Goal: Task Accomplishment & Management: Manage account settings

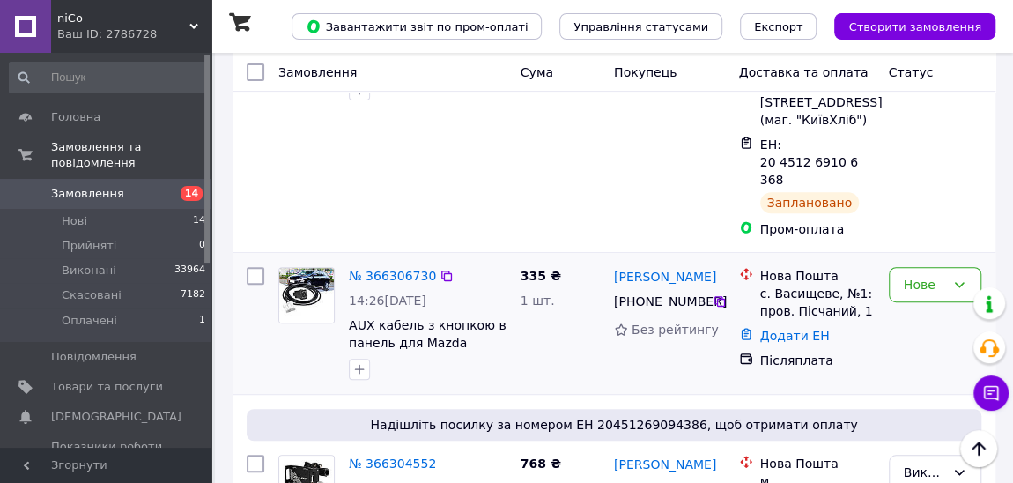
scroll to position [320, 0]
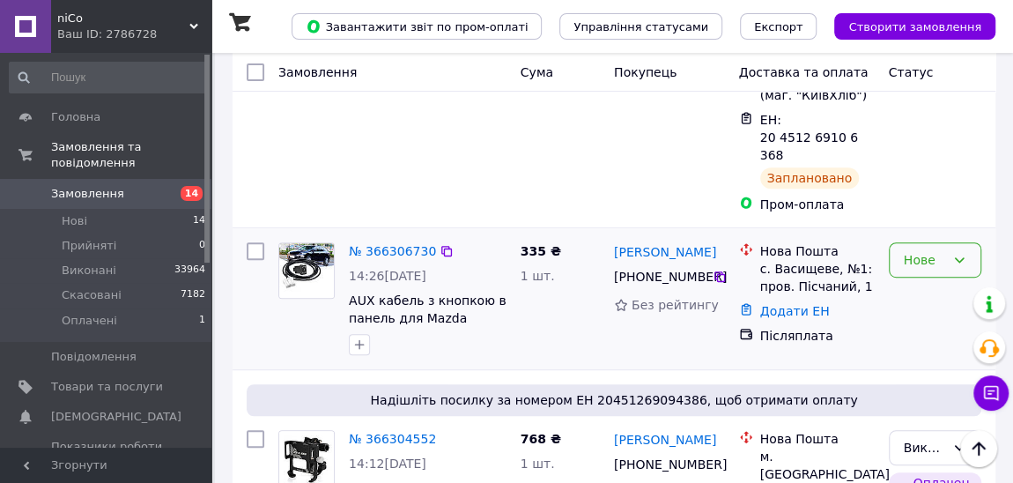
click at [963, 253] on icon at bounding box center [959, 260] width 14 height 14
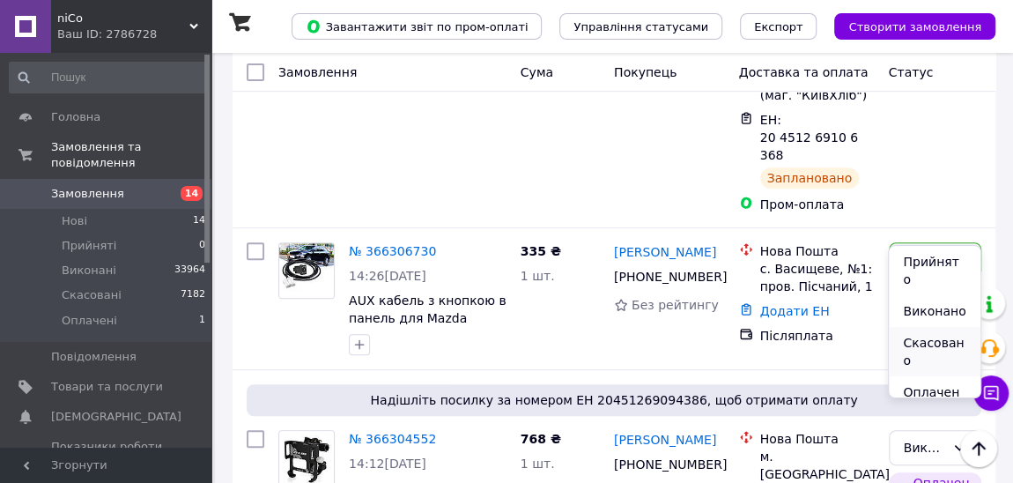
click at [930, 329] on li "Скасовано" at bounding box center [934, 351] width 91 height 49
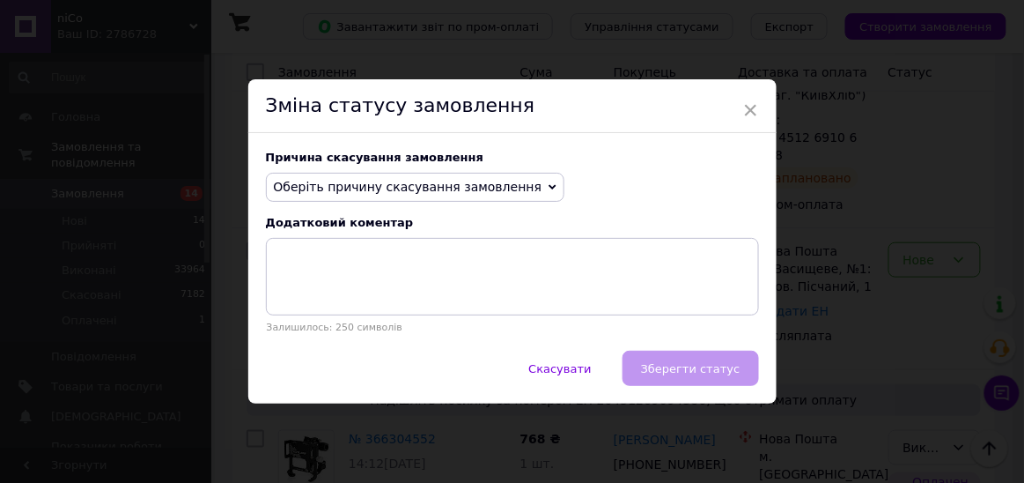
click at [357, 190] on span "Оберіть причину скасування замовлення" at bounding box center [408, 187] width 269 height 14
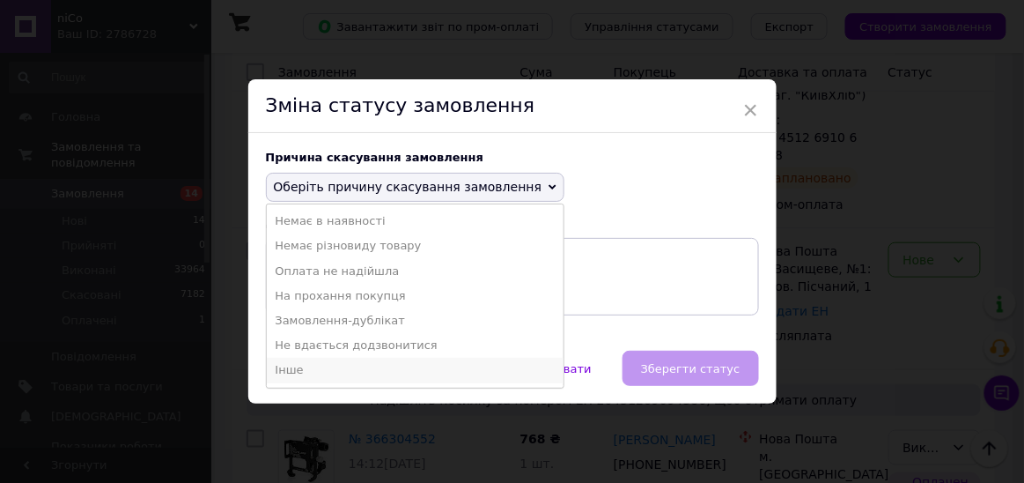
drag, startPoint x: 289, startPoint y: 375, endPoint x: 294, endPoint y: 358, distance: 18.4
click at [289, 375] on li "Інше" at bounding box center [416, 370] width 298 height 25
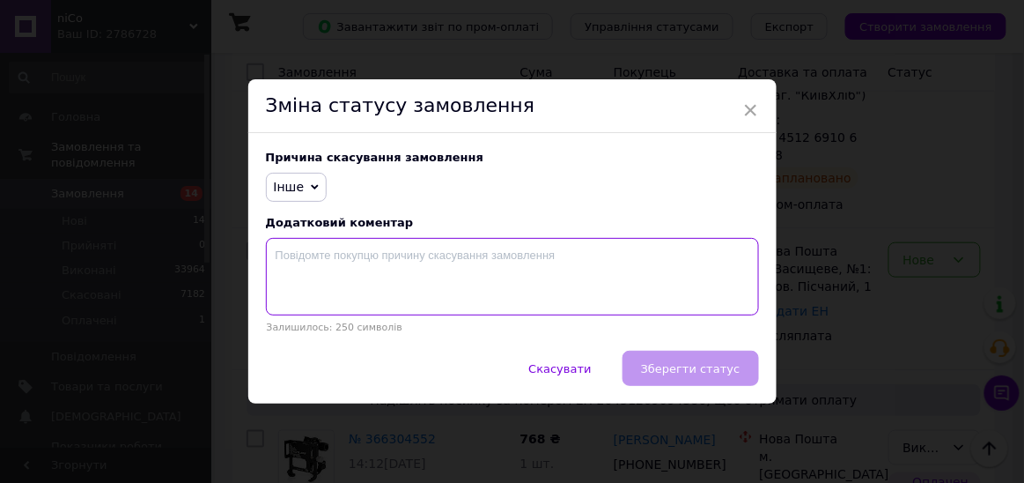
click at [309, 267] on textarea at bounding box center [512, 277] width 493 height 78
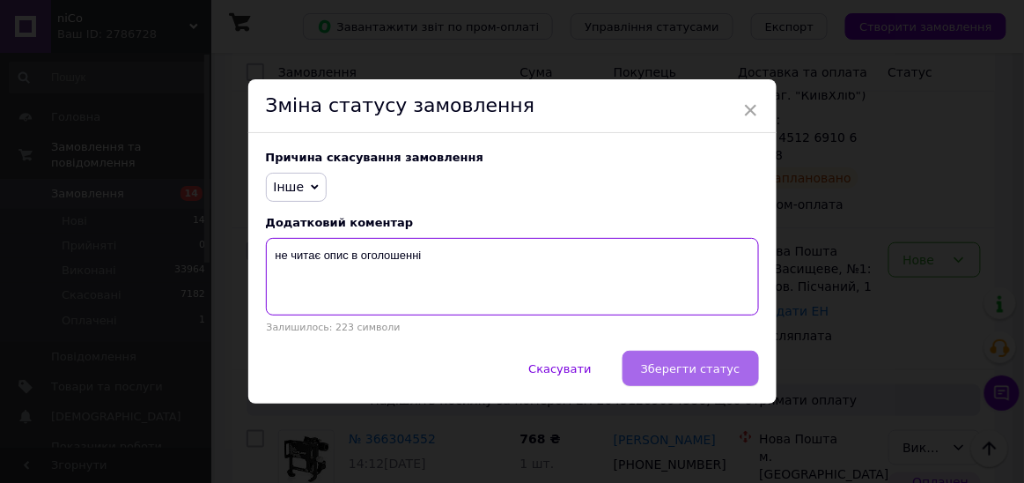
type textarea "не читає опис в оголошенні"
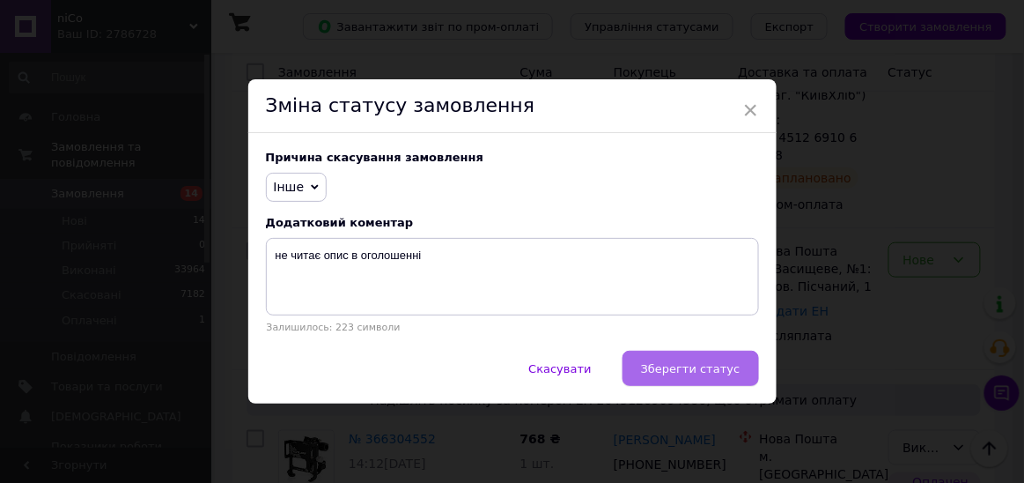
click at [682, 371] on span "Зберегти статус" at bounding box center [691, 368] width 100 height 13
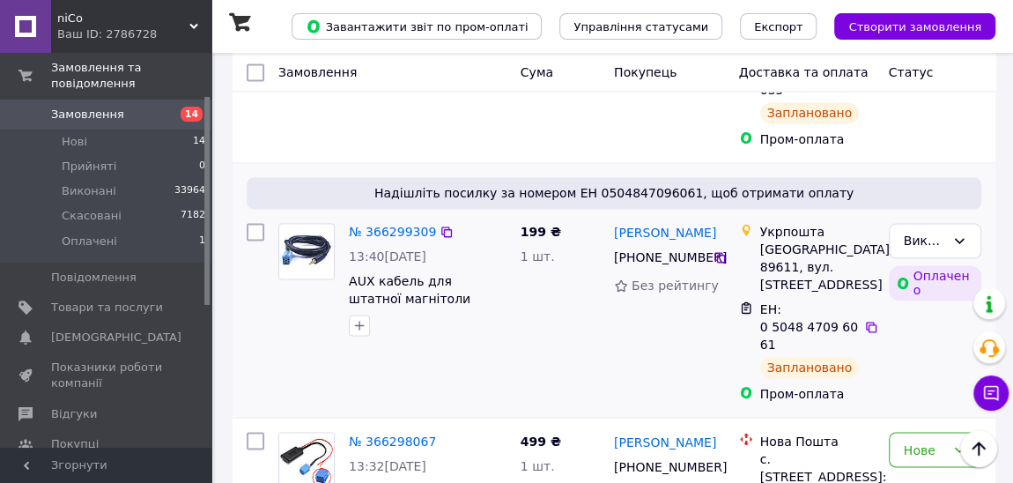
scroll to position [1361, 0]
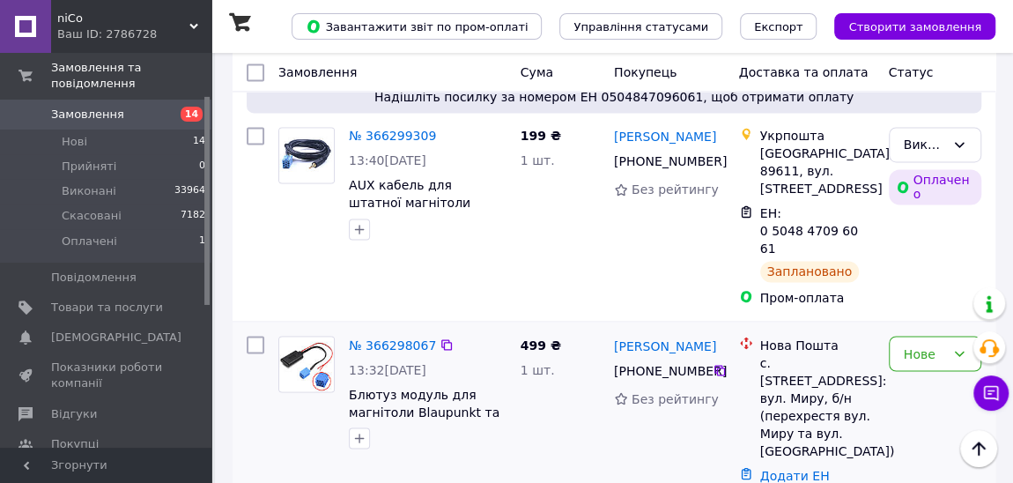
click at [307, 336] on img at bounding box center [306, 363] width 55 height 55
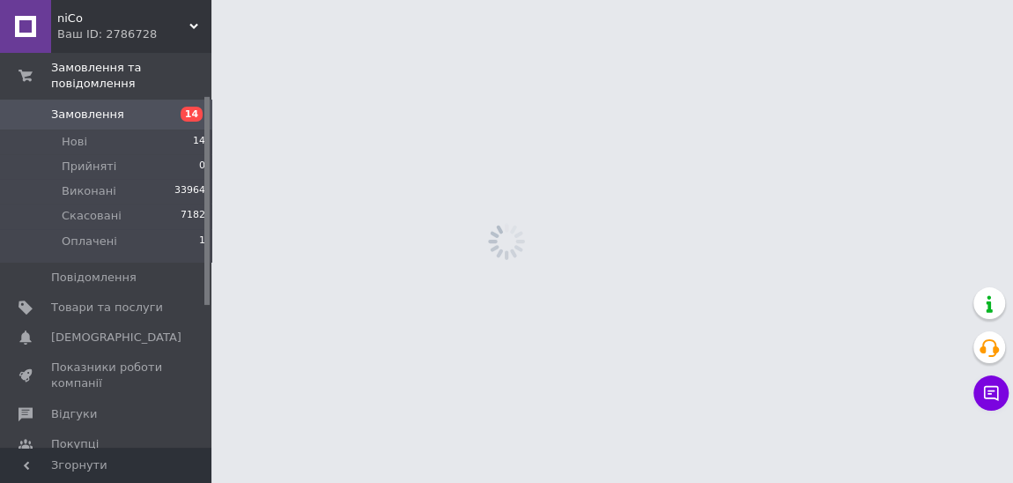
click at [307, 0] on html "niCo Ваш ID: 2786728 Сайт niCo Кабінет покупця Перевірити стан системи Сторінка…" at bounding box center [506, 0] width 1013 height 0
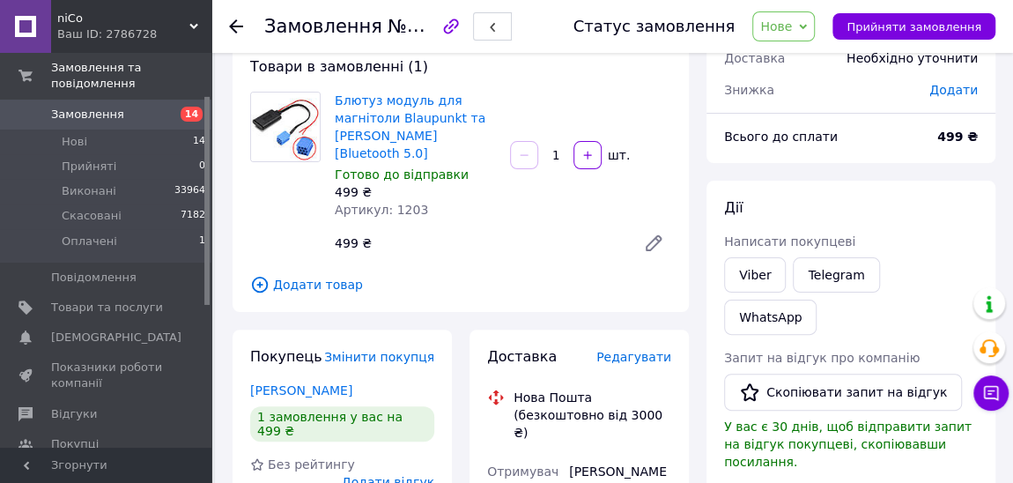
scroll to position [159, 0]
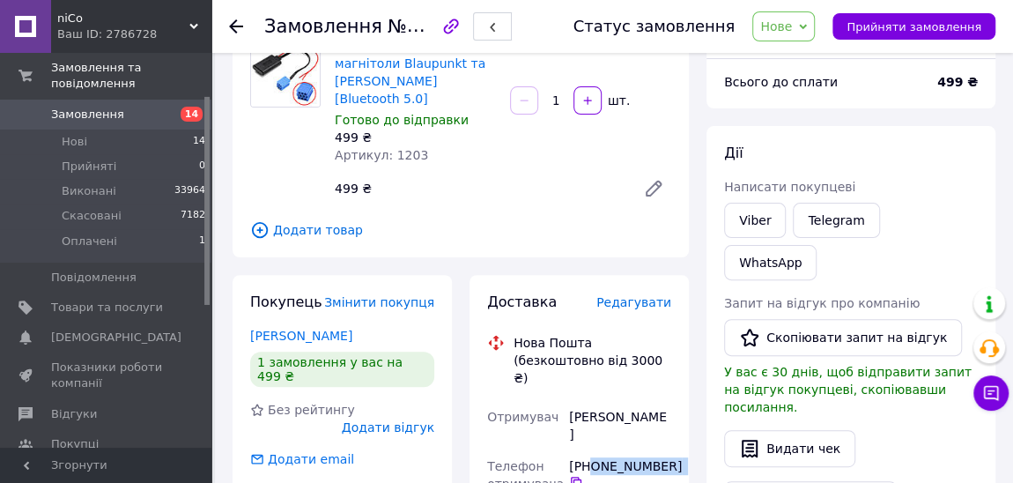
drag, startPoint x: 657, startPoint y: 413, endPoint x: 592, endPoint y: 413, distance: 65.2
click at [592, 457] on div "[PHONE_NUMBER]" at bounding box center [620, 473] width 102 height 32
copy div "0 99 903 46 15"
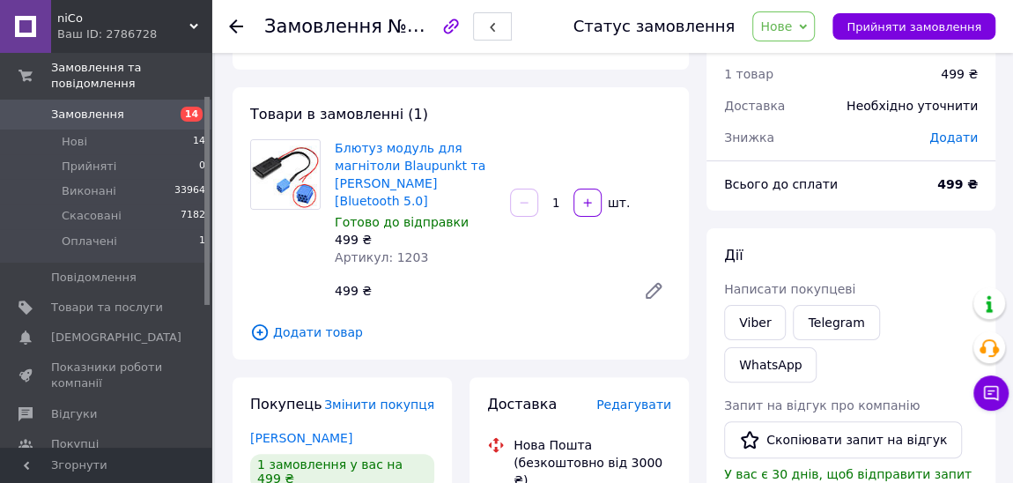
scroll to position [0, 0]
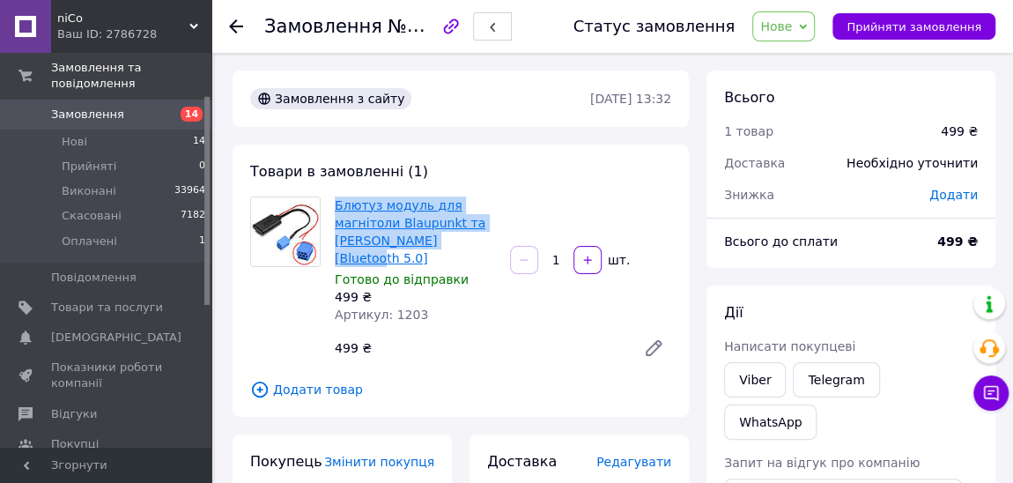
drag, startPoint x: 461, startPoint y: 247, endPoint x: 337, endPoint y: 212, distance: 128.0
click at [337, 212] on span "Блютуз модуль для магнітоли Blaupunkt та [PERSON_NAME] [Bluetooth 5.0]" at bounding box center [415, 231] width 161 height 70
copy link "Блютуз модуль для магнітоли Blaupunkt та [PERSON_NAME] [Bluetooth 5.0]"
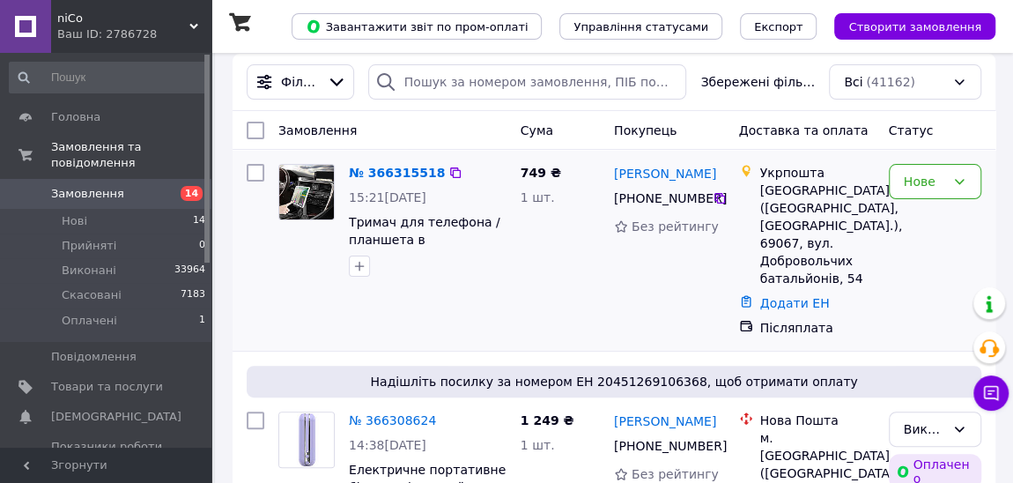
scroll to position [79, 0]
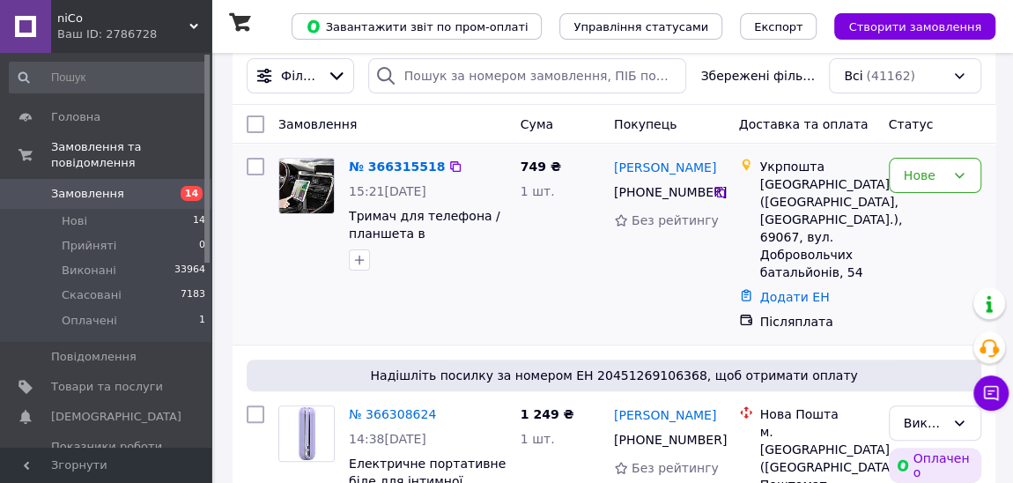
click at [308, 181] on img at bounding box center [306, 186] width 55 height 55
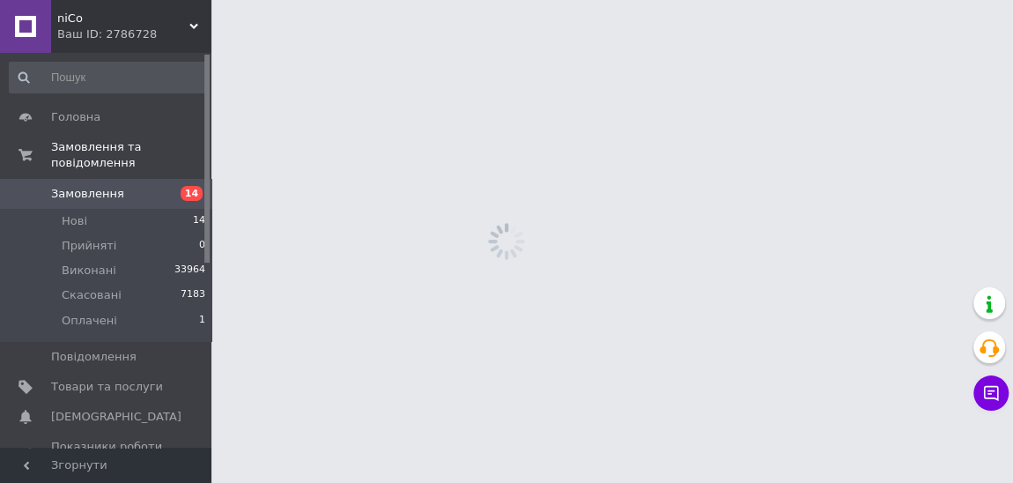
click at [308, 0] on html "niCo Ваш ID: 2786728 Сайт niCo Кабінет покупця Перевірити стан системи Сторінка…" at bounding box center [506, 0] width 1013 height 0
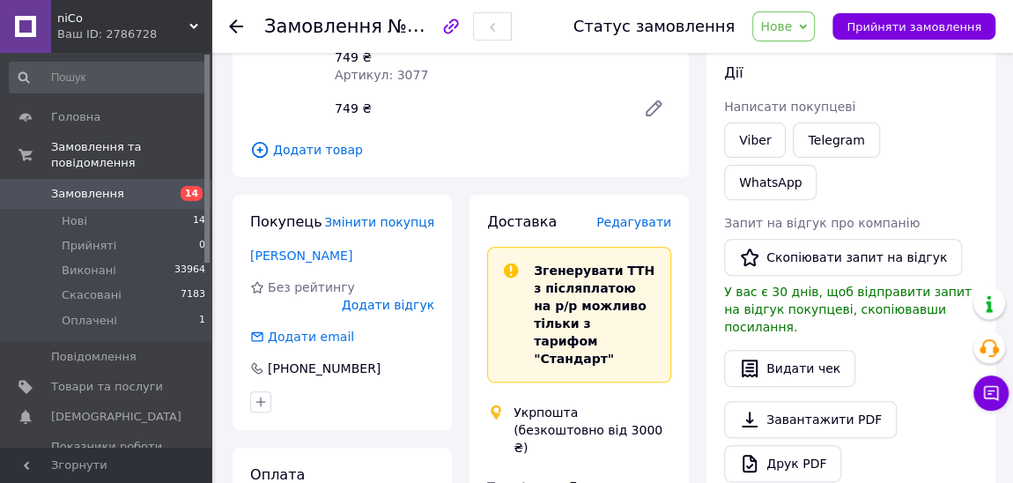
scroll to position [400, 0]
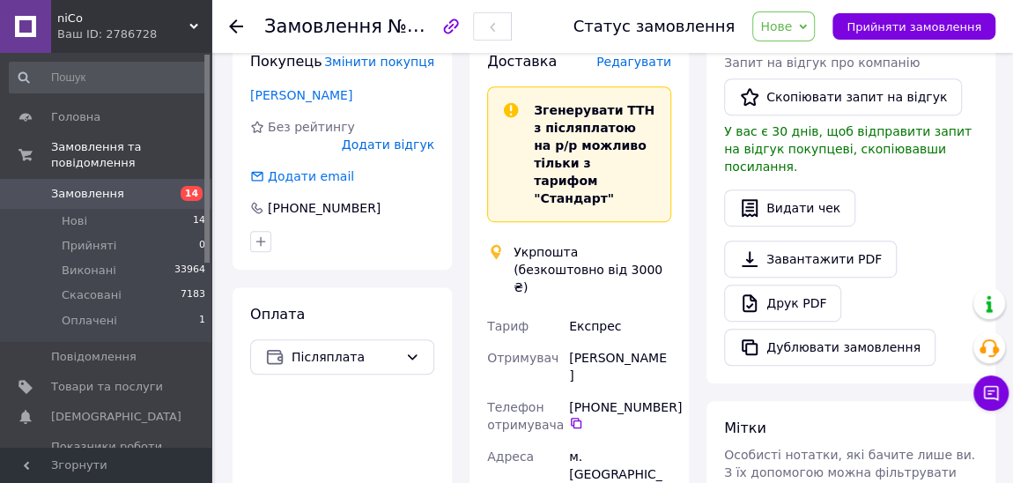
drag, startPoint x: 672, startPoint y: 351, endPoint x: 589, endPoint y: 356, distance: 82.9
click at [589, 398] on div "[PHONE_NUMBER]" at bounding box center [620, 414] width 102 height 32
copy div "0 97 390 71 68"
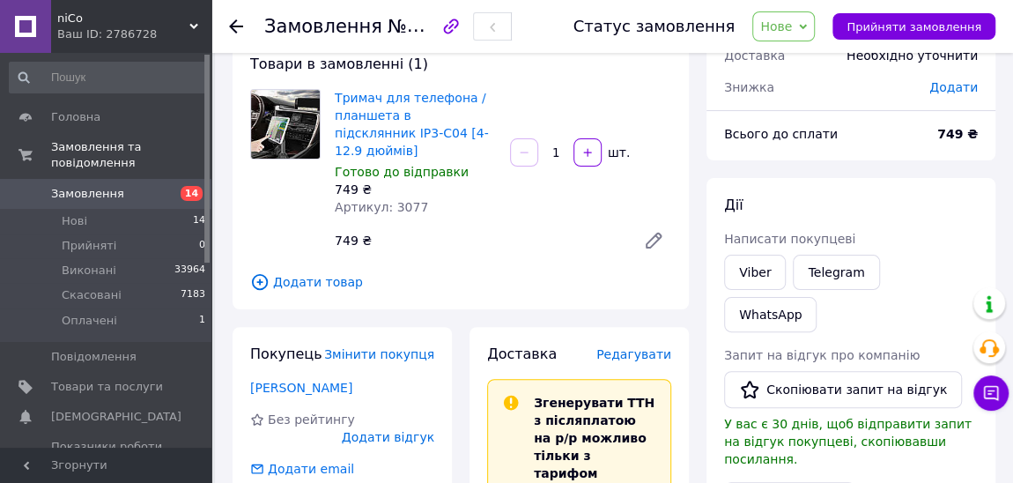
scroll to position [0, 0]
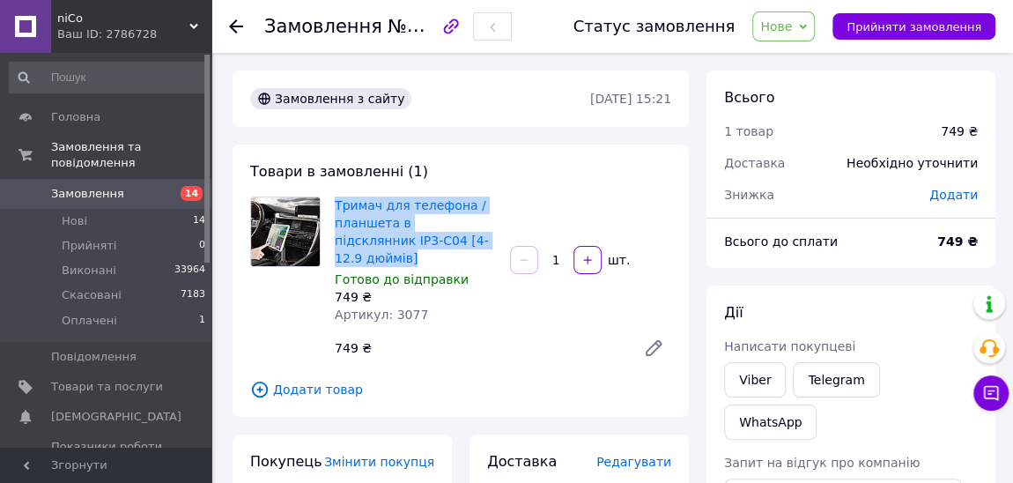
drag, startPoint x: 471, startPoint y: 241, endPoint x: 333, endPoint y: 206, distance: 142.7
click at [333, 206] on div "Тримач для телефона / планшета в підсклянник IP3-C04 [4-12.9 дюймів] Готово до …" at bounding box center [415, 260] width 175 height 134
copy link "Тримач для телефона / планшета в підсклянник IP3-C04 [4-12.9 дюймів]"
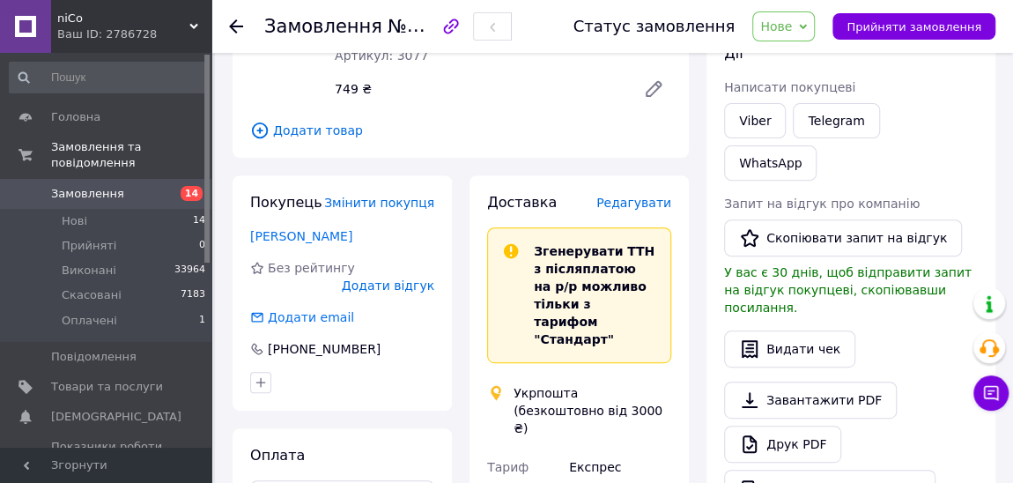
scroll to position [320, 0]
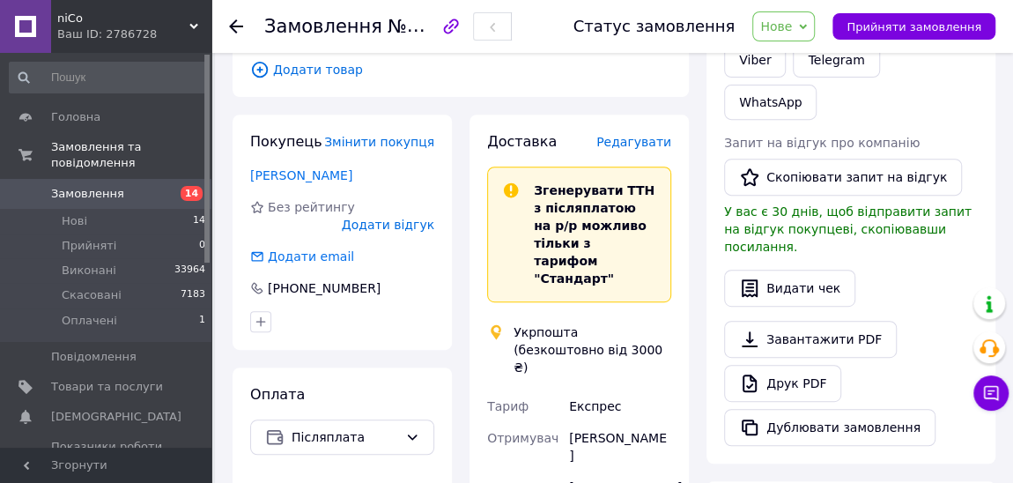
click at [273, 166] on div "Иванов Владимир" at bounding box center [342, 175] width 184 height 18
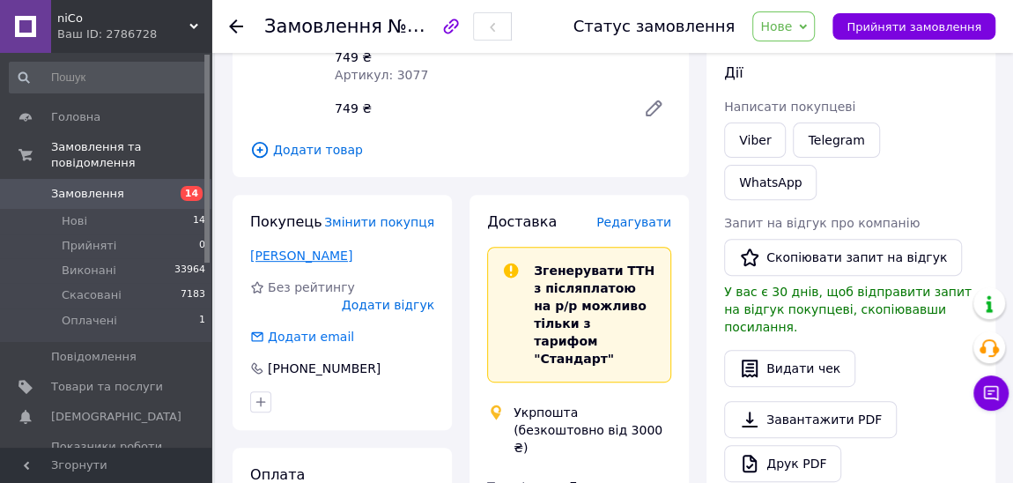
click at [312, 248] on link "Иванов Владимир" at bounding box center [301, 255] width 102 height 14
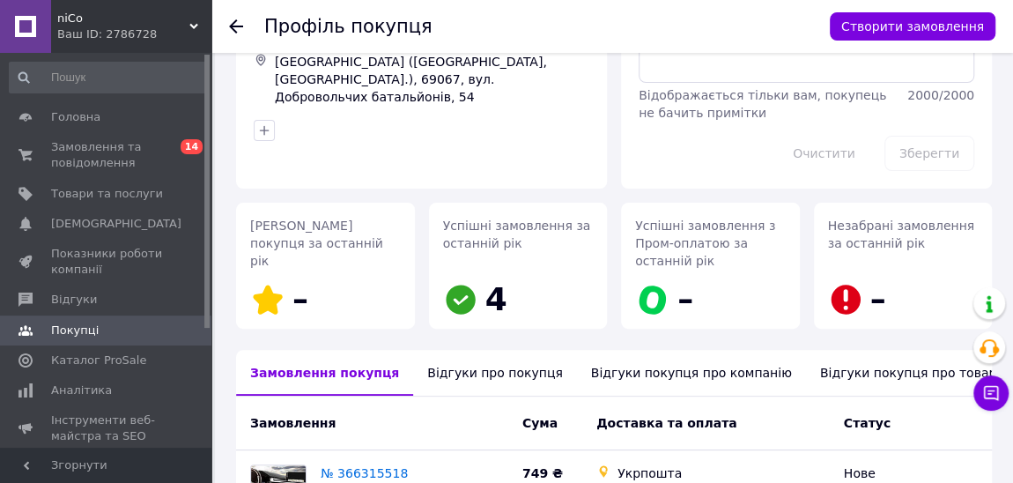
scroll to position [240, 0]
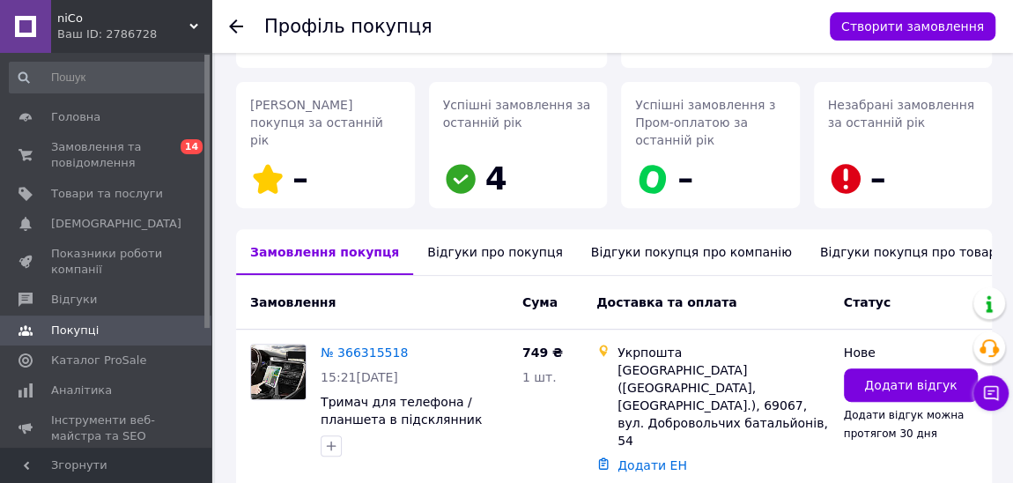
click at [480, 252] on div "Відгуки про покупця" at bounding box center [494, 252] width 163 height 46
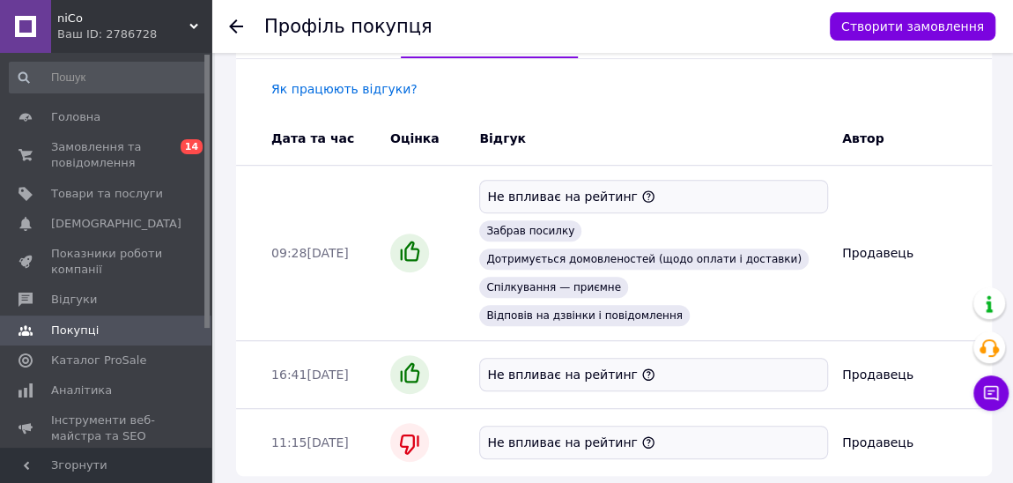
scroll to position [496, 0]
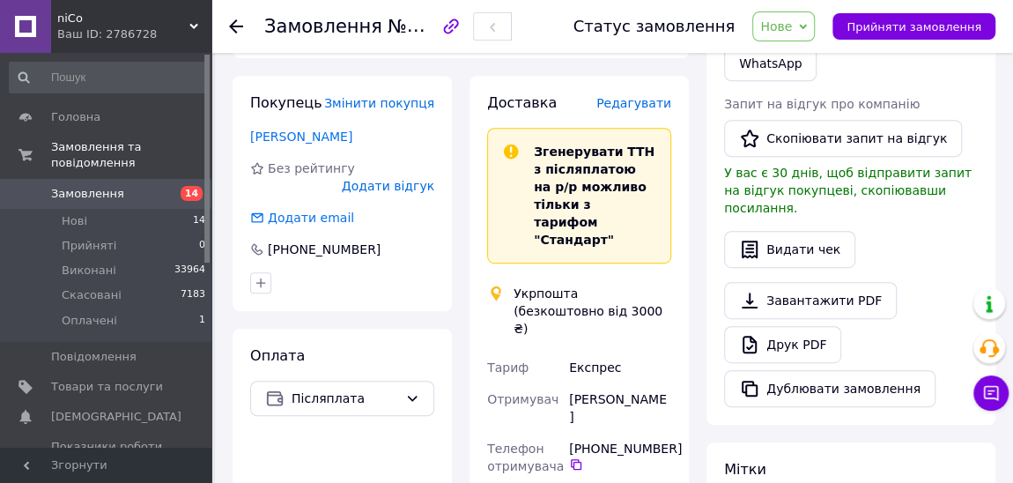
scroll to position [480, 0]
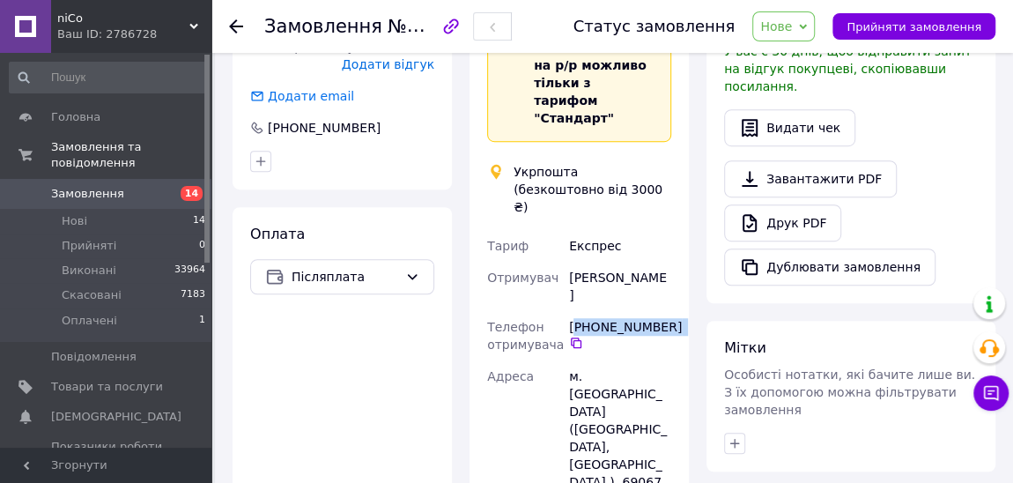
drag, startPoint x: 675, startPoint y: 277, endPoint x: 579, endPoint y: 277, distance: 96.0
click at [579, 318] on div "[PHONE_NUMBER]" at bounding box center [620, 334] width 102 height 32
copy div "380 97 390 71 68"
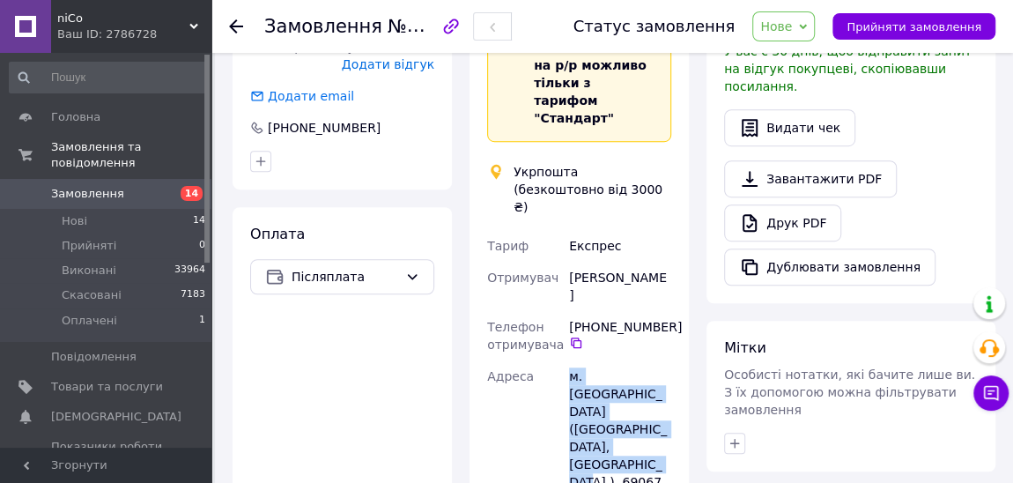
drag, startPoint x: 604, startPoint y: 375, endPoint x: 567, endPoint y: 329, distance: 59.6
click at [567, 360] on div "м. [GEOGRAPHIC_DATA] ([GEOGRAPHIC_DATA], [GEOGRAPHIC_DATA].), 69067, вул. Добро…" at bounding box center [619, 464] width 109 height 208
copy div "м. Запоріжжя (Запорізька обл., Запорізький р-н.), 69067,"
drag, startPoint x: 615, startPoint y: 247, endPoint x: 568, endPoint y: 229, distance: 50.2
click at [568, 262] on div "[PERSON_NAME]" at bounding box center [619, 286] width 109 height 49
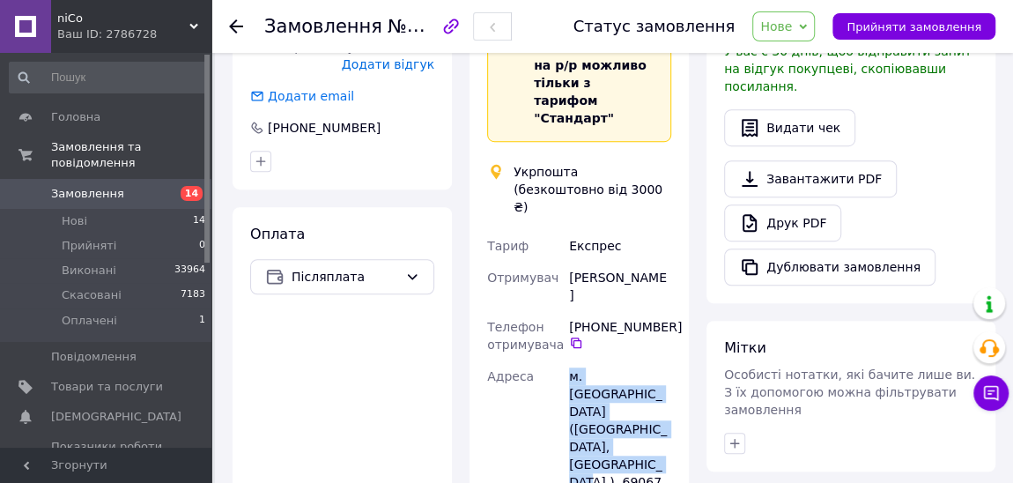
copy div "[PERSON_NAME]"
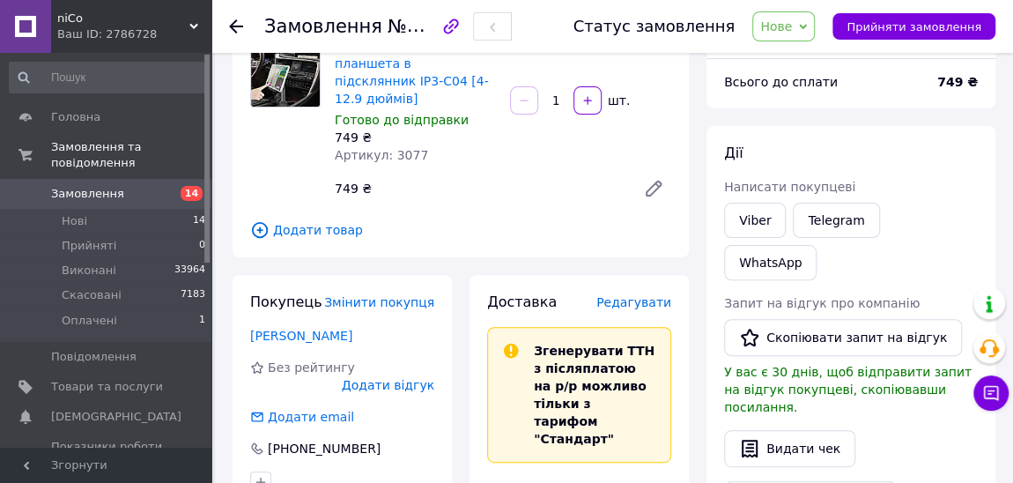
scroll to position [0, 0]
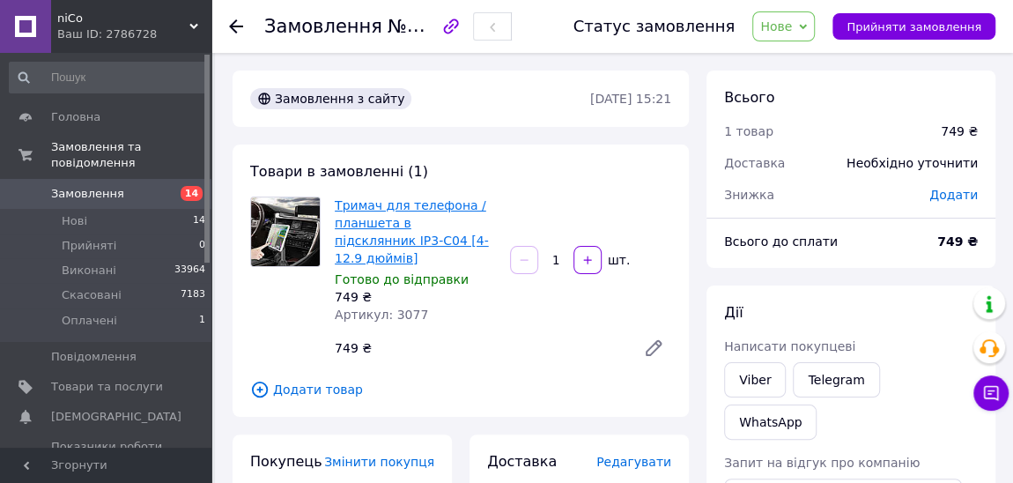
click at [415, 230] on link "Тримач для телефона / планшета в підсклянник IP3-C04 [4-12.9 дюймів]" at bounding box center [412, 231] width 154 height 67
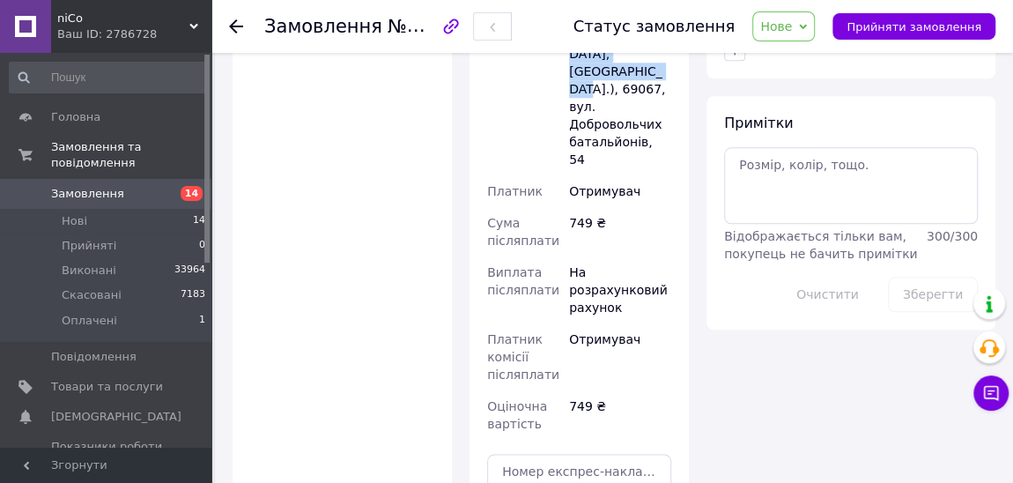
scroll to position [960, 0]
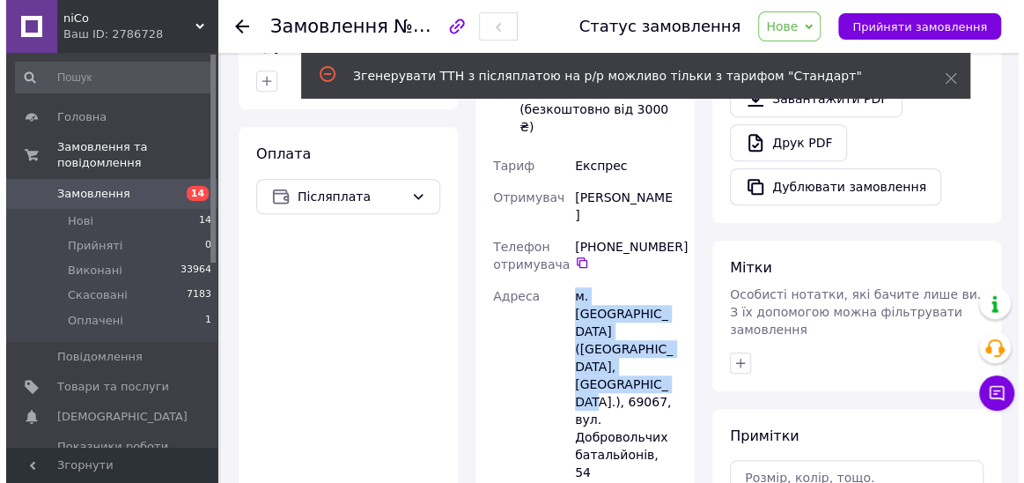
scroll to position [320, 0]
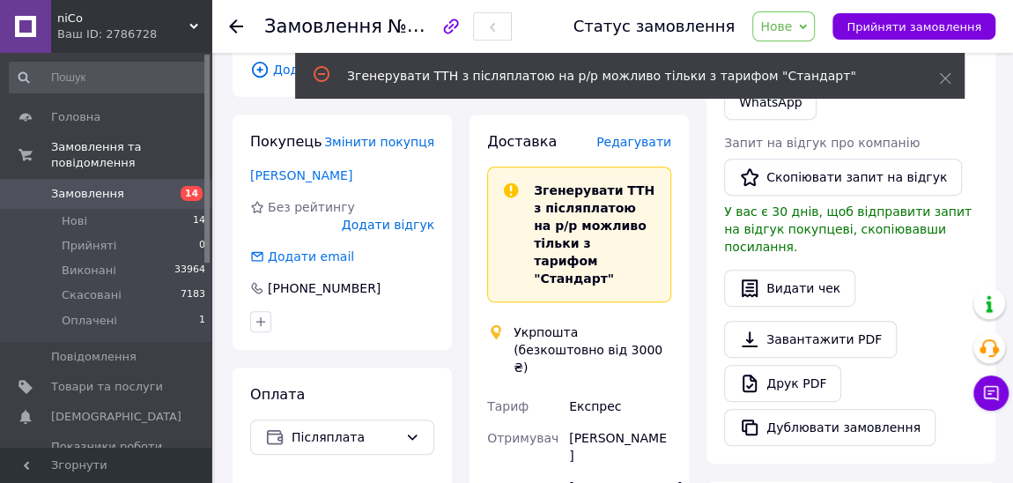
click at [655, 135] on span "Редагувати" at bounding box center [633, 142] width 75 height 14
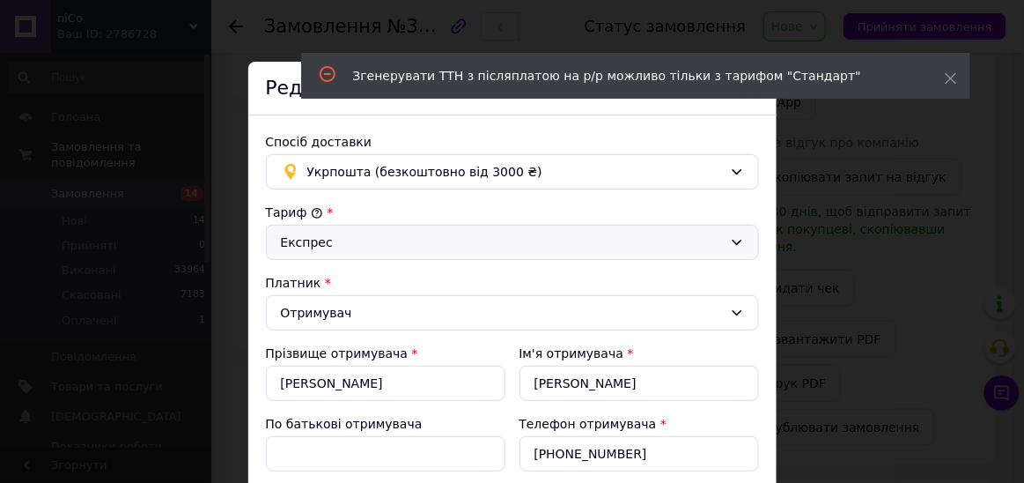
click at [439, 244] on div "Експрес" at bounding box center [502, 242] width 442 height 19
click at [326, 282] on li "Стандарт" at bounding box center [509, 278] width 491 height 32
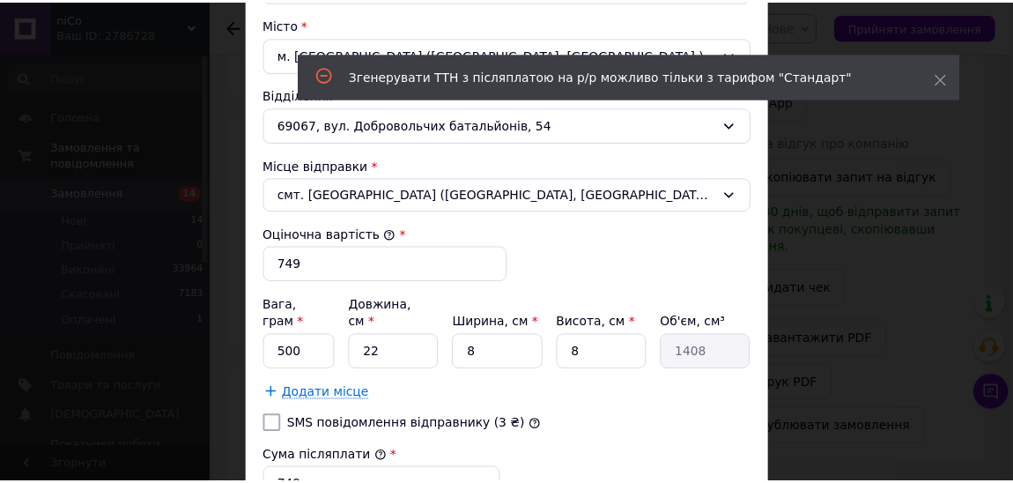
scroll to position [771, 0]
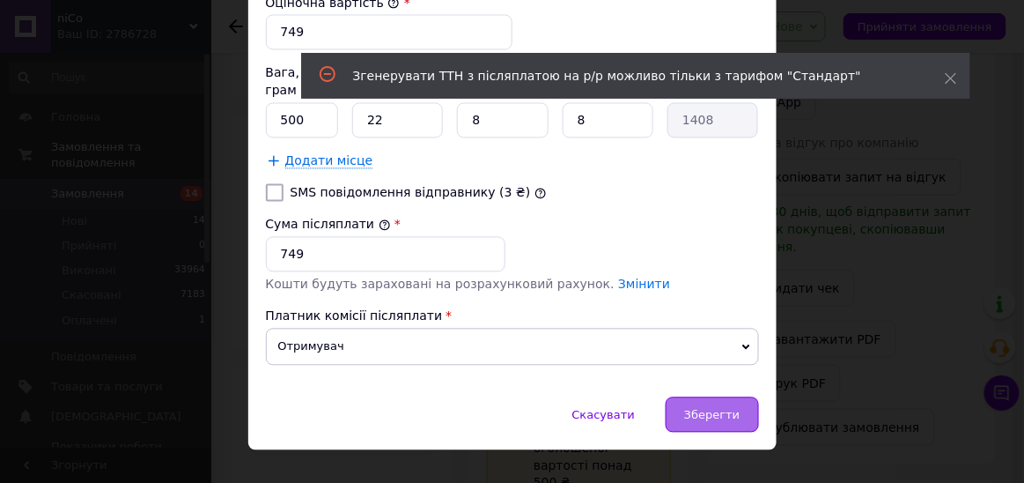
click at [710, 409] on span "Зберегти" at bounding box center [711, 415] width 55 height 13
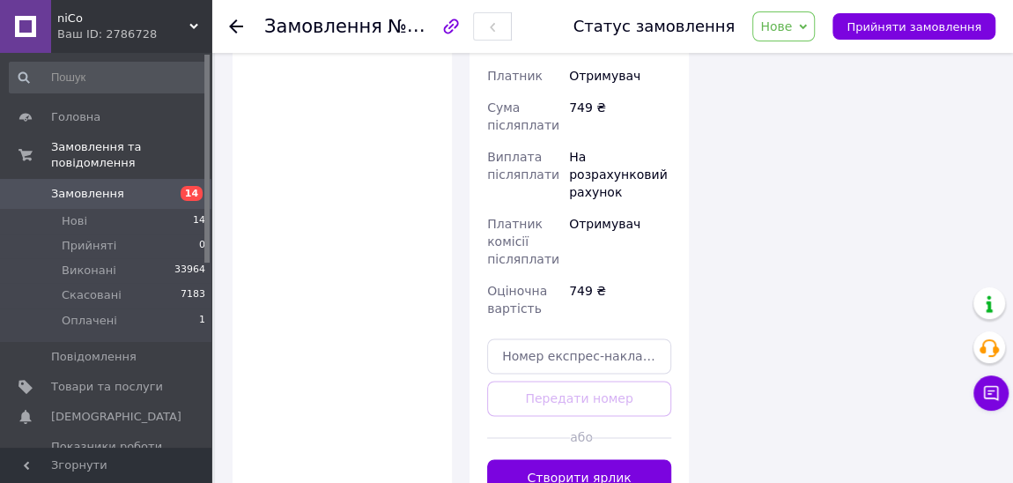
scroll to position [1281, 0]
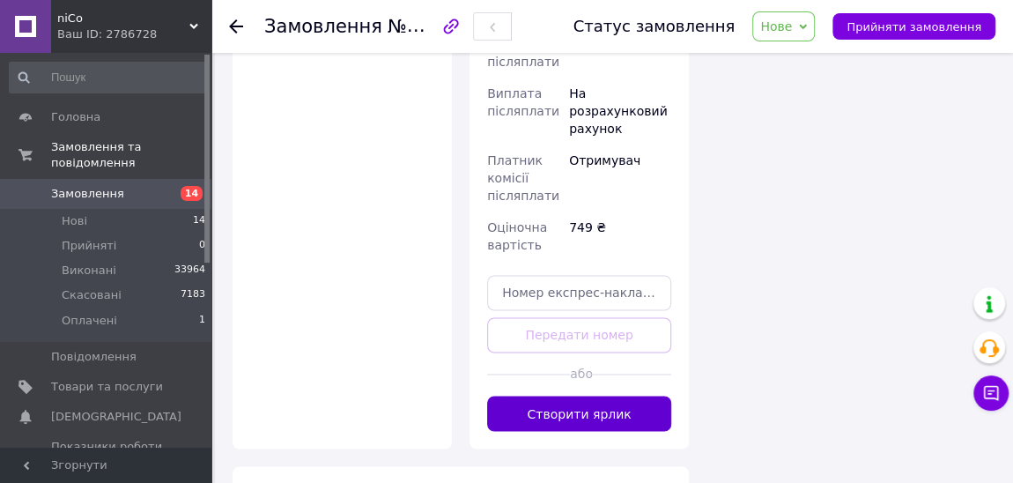
click at [606, 395] on button "Створити ярлик" at bounding box center [579, 412] width 184 height 35
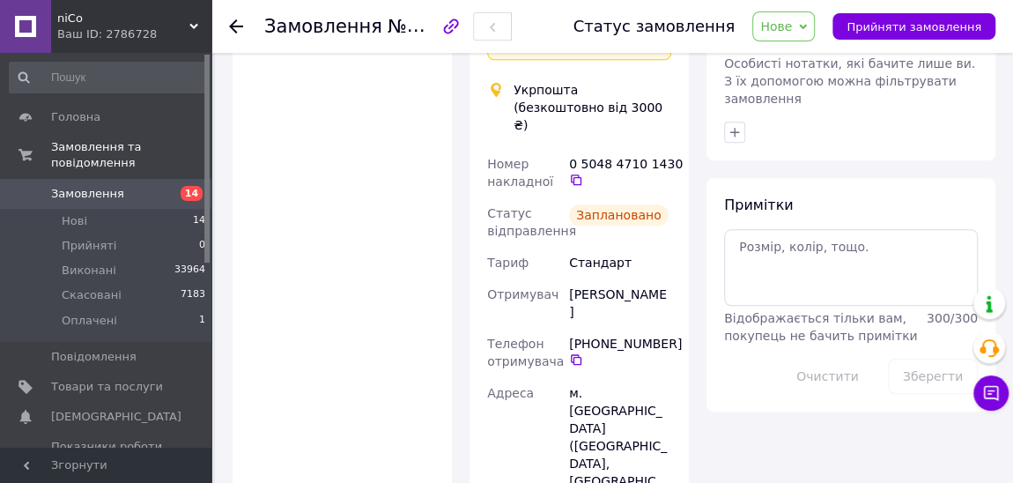
scroll to position [640, 0]
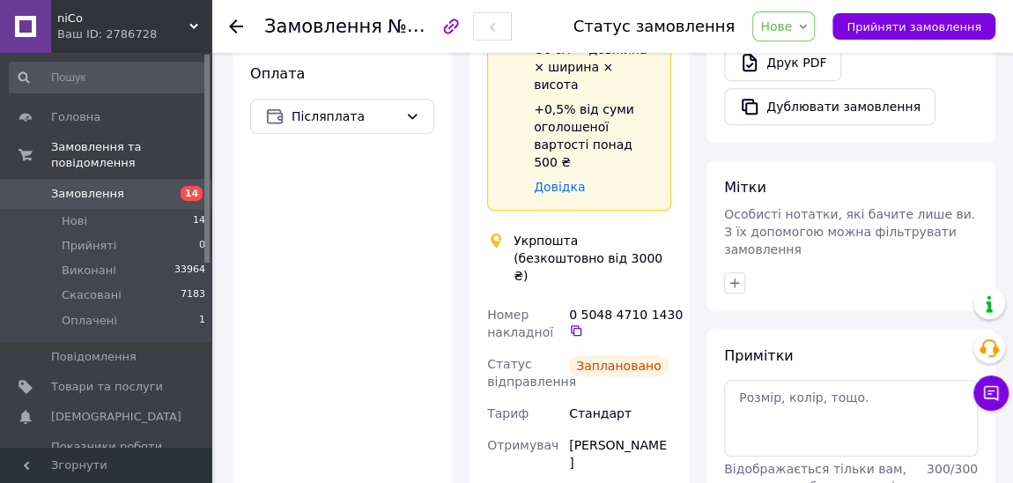
click at [792, 31] on span "Нове" at bounding box center [776, 26] width 32 height 14
click at [808, 90] on li "Виконано" at bounding box center [793, 88] width 81 height 26
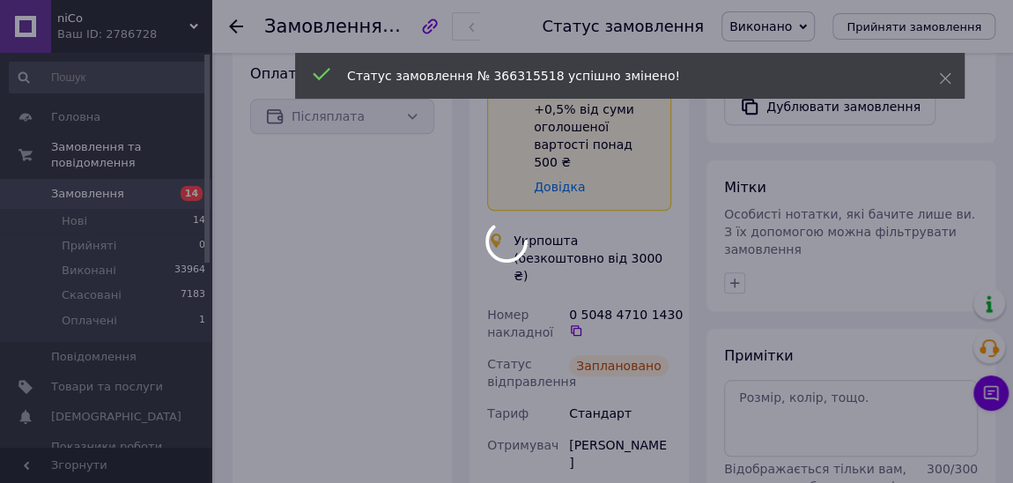
scroll to position [575, 0]
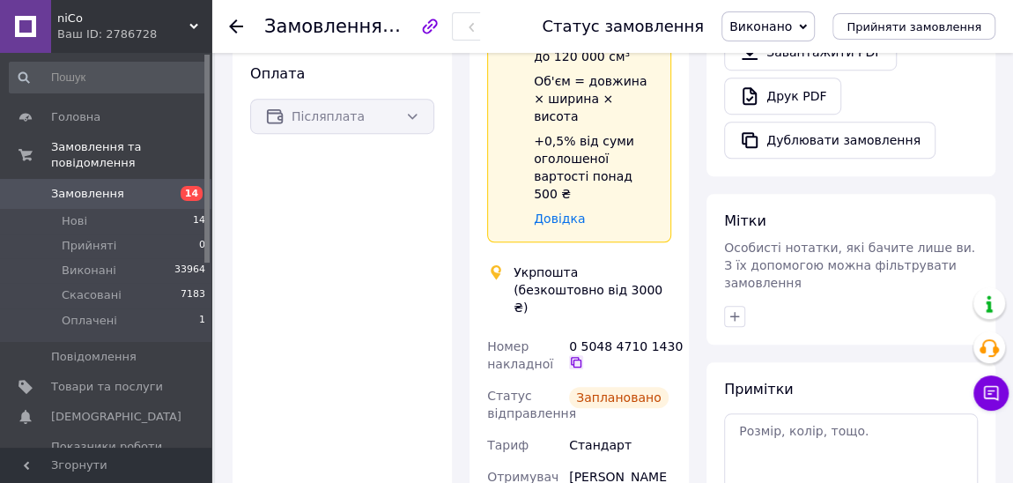
click at [577, 355] on icon at bounding box center [576, 362] width 14 height 14
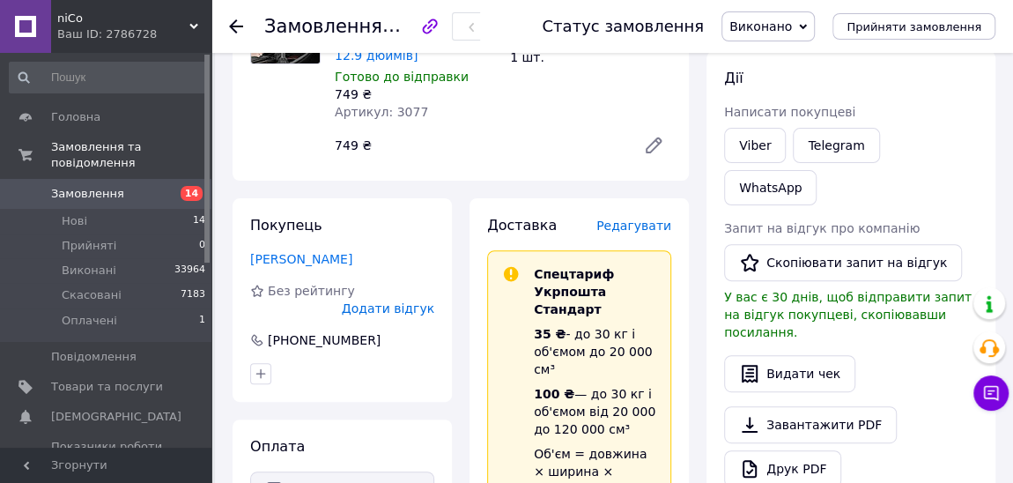
scroll to position [320, 0]
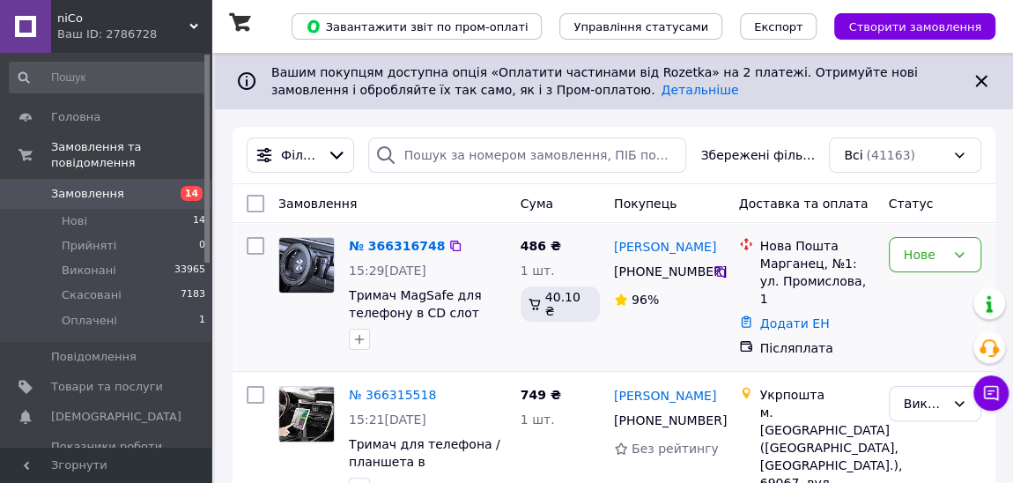
click at [315, 266] on img at bounding box center [306, 265] width 55 height 55
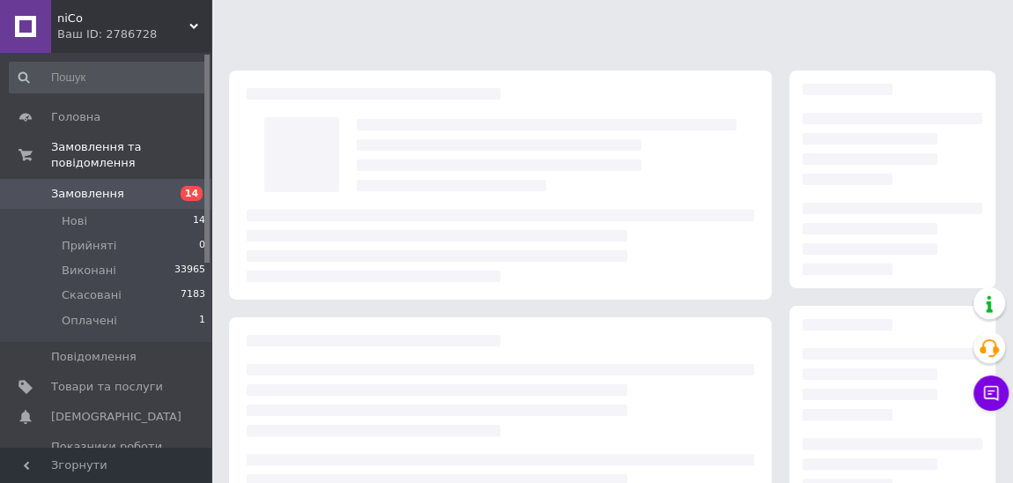
click at [315, 266] on html "niCo Ваш ID: 2786728 Сайт niCo Кабінет покупця Перевірити стан системи Сторінка…" at bounding box center [506, 402] width 1013 height 805
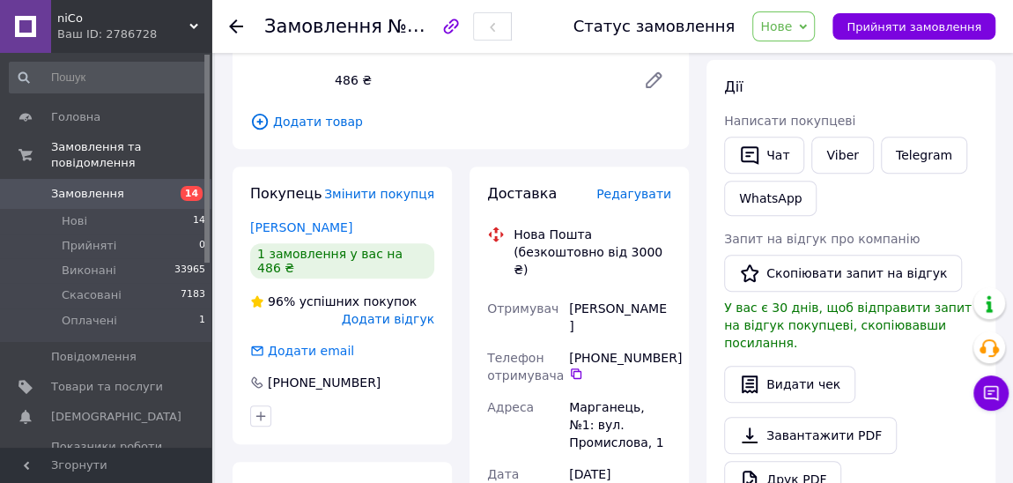
scroll to position [320, 0]
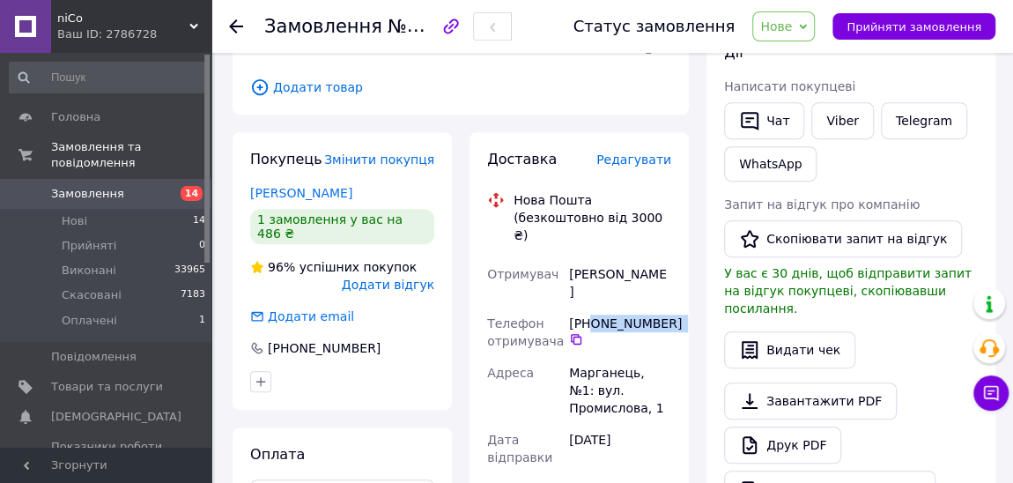
drag, startPoint x: 675, startPoint y: 271, endPoint x: 589, endPoint y: 272, distance: 85.4
click at [589, 314] on div "[PHONE_NUMBER]" at bounding box center [620, 330] width 102 height 32
copy div "0 50 965 39 70"
drag, startPoint x: 656, startPoint y: 318, endPoint x: 572, endPoint y: 322, distance: 84.7
click at [572, 357] on div "Марганець, №1: вул. Промислова, 1" at bounding box center [619, 390] width 109 height 67
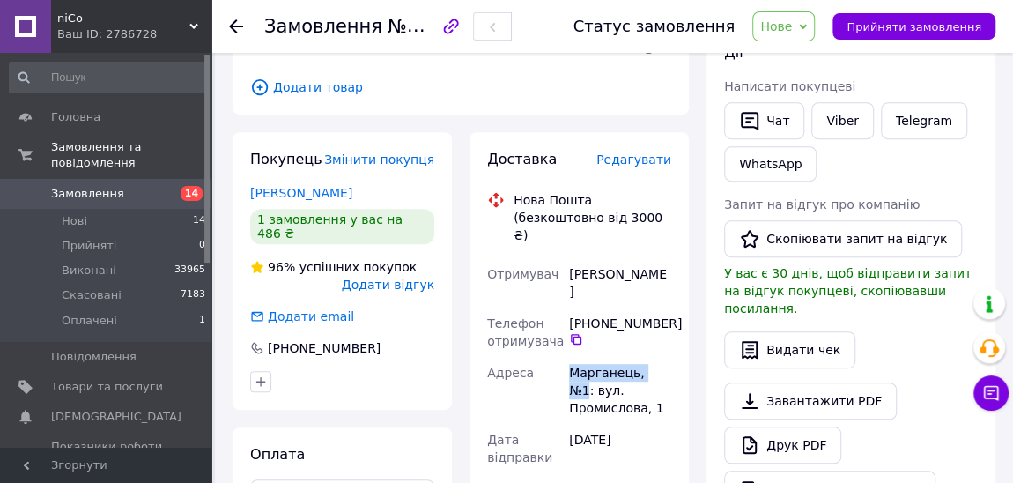
copy div "Марганець, №1"
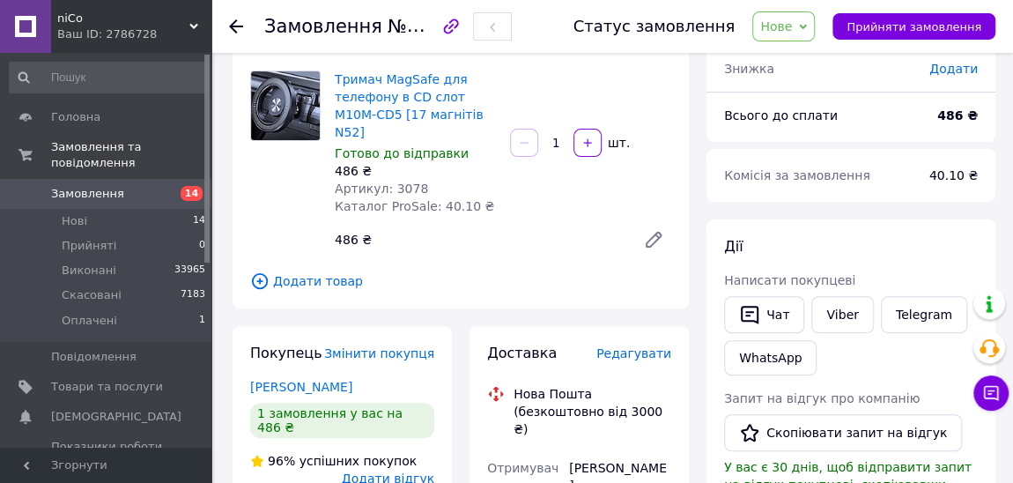
scroll to position [159, 0]
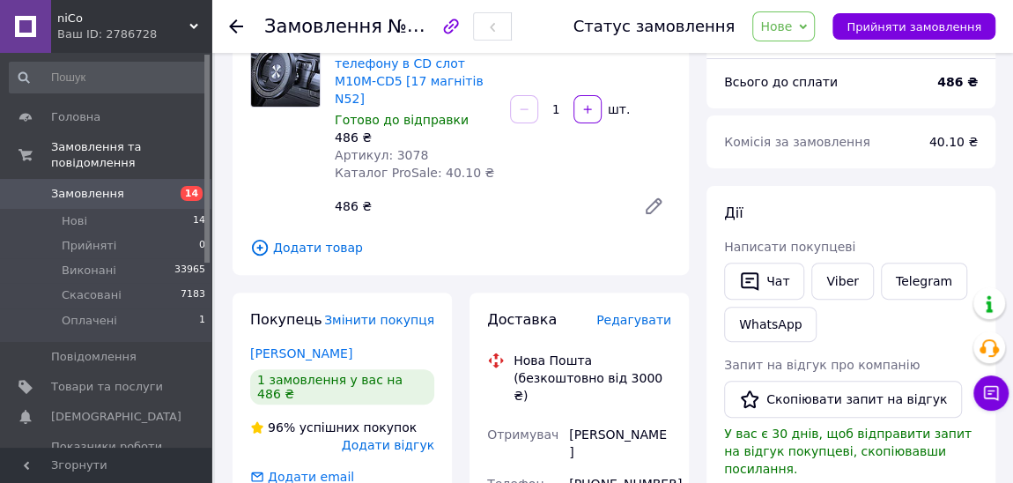
drag, startPoint x: 670, startPoint y: 428, endPoint x: 593, endPoint y: 431, distance: 77.5
click at [593, 475] on div "[PHONE_NUMBER]" at bounding box center [620, 491] width 102 height 32
copy div "0 50 965 39 70"
drag, startPoint x: 635, startPoint y: 398, endPoint x: 568, endPoint y: 400, distance: 67.0
click at [568, 418] on div "ткаля артем" at bounding box center [619, 442] width 109 height 49
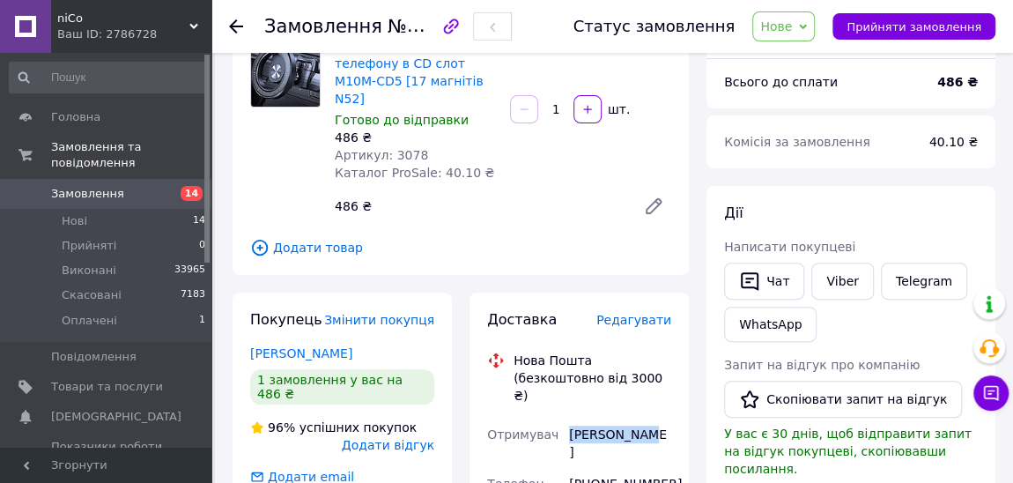
copy div "ткаля артем"
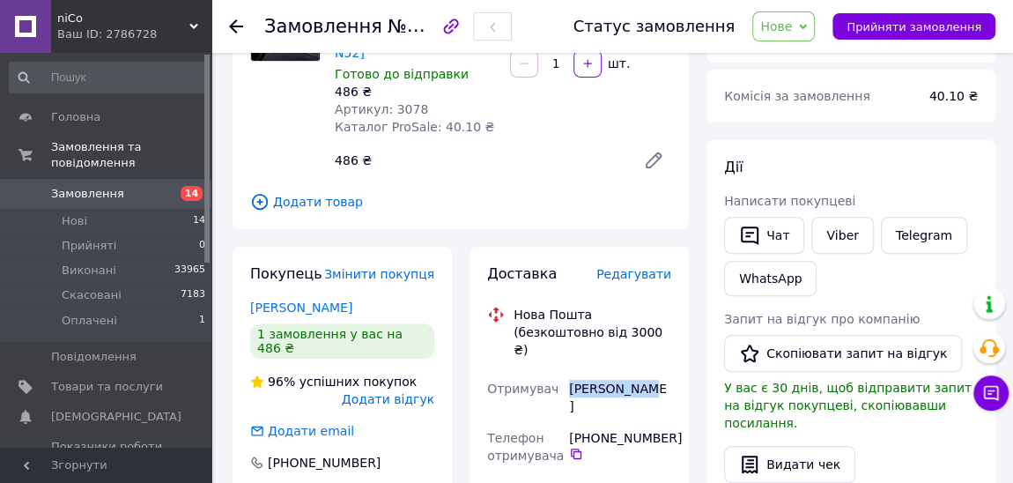
scroll to position [240, 0]
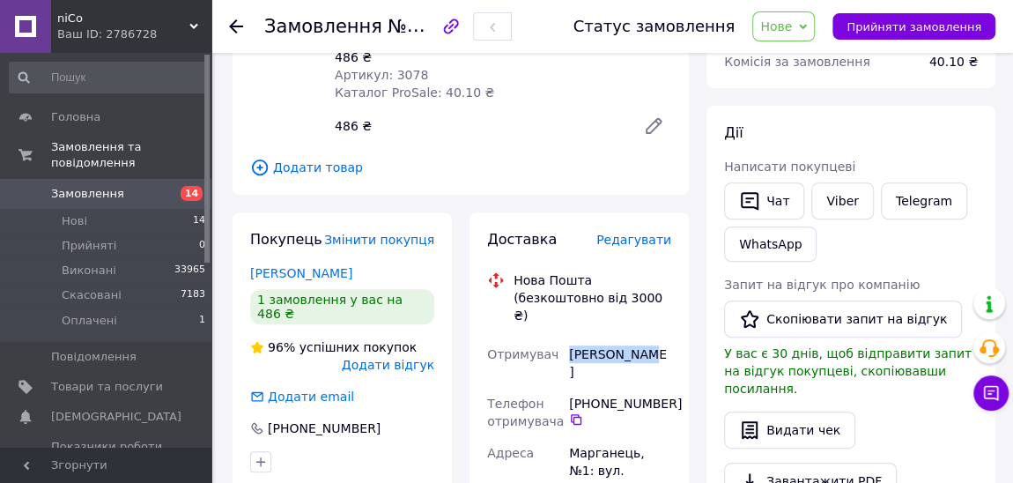
drag, startPoint x: 673, startPoint y: 354, endPoint x: 579, endPoint y: 352, distance: 94.3
click at [579, 395] on div "[PHONE_NUMBER]" at bounding box center [620, 411] width 102 height 32
copy div "380 50 965 39 70"
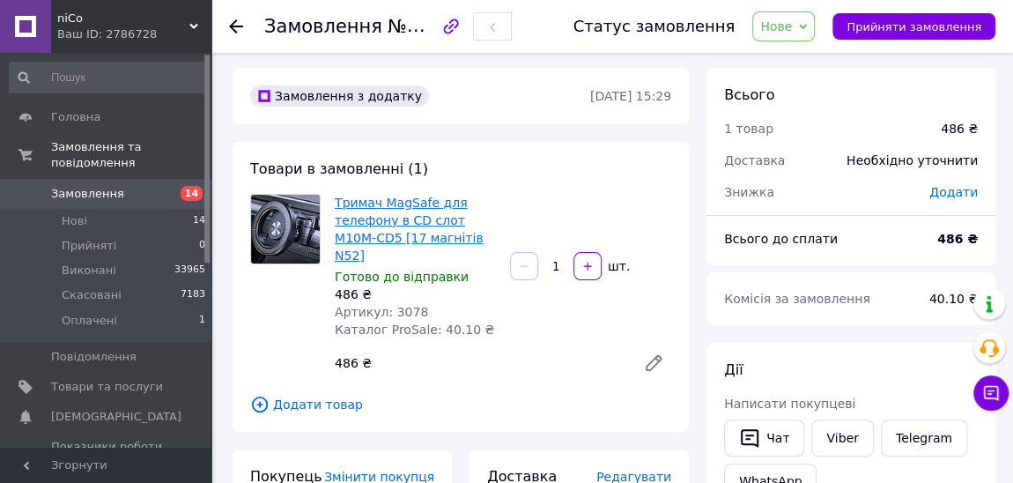
scroll to position [0, 0]
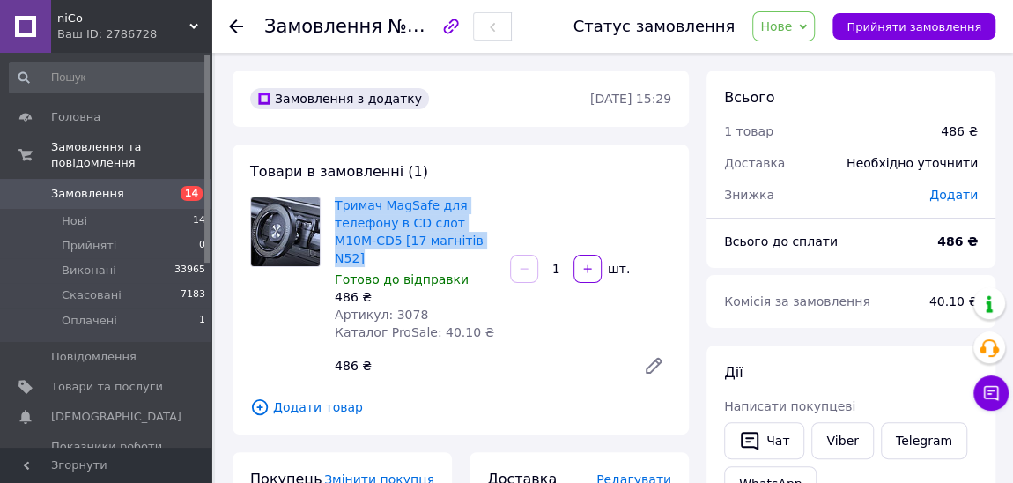
drag, startPoint x: 472, startPoint y: 241, endPoint x: 331, endPoint y: 203, distance: 146.1
click at [331, 203] on div "Тримач MagSafe для телефону в CD слот M10M-CD5 [17 магнітів N52] Готово до відп…" at bounding box center [415, 268] width 175 height 151
copy link "Тримач MagSafe для телефону в CD слот M10M-CD5 [17 магнітів N52]"
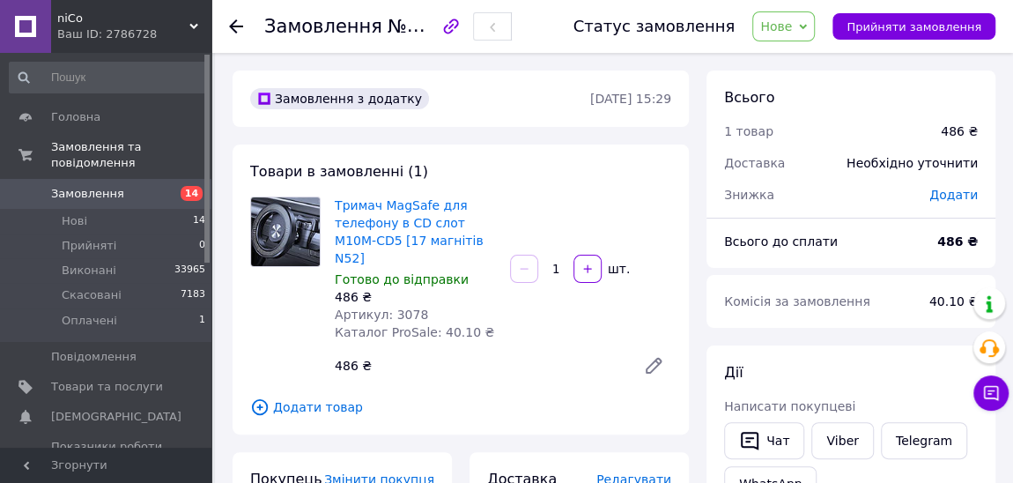
click at [484, 322] on div "Тримач MagSafe для телефону в CD слот M10M-CD5 [17 магнітів N52] Готово до відп…" at bounding box center [503, 290] width 351 height 194
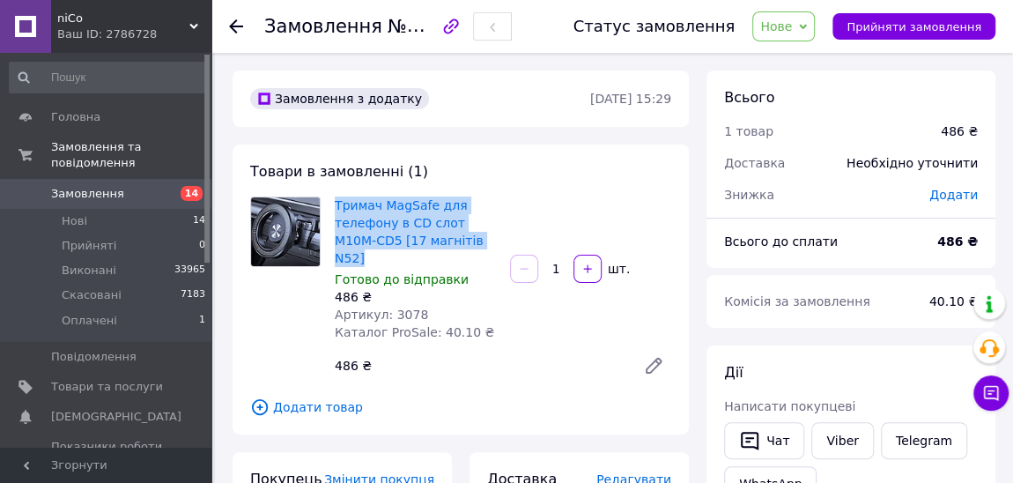
drag, startPoint x: 467, startPoint y: 243, endPoint x: 330, endPoint y: 209, distance: 140.8
click at [330, 209] on div "Тримач MagSafe для телефону в CD слот M10M-CD5 [17 магнітів N52] Готово до відп…" at bounding box center [415, 268] width 175 height 151
copy link "Тримач MagSafe для телефону в CD слот M10M-CD5 [17 магнітів N52]"
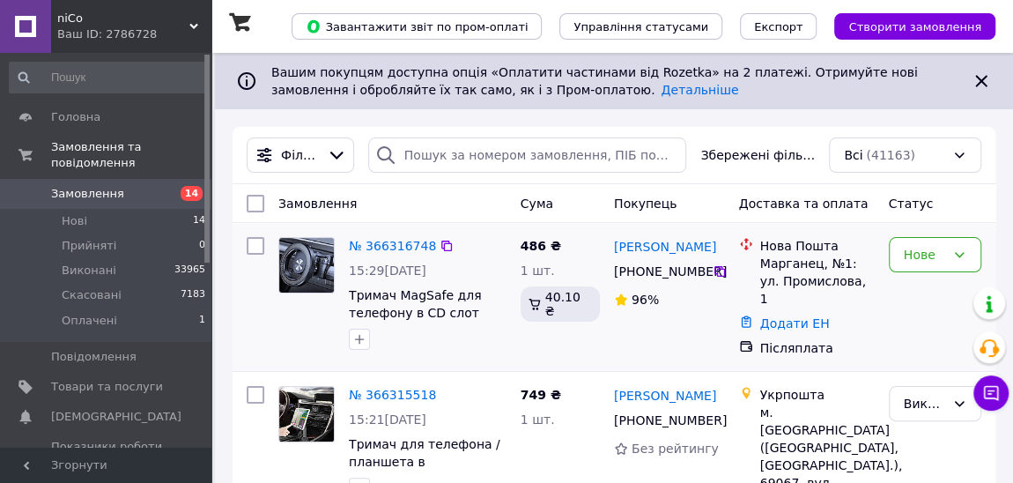
click at [299, 267] on img at bounding box center [306, 265] width 55 height 55
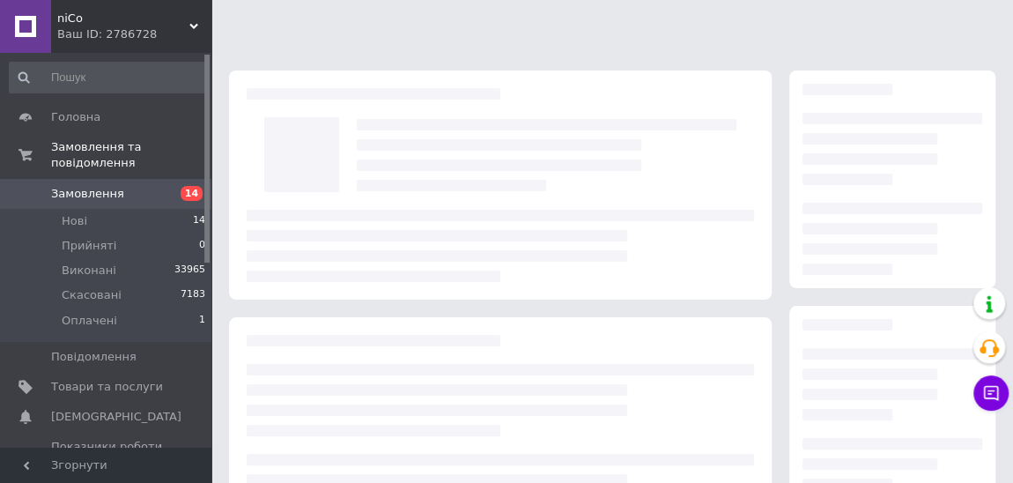
click at [299, 267] on div at bounding box center [500, 246] width 507 height 72
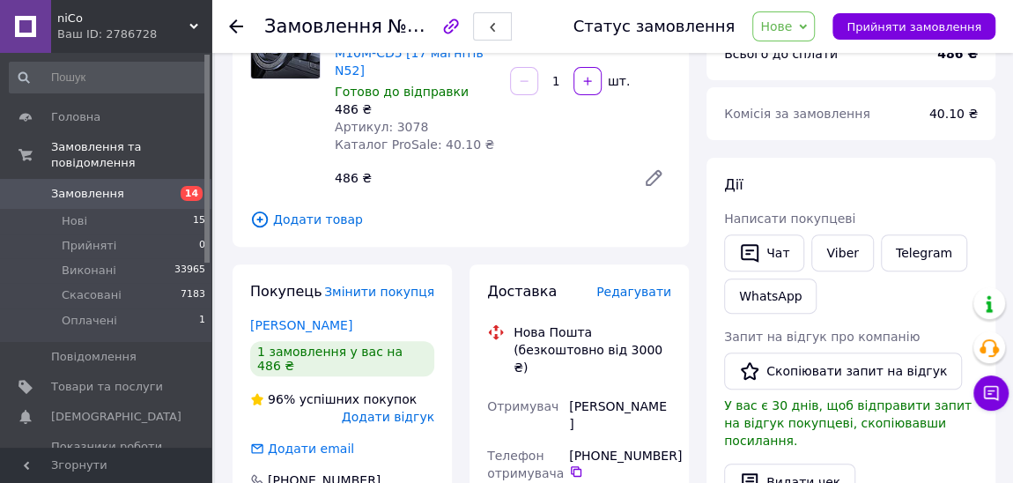
scroll to position [240, 0]
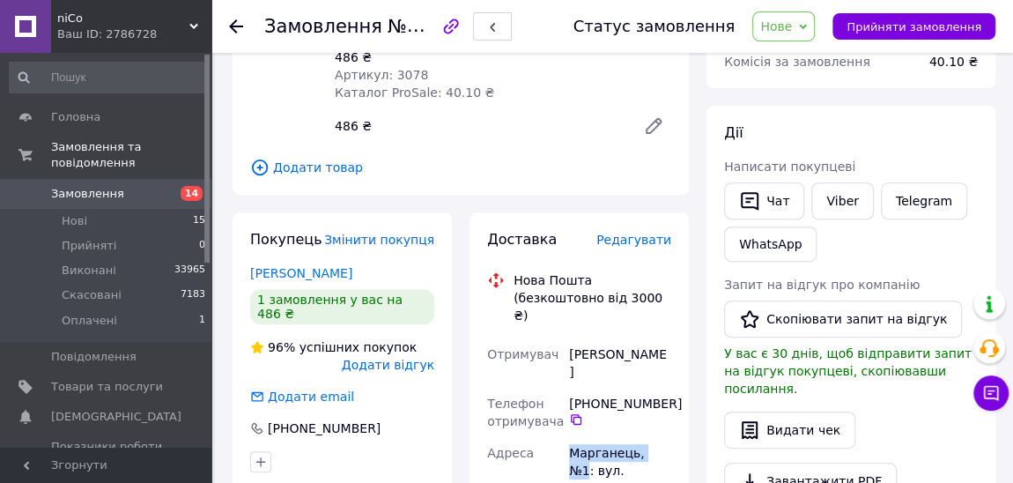
drag, startPoint x: 657, startPoint y: 395, endPoint x: 565, endPoint y: 398, distance: 91.7
click at [565, 437] on div "Марганець, №1: вул. Промислова, 1" at bounding box center [619, 470] width 109 height 67
copy div "Марганець, №1"
drag, startPoint x: 639, startPoint y: 321, endPoint x: 565, endPoint y: 321, distance: 74.9
click at [565, 338] on div "ткаля артем" at bounding box center [619, 362] width 109 height 49
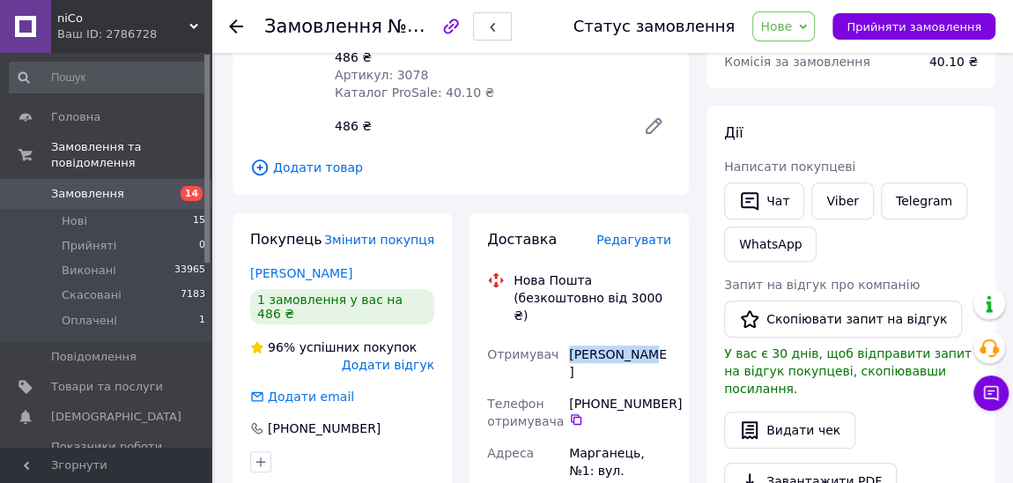
copy div "ткаля артем"
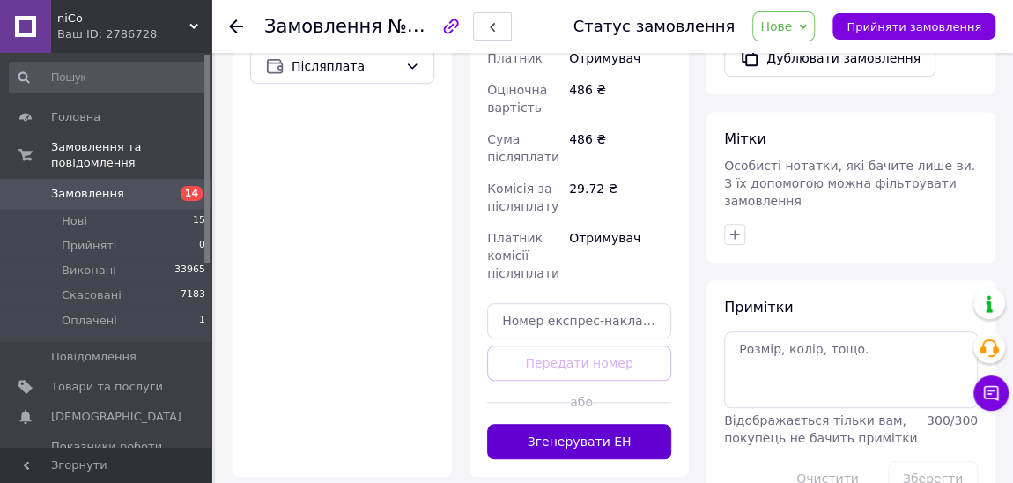
scroll to position [828, 0]
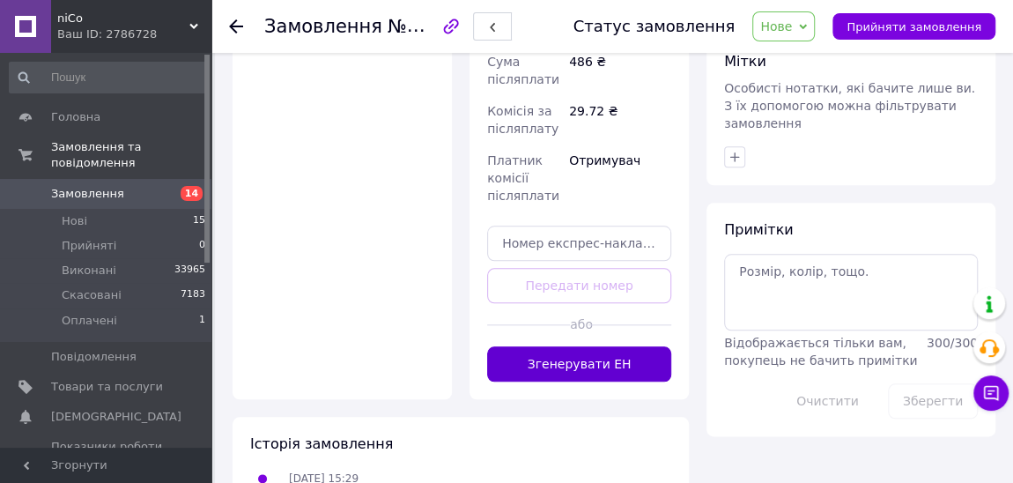
click at [602, 346] on button "Згенерувати ЕН" at bounding box center [579, 363] width 184 height 35
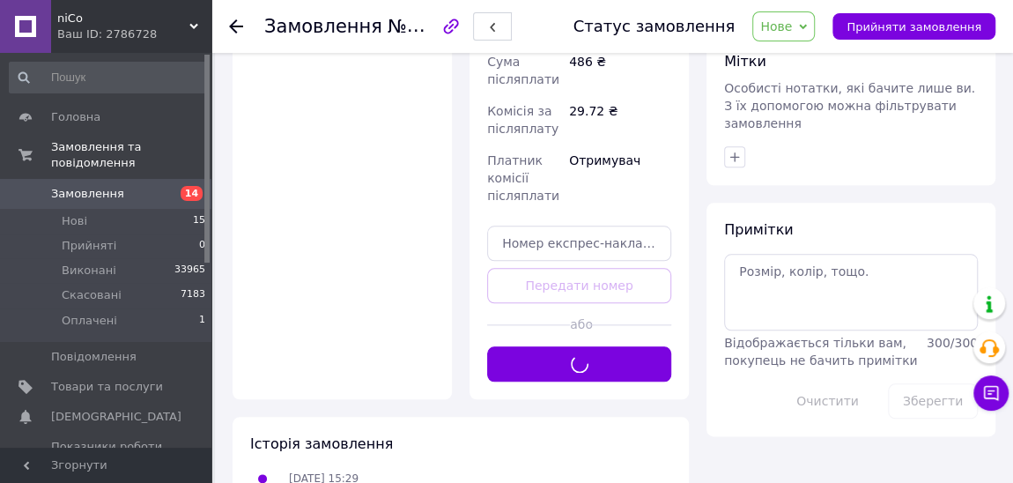
click at [807, 29] on icon at bounding box center [803, 27] width 8 height 8
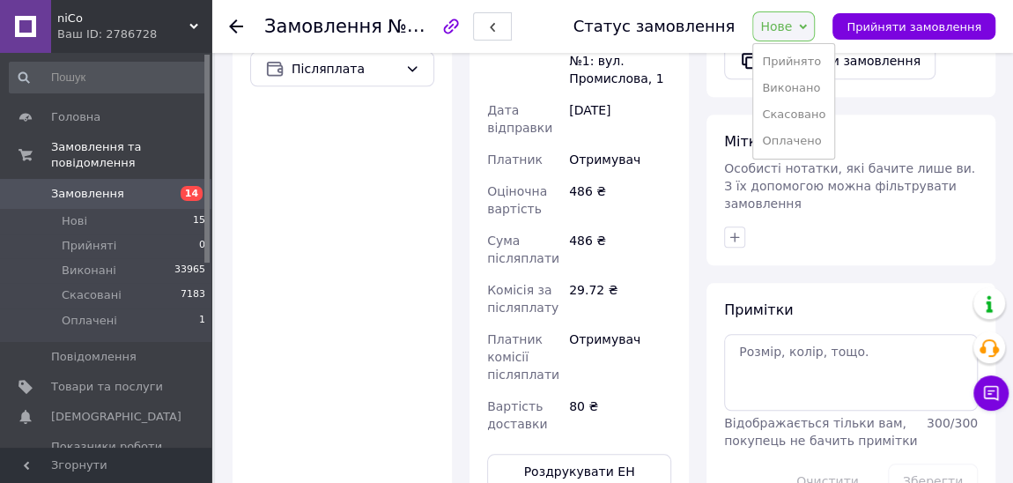
scroll to position [507, 0]
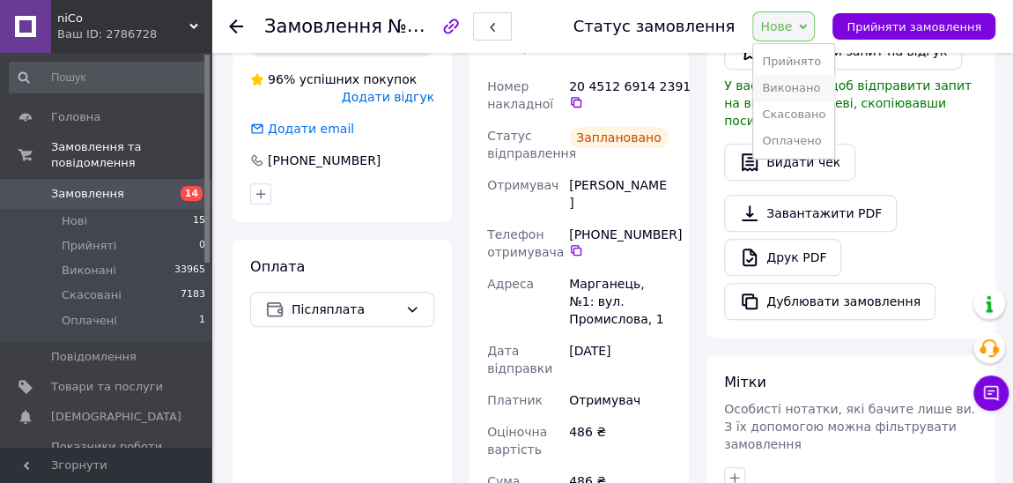
click at [822, 89] on li "Виконано" at bounding box center [793, 88] width 81 height 26
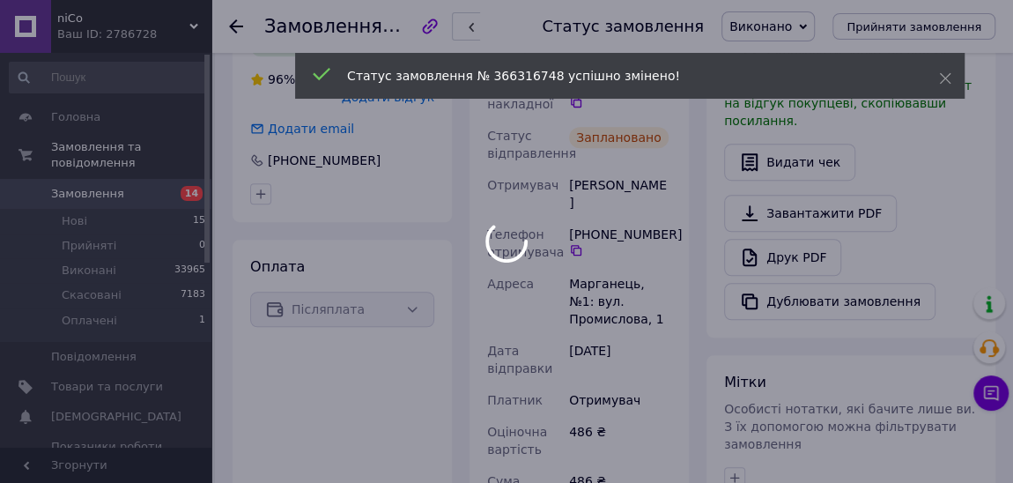
scroll to position [188, 0]
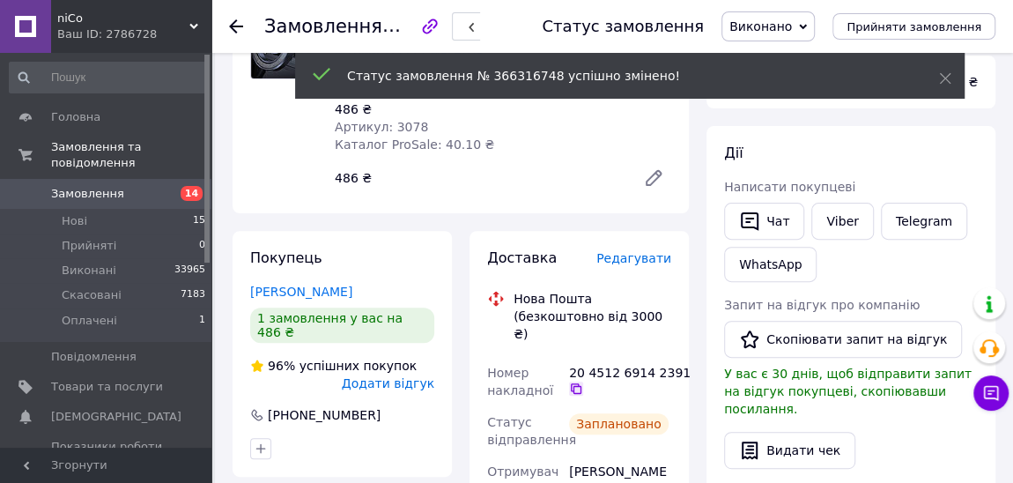
click at [578, 381] on icon at bounding box center [576, 388] width 14 height 14
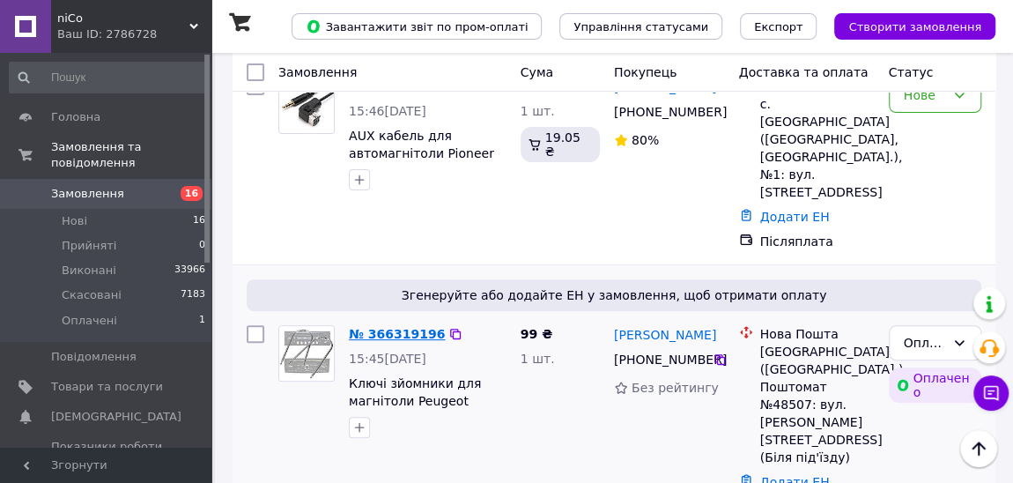
scroll to position [400, 0]
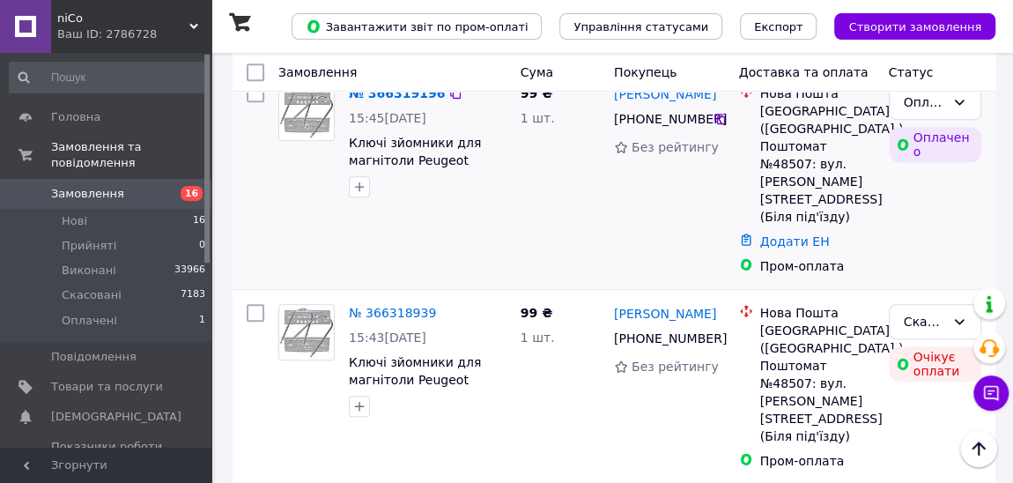
click at [307, 133] on img at bounding box center [306, 112] width 55 height 55
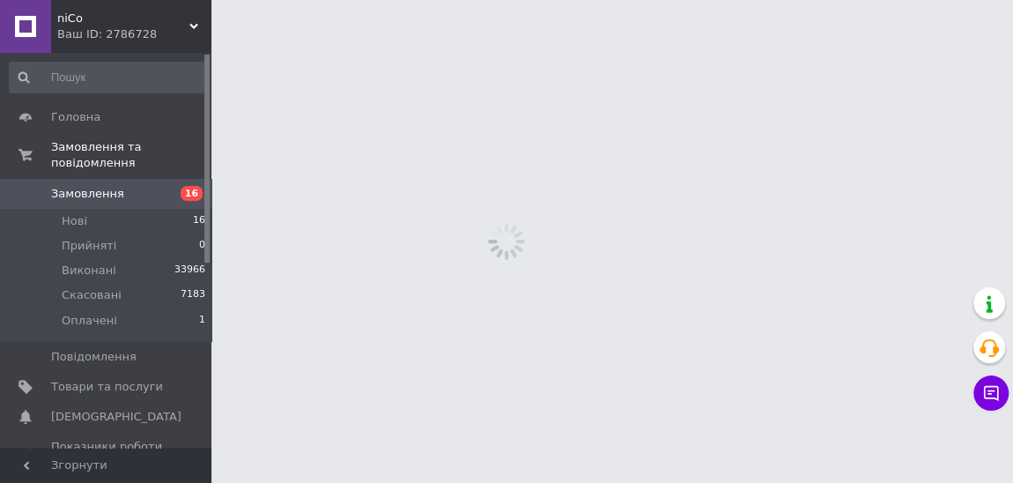
click at [307, 0] on html "niCo Ваш ID: 2786728 Сайт niCo Кабінет покупця Перевірити стан системи Сторінка…" at bounding box center [506, 0] width 1013 height 0
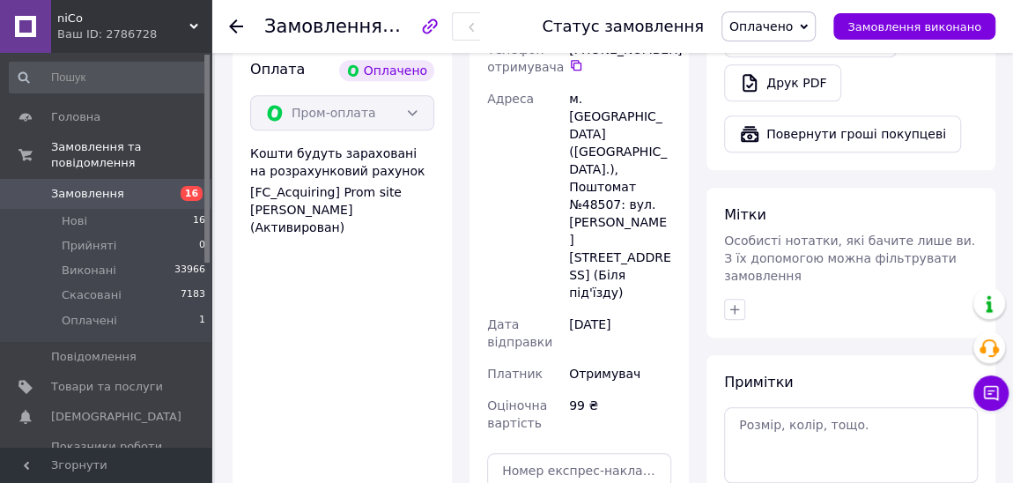
scroll to position [801, 0]
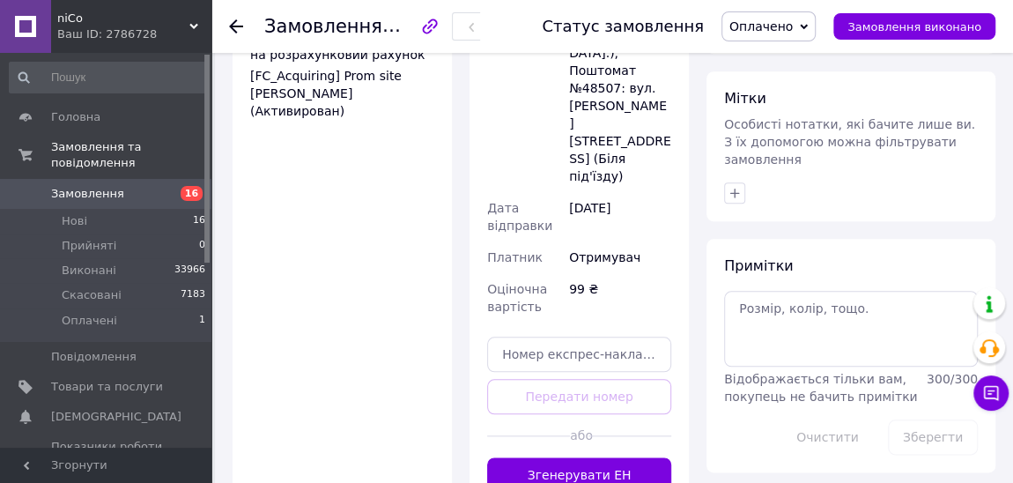
drag, startPoint x: 572, startPoint y: 326, endPoint x: 765, endPoint y: 25, distance: 358.1
click at [572, 457] on button "Згенерувати ЕН" at bounding box center [579, 474] width 184 height 35
click at [808, 26] on icon at bounding box center [804, 26] width 8 height 5
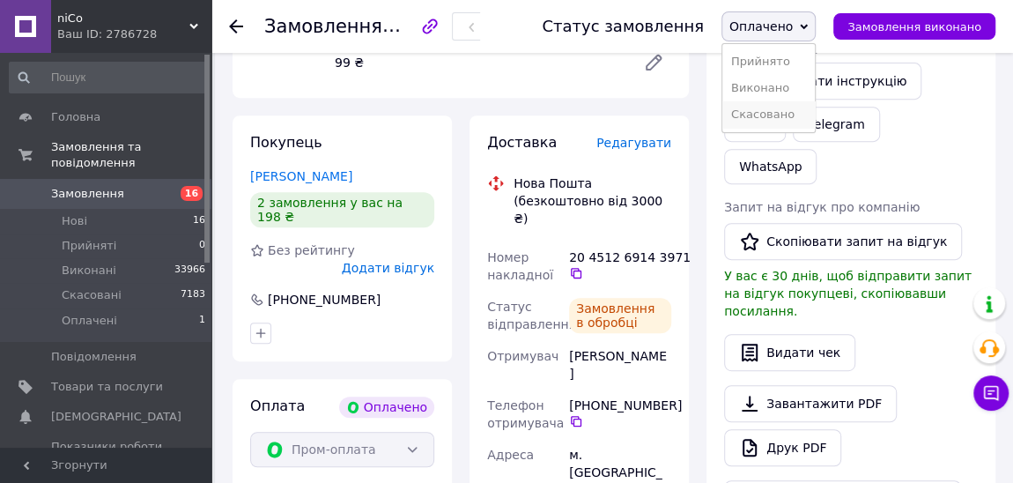
scroll to position [292, 0]
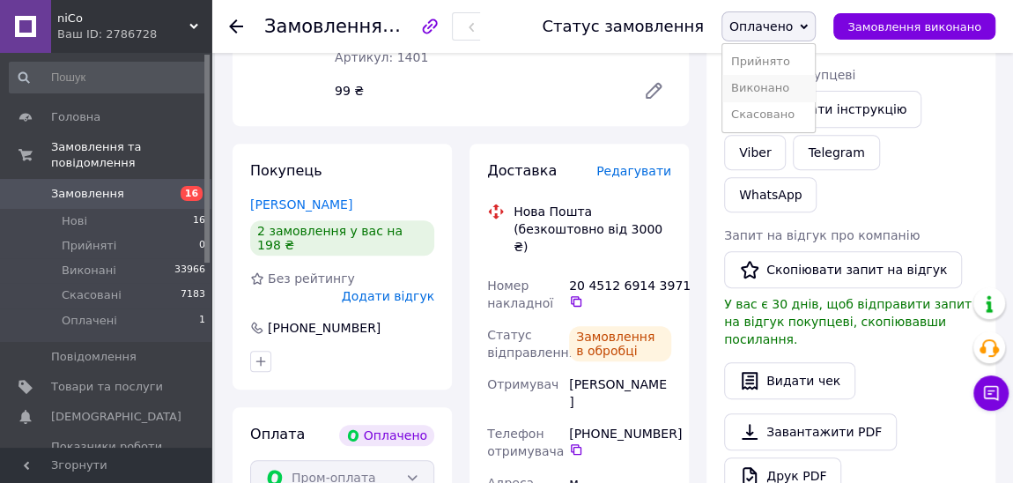
click at [795, 87] on li "Виконано" at bounding box center [768, 88] width 92 height 26
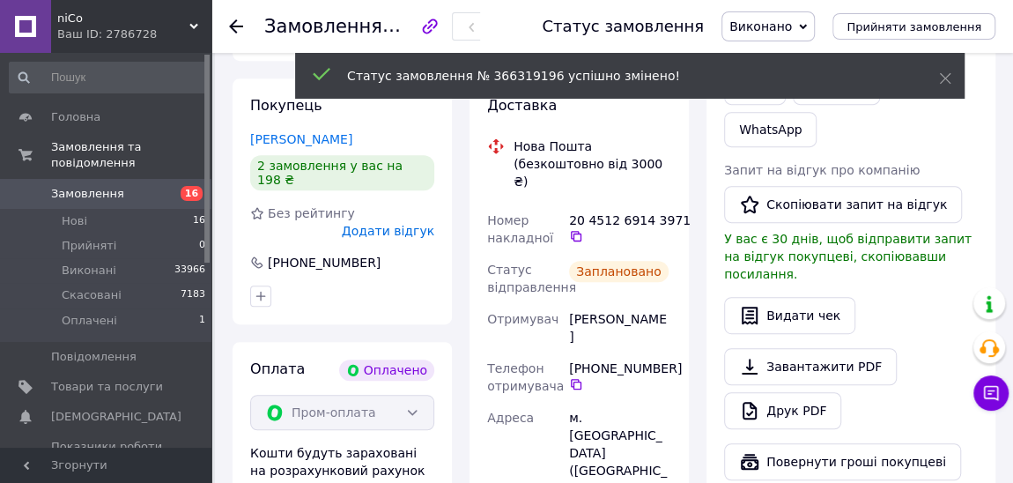
scroll to position [372, 0]
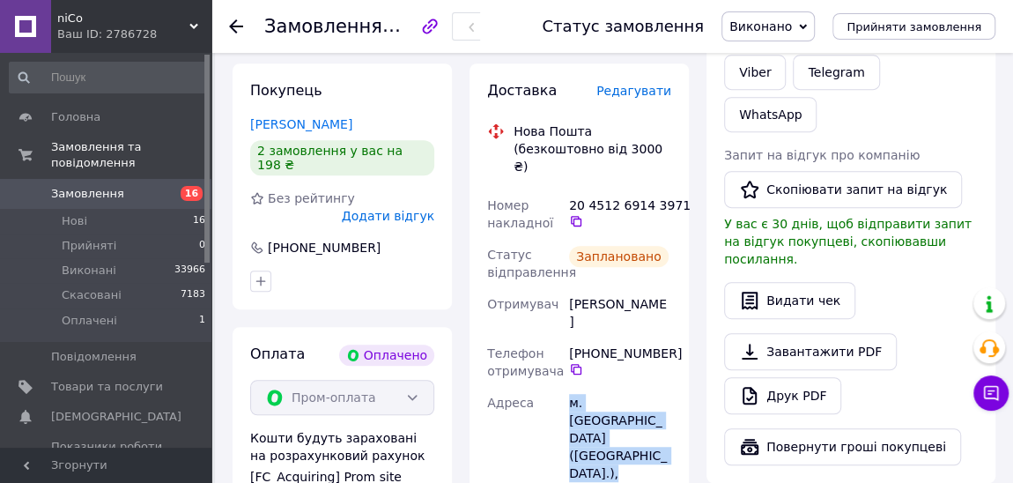
drag, startPoint x: 616, startPoint y: 416, endPoint x: 560, endPoint y: 373, distance: 70.3
click at [560, 373] on div "Номер накладної 20 4512 6914 3971   Статус відправлення Заплановано Отримувач К…" at bounding box center [579, 490] width 191 height 602
copy div "Адреса м. Львів (Львівська обл.), Поштомат №48507"
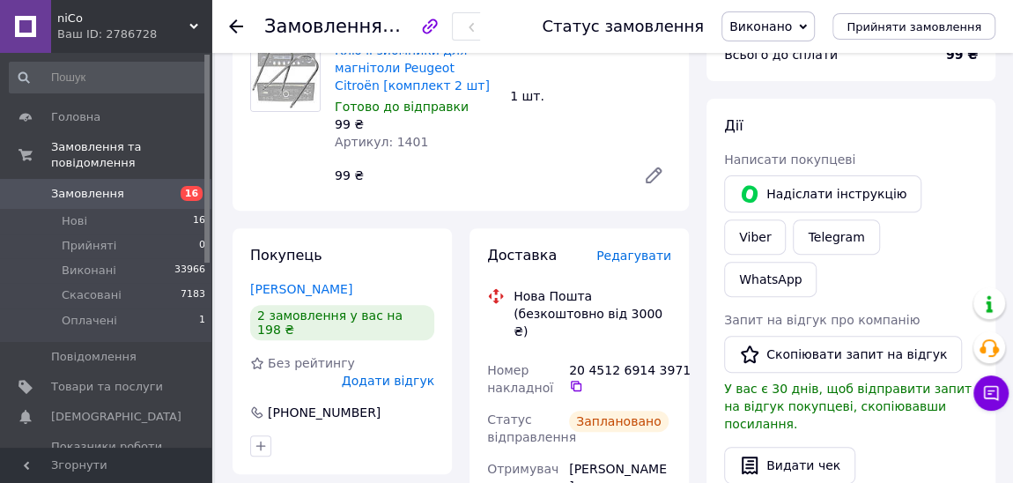
scroll to position [320, 0]
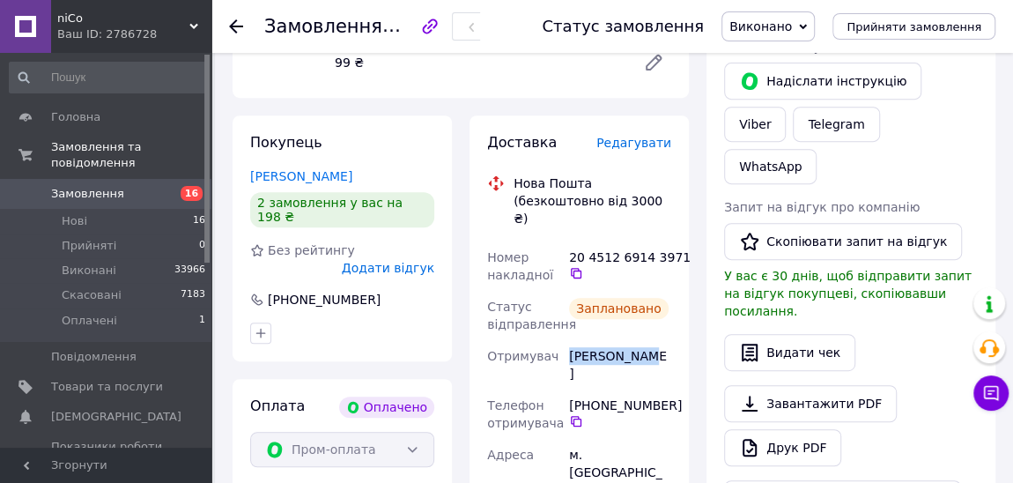
drag, startPoint x: 633, startPoint y: 336, endPoint x: 567, endPoint y: 336, distance: 66.1
click at [567, 340] on div "Когут Роман" at bounding box center [619, 364] width 109 height 49
copy div "Когут Роман"
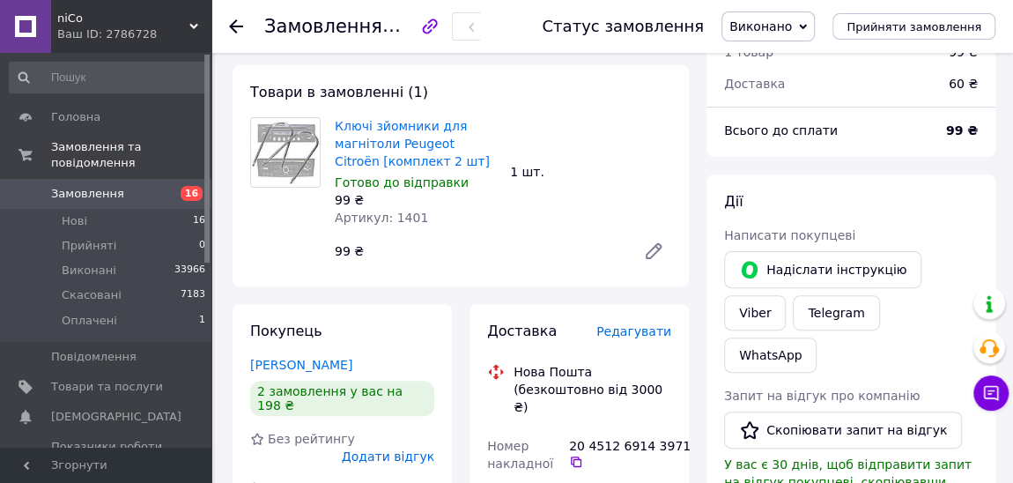
scroll to position [240, 0]
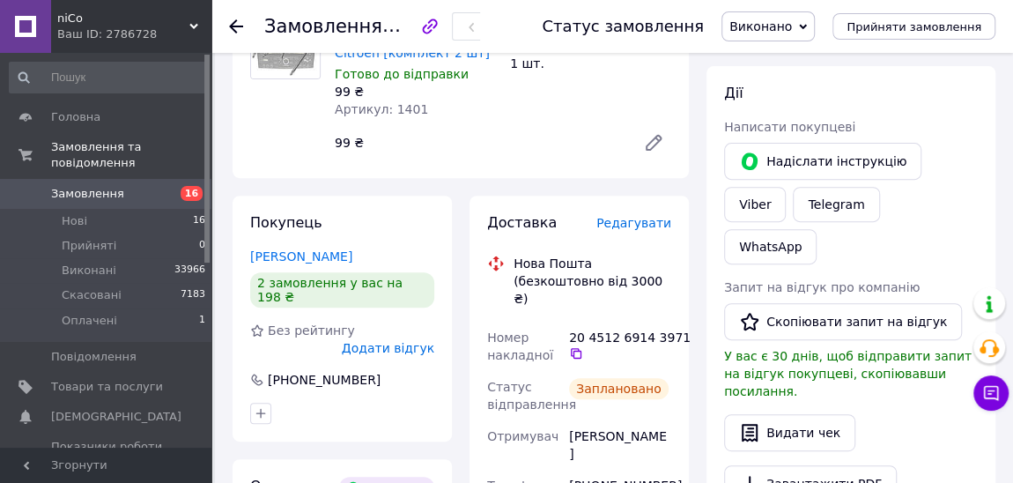
drag, startPoint x: 577, startPoint y: 335, endPoint x: 437, endPoint y: 2, distance: 361.2
click at [576, 346] on icon at bounding box center [576, 353] width 14 height 14
drag, startPoint x: 670, startPoint y: 447, endPoint x: 593, endPoint y: 452, distance: 77.7
click at [593, 476] on div "[PHONE_NUMBER]" at bounding box center [620, 492] width 102 height 32
copy div "0 96 963 36 90"
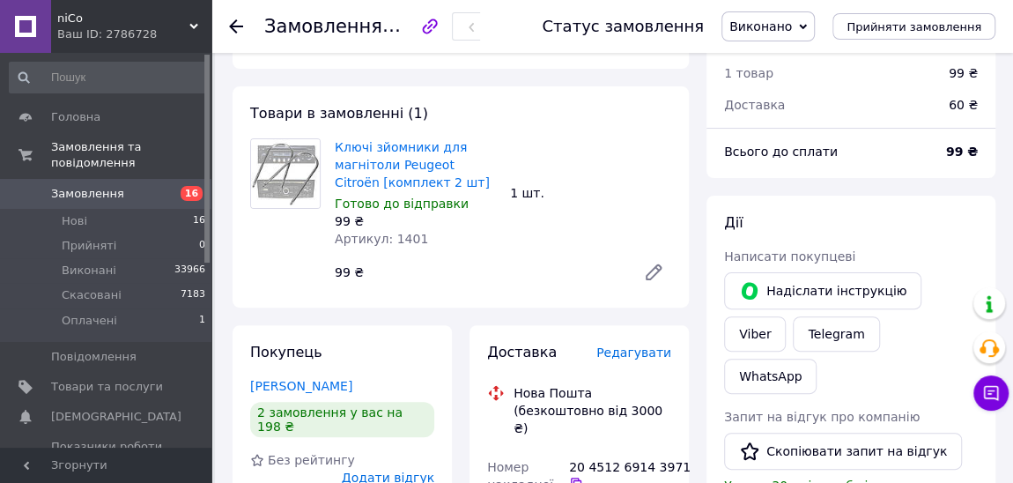
scroll to position [0, 0]
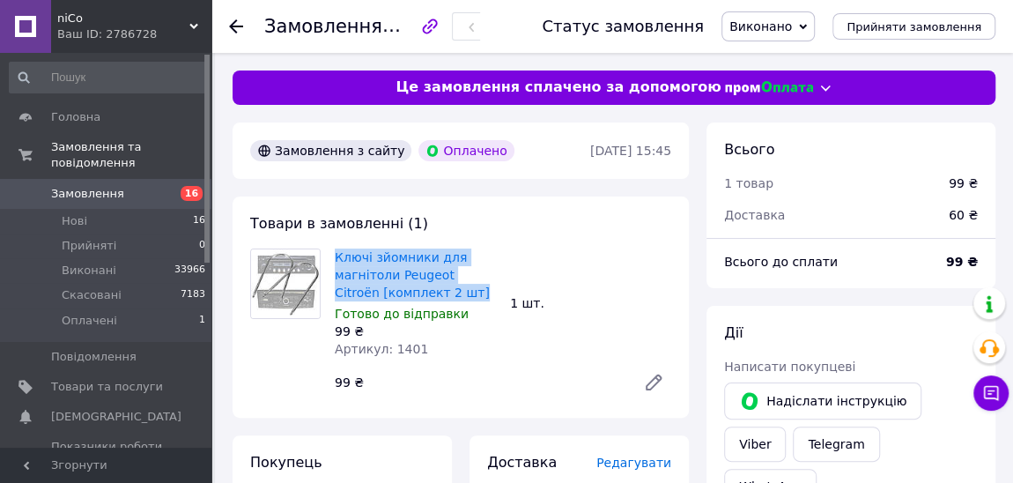
drag, startPoint x: 433, startPoint y: 293, endPoint x: 329, endPoint y: 260, distance: 110.0
click at [329, 260] on div "Ключі зйомники для магнітоли Peugeot Citroën [комплект 2 шт] Готово до відправк…" at bounding box center [415, 303] width 175 height 116
copy link "Ключі зйомники для магнітоли Peugeot Citroën [комплект 2 шт]"
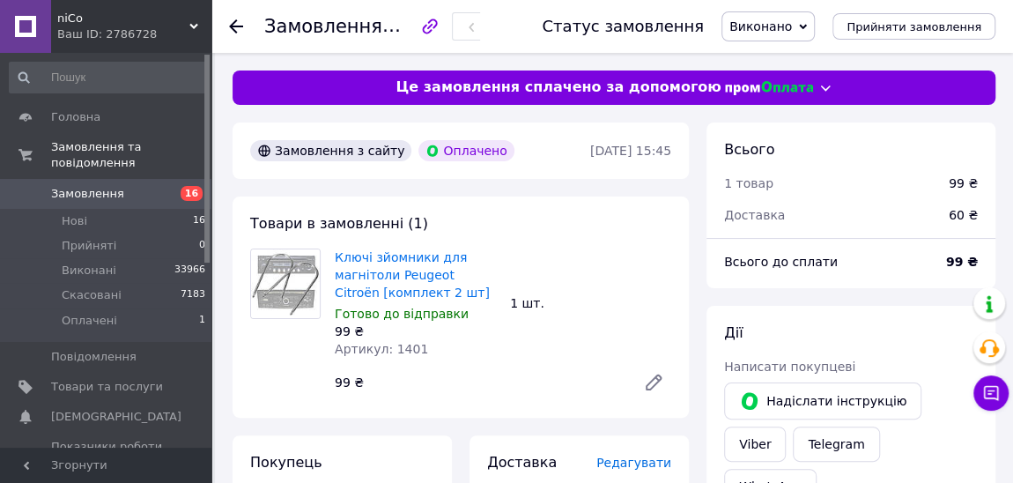
click at [472, 304] on div "Ключі зйомники для магнітоли Peugeot Citroën [комплект 2 шт] Готово до відправк…" at bounding box center [415, 303] width 175 height 116
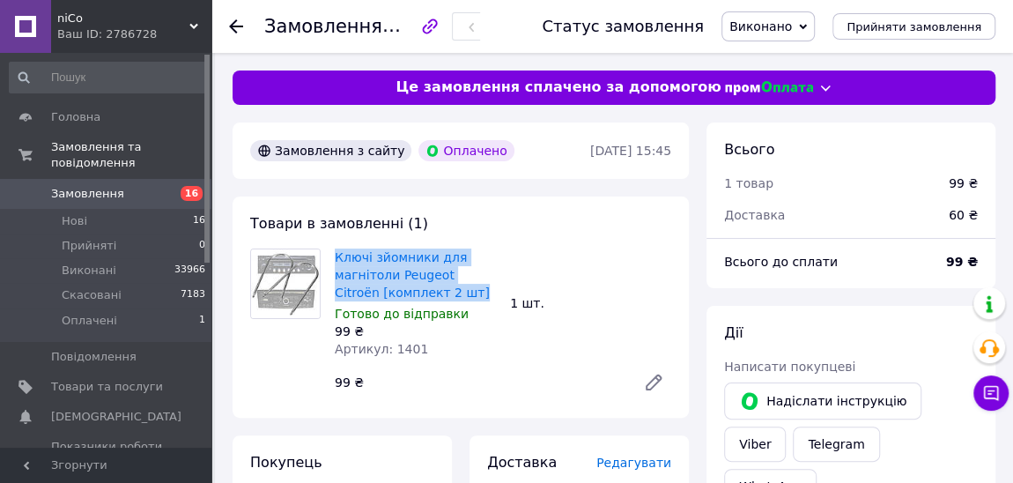
drag, startPoint x: 431, startPoint y: 290, endPoint x: 333, endPoint y: 262, distance: 101.5
click at [333, 262] on div "Ключі зйомники для магнітоли Peugeot Citroën [комплект 2 шт] Готово до відправк…" at bounding box center [415, 303] width 175 height 116
copy link "Ключі зйомники для магнітоли Peugeot Citroën [комплект 2 шт]"
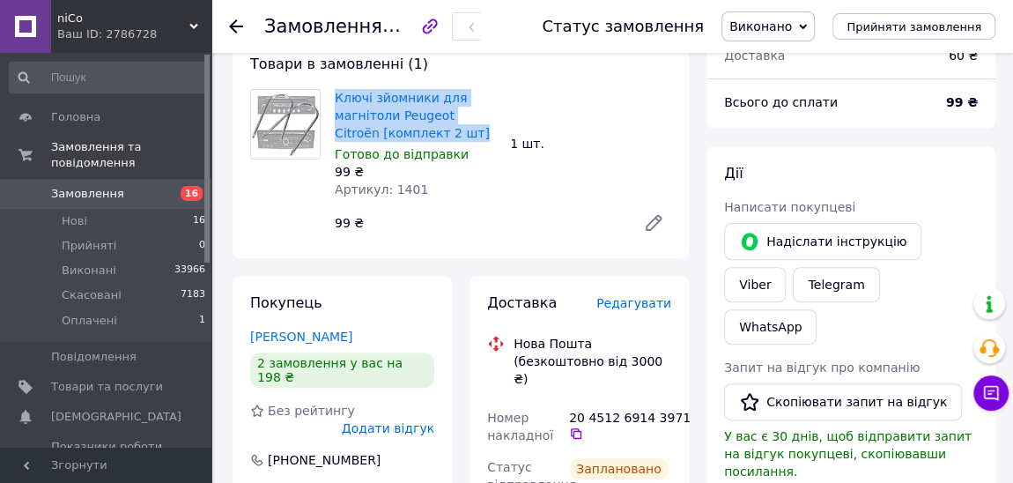
scroll to position [159, 0]
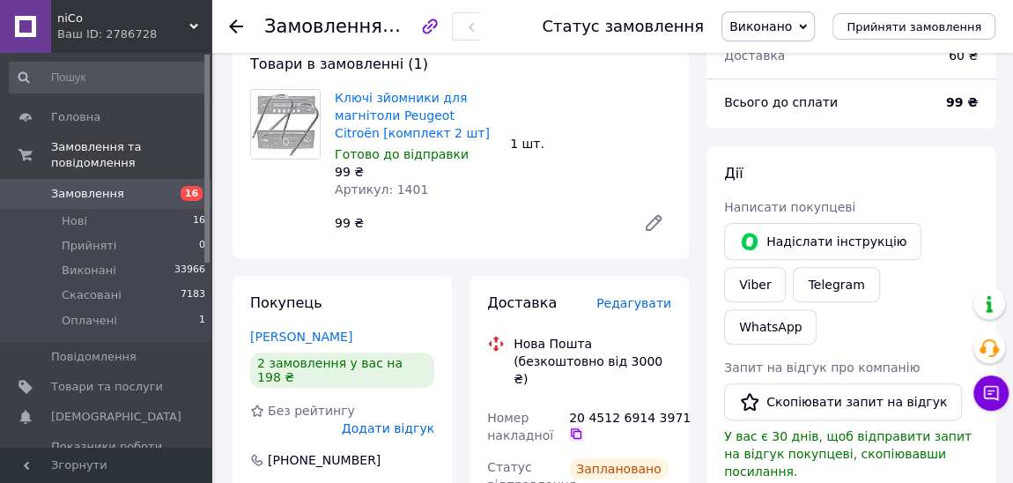
click at [575, 426] on icon at bounding box center [576, 433] width 14 height 14
drag, startPoint x: 674, startPoint y: 395, endPoint x: 628, endPoint y: 415, distance: 50.1
click at [585, 409] on div "20 4512 6914 3971" at bounding box center [620, 425] width 102 height 32
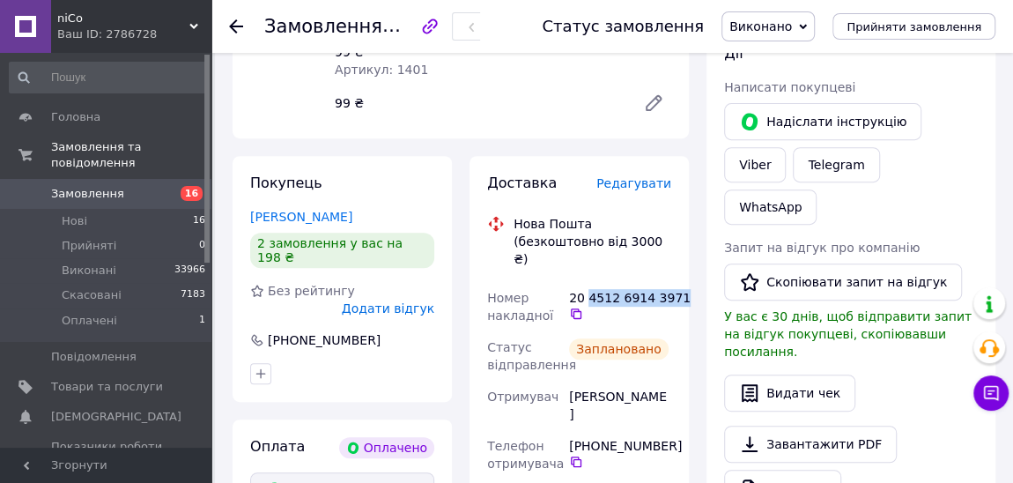
scroll to position [400, 0]
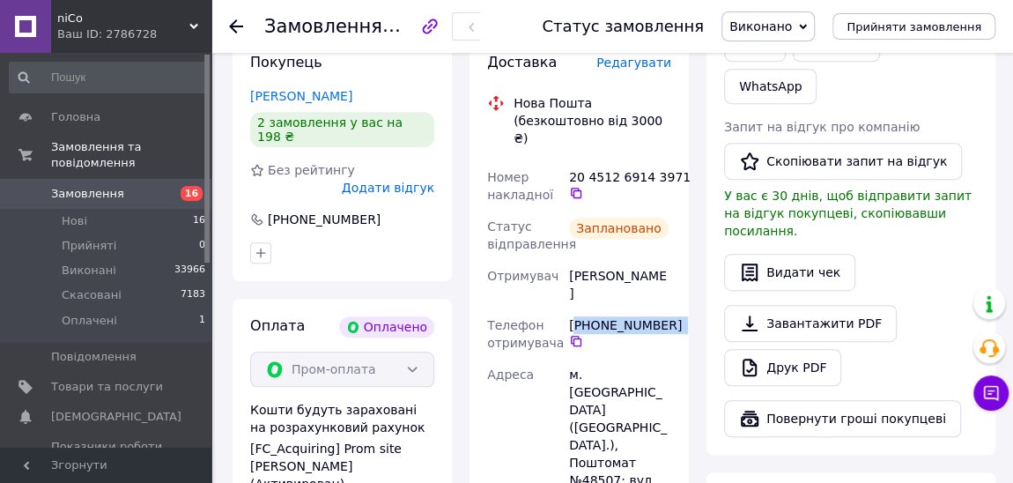
drag, startPoint x: 676, startPoint y: 289, endPoint x: 578, endPoint y: 288, distance: 97.8
click at [578, 316] on div "[PHONE_NUMBER]" at bounding box center [620, 332] width 102 height 32
copy div "380 96 963 36 90"
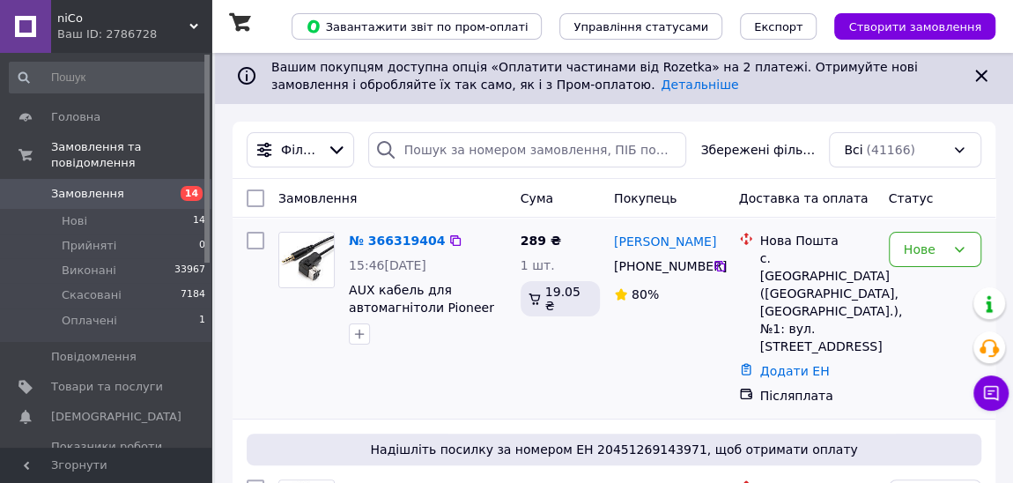
scroll to position [159, 0]
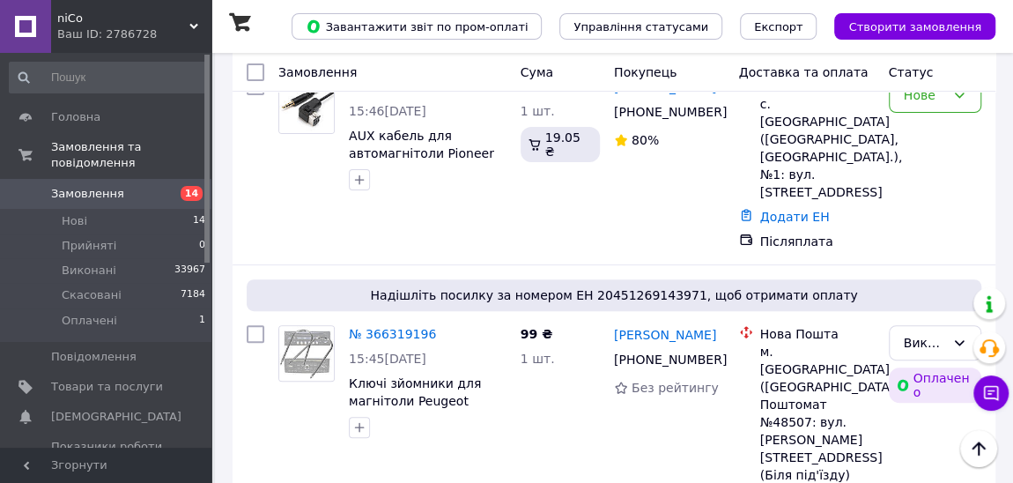
click at [322, 114] on img at bounding box center [306, 105] width 55 height 55
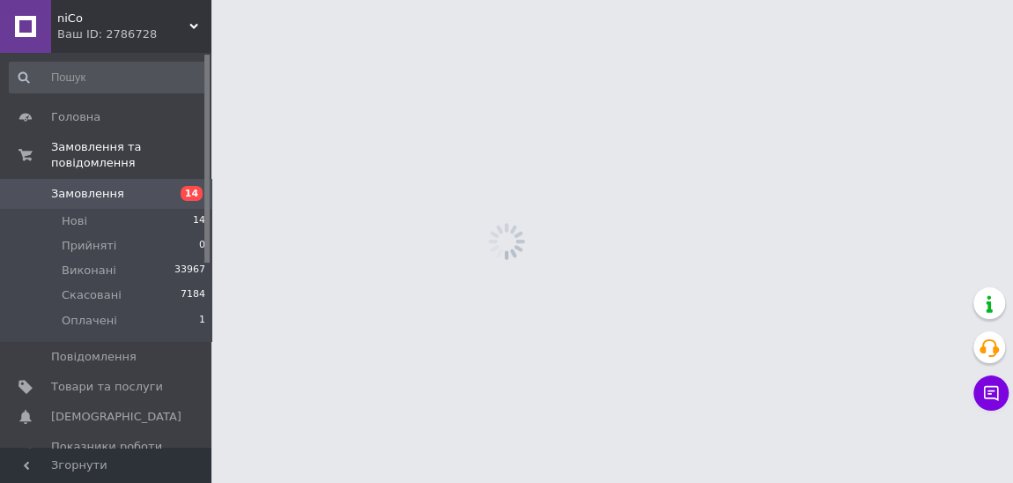
click at [322, 0] on html "niCo Ваш ID: 2786728 Сайт niCo Кабінет покупця Перевірити стан системи Сторінка…" at bounding box center [506, 0] width 1013 height 0
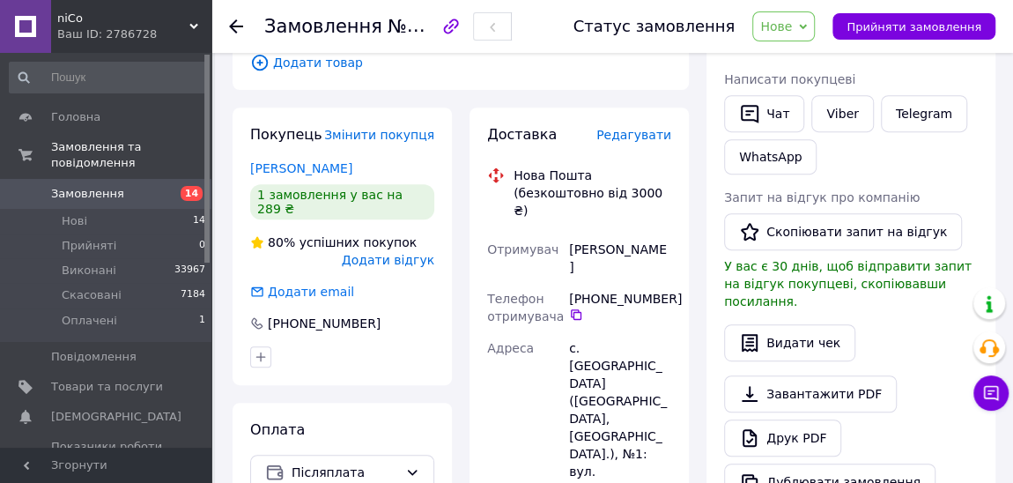
scroll to position [400, 0]
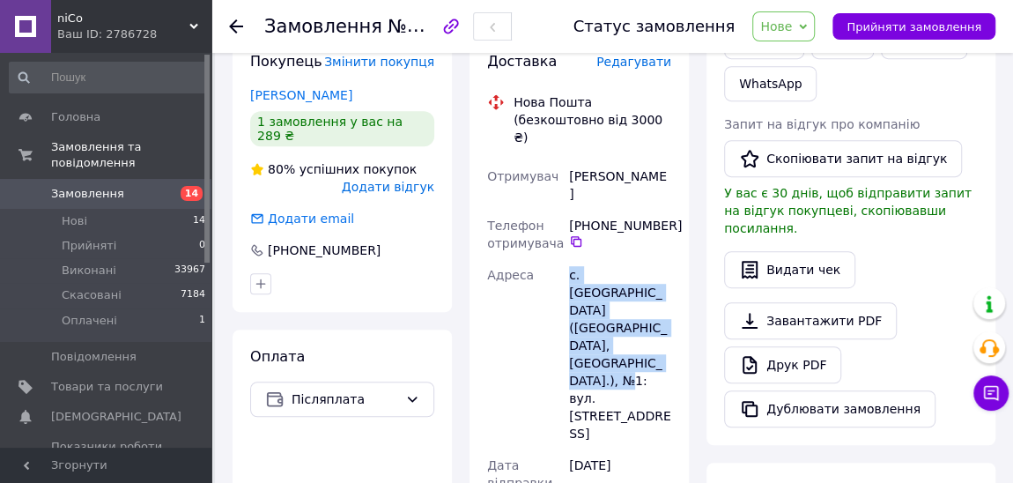
drag, startPoint x: 631, startPoint y: 308, endPoint x: 569, endPoint y: 240, distance: 91.6
click at [569, 259] on div "с. [GEOGRAPHIC_DATA] ([GEOGRAPHIC_DATA], [GEOGRAPHIC_DATA].), №1: вул. [STREET_…" at bounding box center [619, 354] width 109 height 190
copy div "с. [GEOGRAPHIC_DATA] ([GEOGRAPHIC_DATA], [GEOGRAPHIC_DATA].), №1"
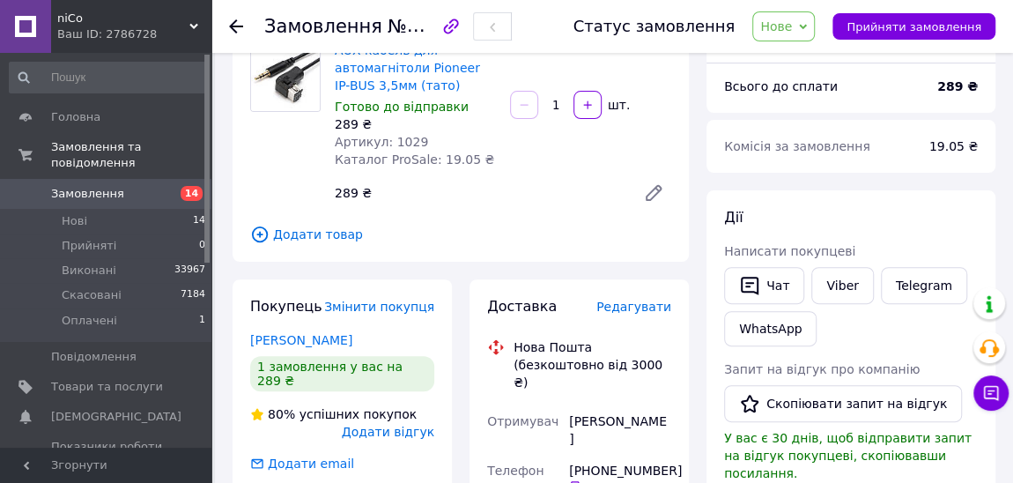
scroll to position [240, 0]
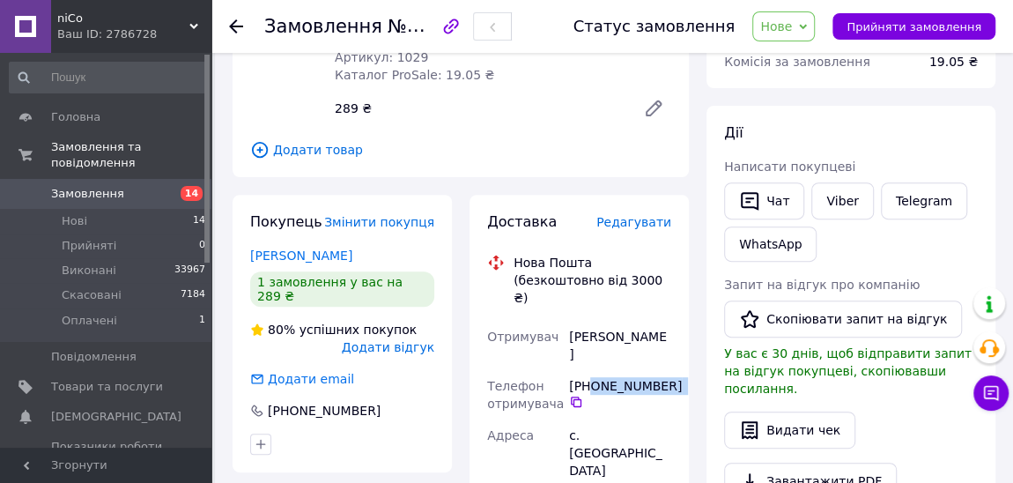
drag, startPoint x: 668, startPoint y: 349, endPoint x: 591, endPoint y: 350, distance: 77.5
click at [591, 377] on div "[PHONE_NUMBER]" at bounding box center [620, 393] width 102 height 32
copy div "0 98 085 47 66"
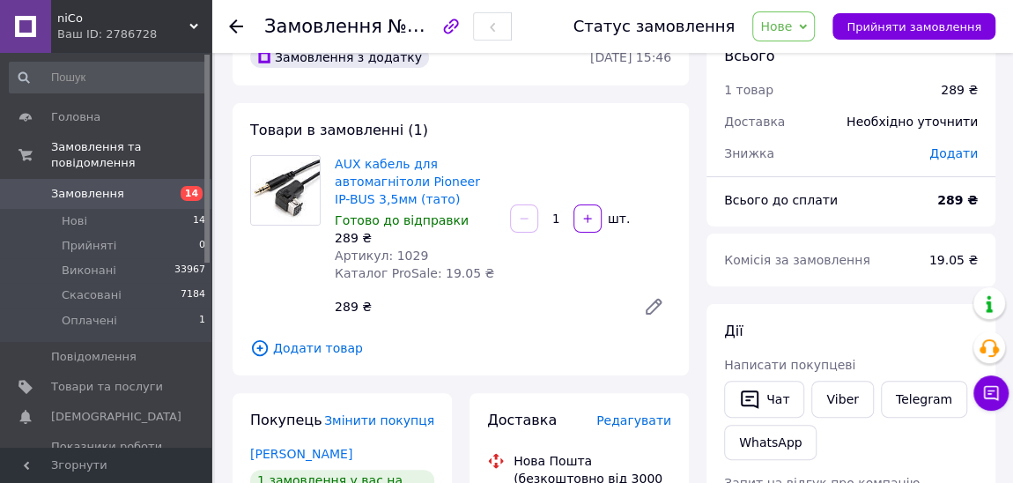
scroll to position [0, 0]
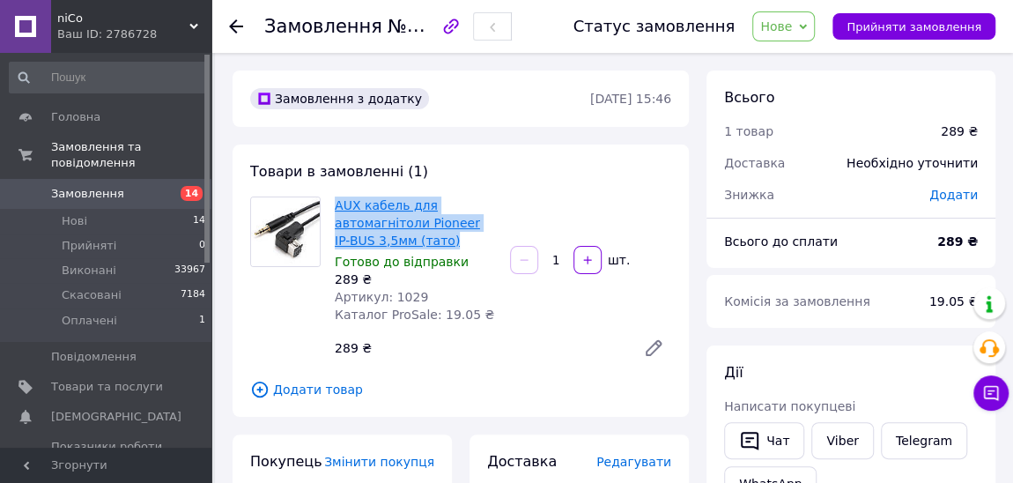
drag, startPoint x: 437, startPoint y: 241, endPoint x: 334, endPoint y: 208, distance: 108.3
click at [335, 208] on span "AUX кабель для автомагнітоли Pioneer IP-BUS 3,5мм (тато)" at bounding box center [415, 222] width 161 height 53
copy link "AUX кабель для автомагнітоли Pioneer IP-BUS 3,5мм (тато)"
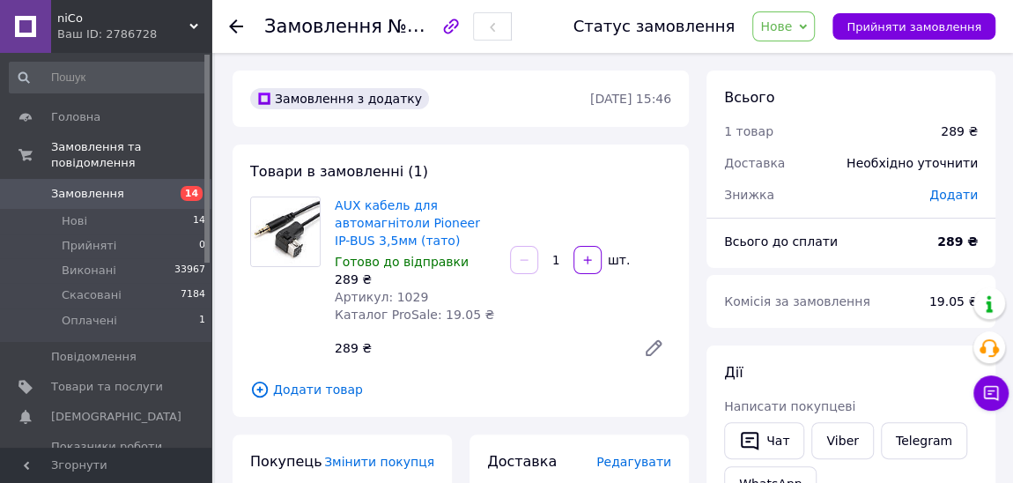
drag, startPoint x: 476, startPoint y: 268, endPoint x: 439, endPoint y: 244, distance: 43.2
click at [469, 261] on div "Готово до відправки" at bounding box center [415, 262] width 161 height 18
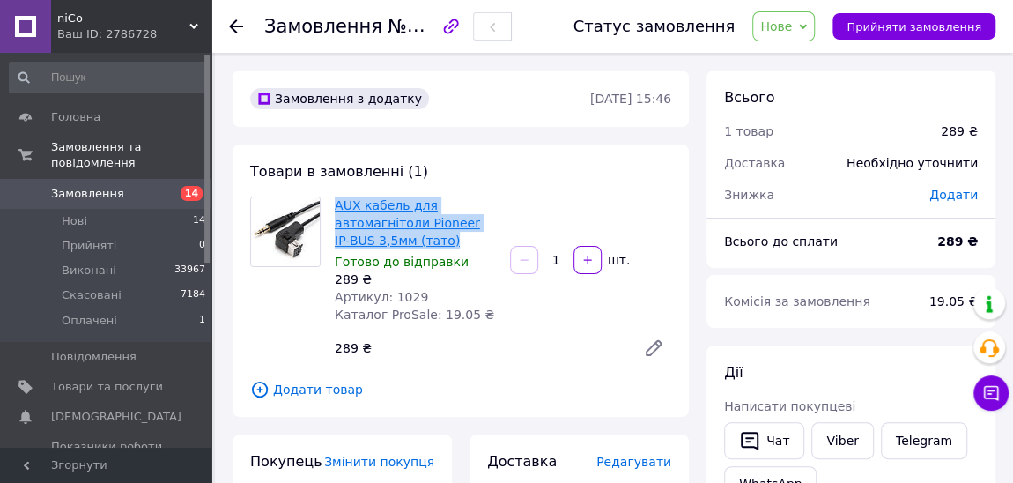
drag, startPoint x: 425, startPoint y: 238, endPoint x: 335, endPoint y: 203, distance: 97.3
click at [335, 203] on span "AUX кабель для автомагнітоли Pioneer IP-BUS 3,5мм (тато)" at bounding box center [415, 222] width 161 height 53
copy link "AUX кабель для автомагнітоли Pioneer IP-BUS 3,5мм (тато)"
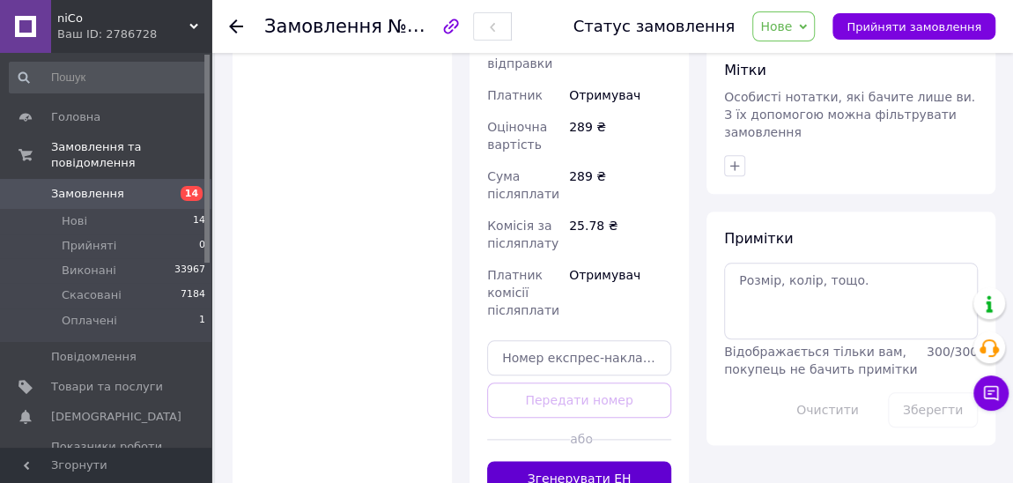
scroll to position [898, 0]
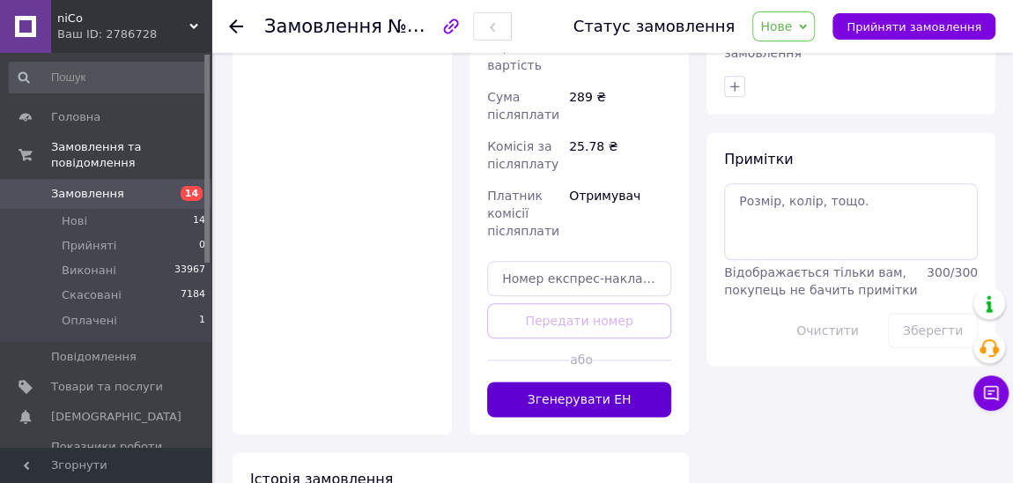
click at [612, 381] on button "Згенерувати ЕН" at bounding box center [579, 398] width 184 height 35
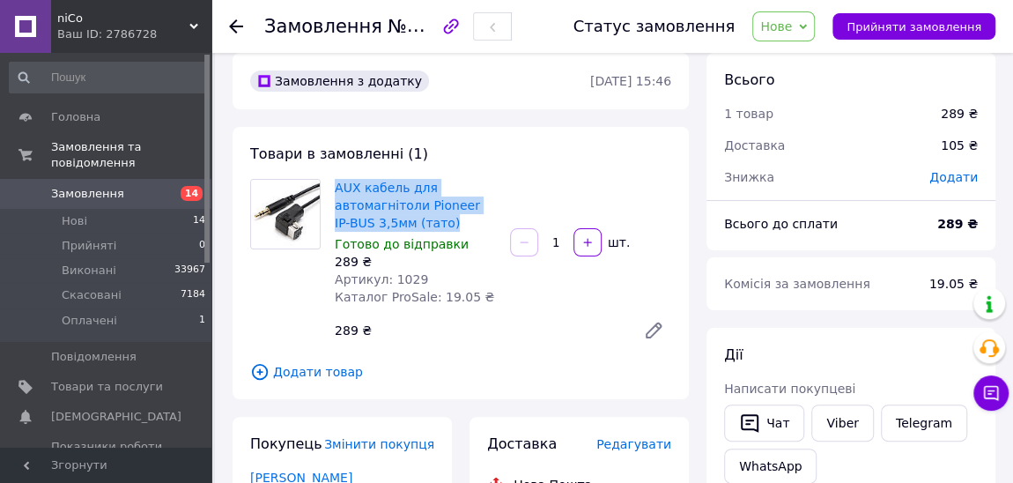
scroll to position [338, 0]
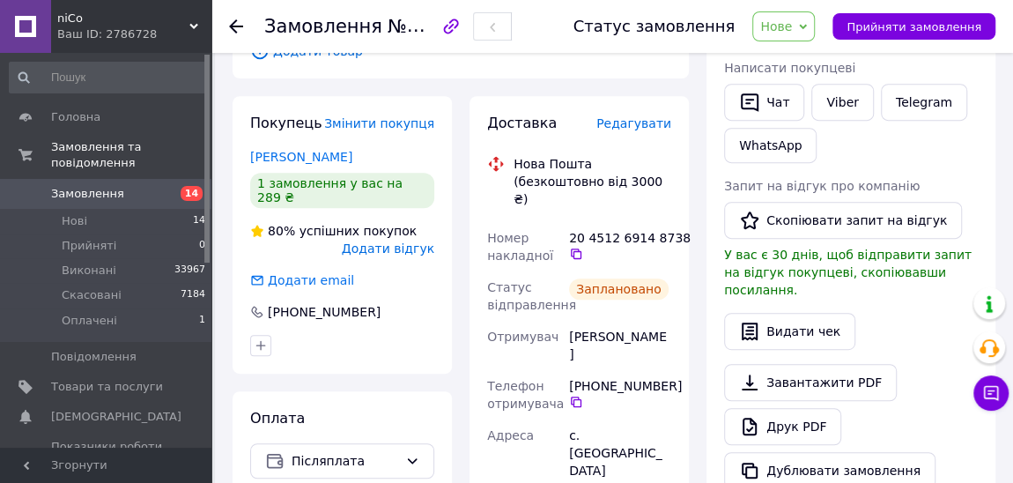
drag, startPoint x: 577, startPoint y: 234, endPoint x: 523, endPoint y: 130, distance: 117.0
click at [577, 247] on icon at bounding box center [576, 254] width 14 height 14
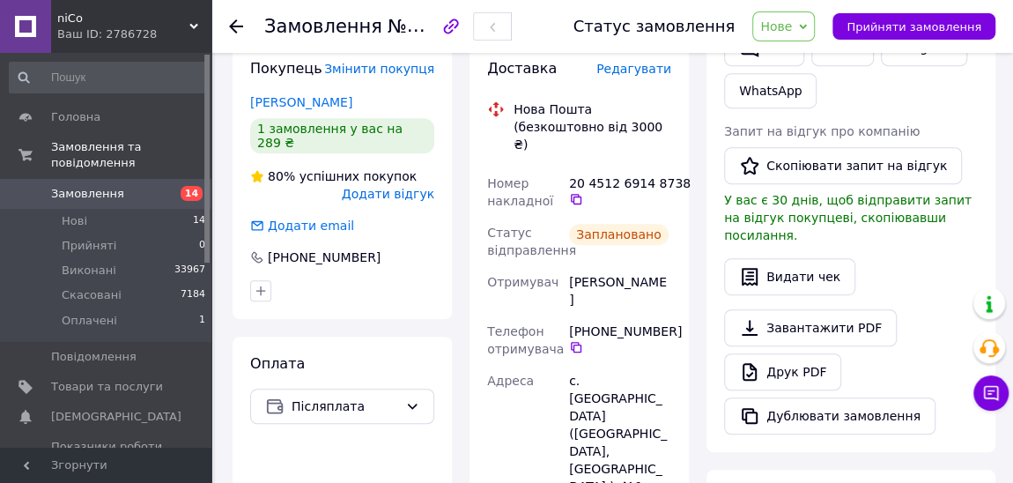
scroll to position [418, 0]
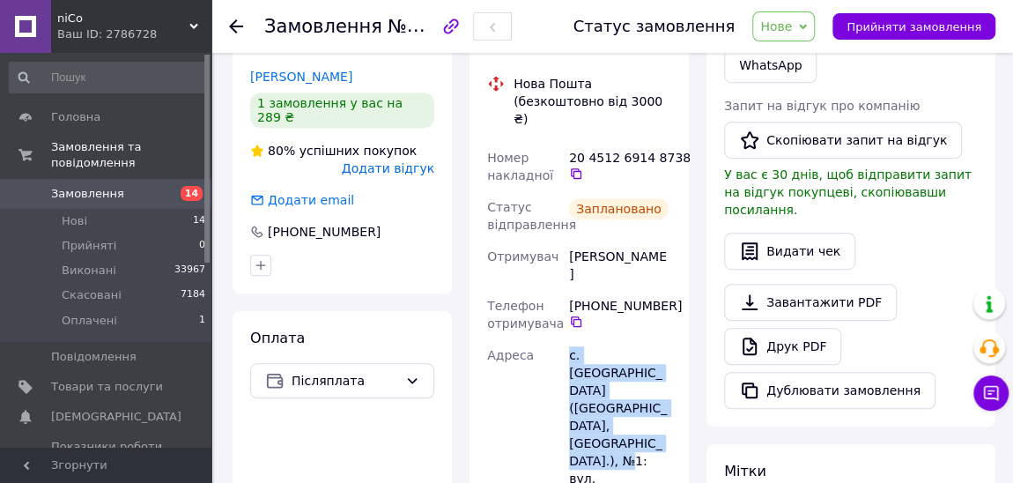
drag, startPoint x: 631, startPoint y: 390, endPoint x: 567, endPoint y: 321, distance: 93.5
click at [567, 339] on div "с. [GEOGRAPHIC_DATA] ([GEOGRAPHIC_DATA], [GEOGRAPHIC_DATA].), №1: вул. [STREET_…" at bounding box center [619, 434] width 109 height 190
copy div "с. Дмитрівка (Дніпропетровська обл., Синельниківський р-н.), №1"
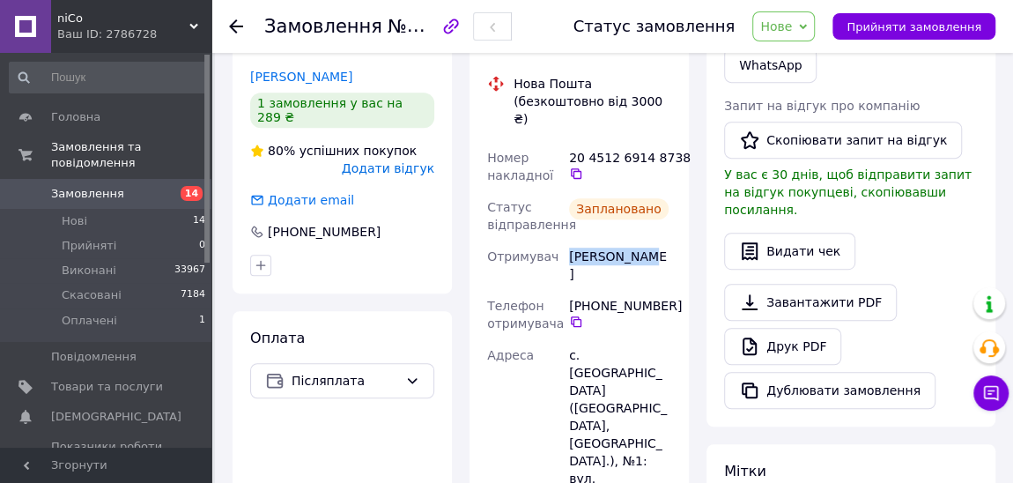
drag, startPoint x: 641, startPoint y: 237, endPoint x: 566, endPoint y: 236, distance: 74.9
click at [566, 240] on div "Кириян Саня" at bounding box center [619, 264] width 109 height 49
copy div "Кириян Саня"
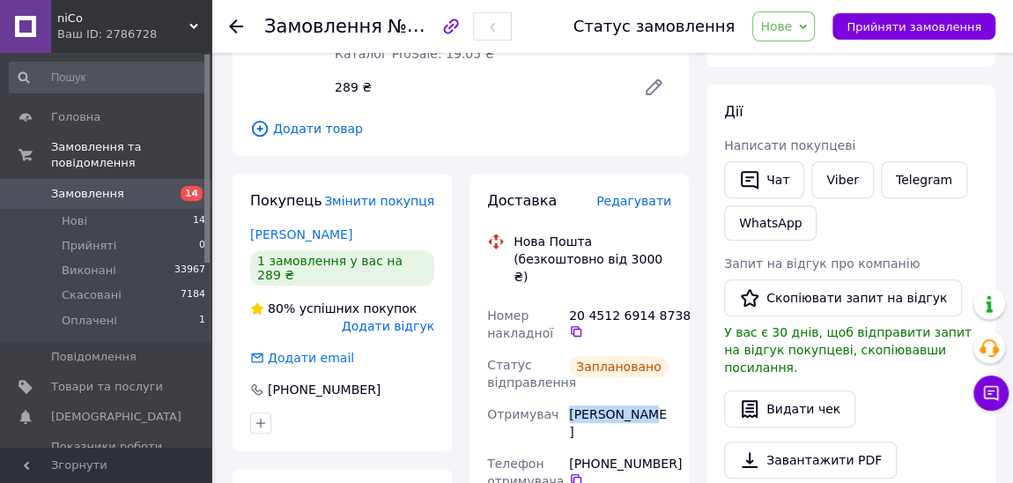
scroll to position [338, 0]
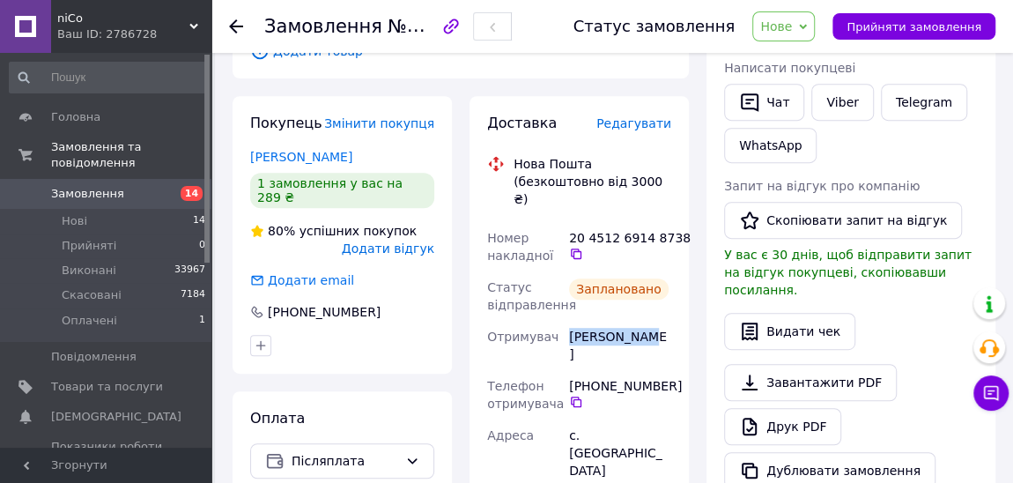
drag, startPoint x: 670, startPoint y: 355, endPoint x: 575, endPoint y: 358, distance: 95.2
click at [575, 377] on div "[PHONE_NUMBER]" at bounding box center [620, 393] width 102 height 32
copy div "380 98 085 47 66"
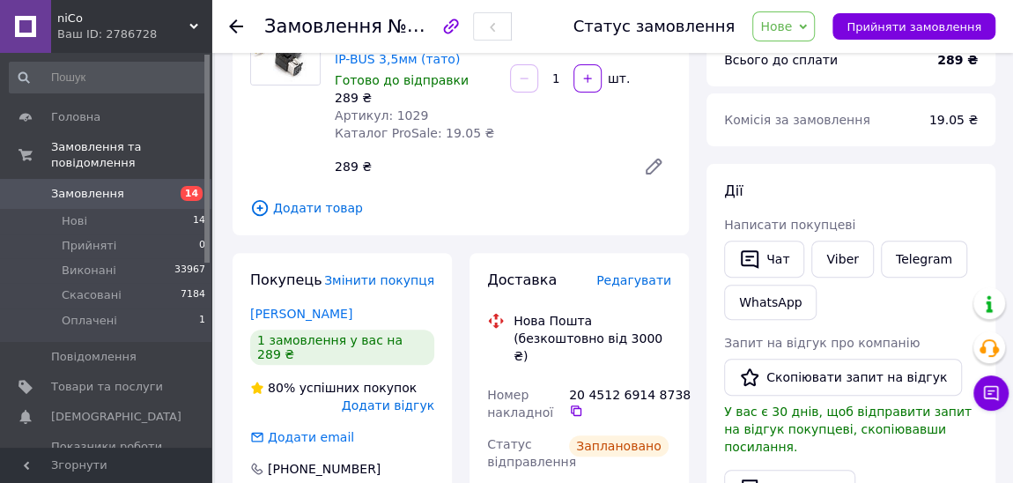
scroll to position [258, 0]
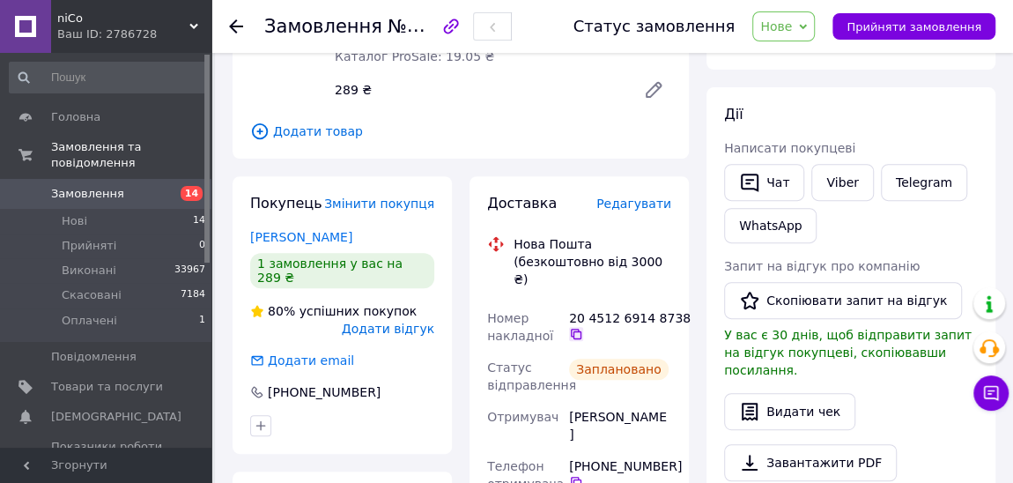
click at [574, 327] on icon at bounding box center [576, 334] width 14 height 14
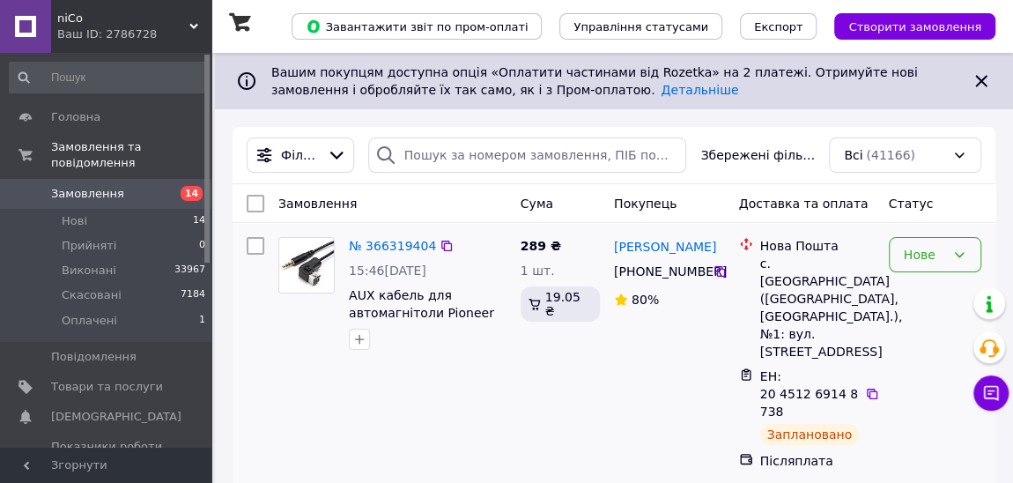
click at [961, 255] on icon at bounding box center [959, 254] width 14 height 14
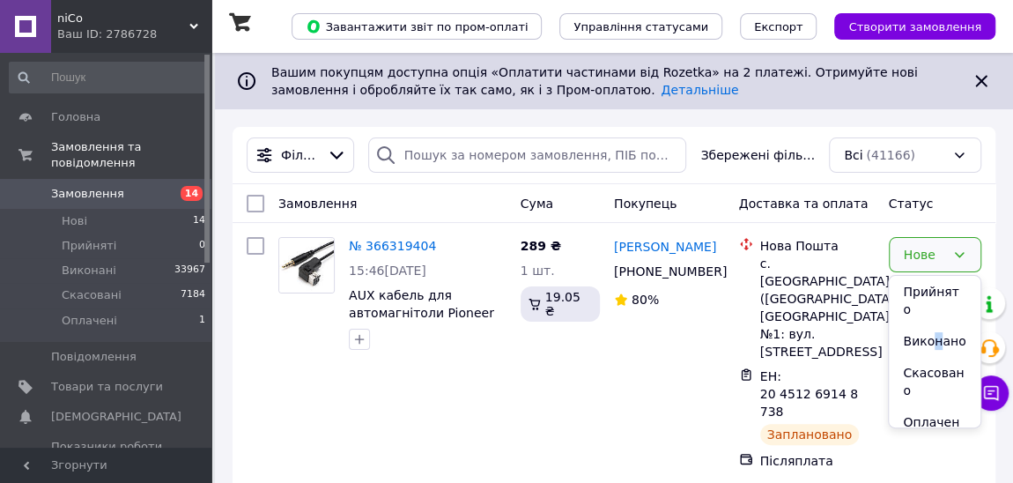
click at [930, 325] on li "Виконано" at bounding box center [934, 341] width 91 height 32
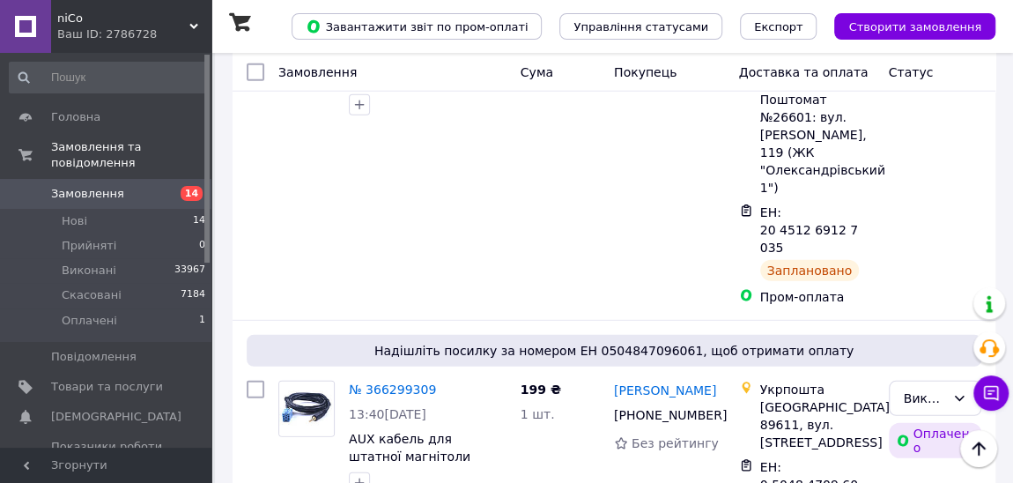
scroll to position [2482, 0]
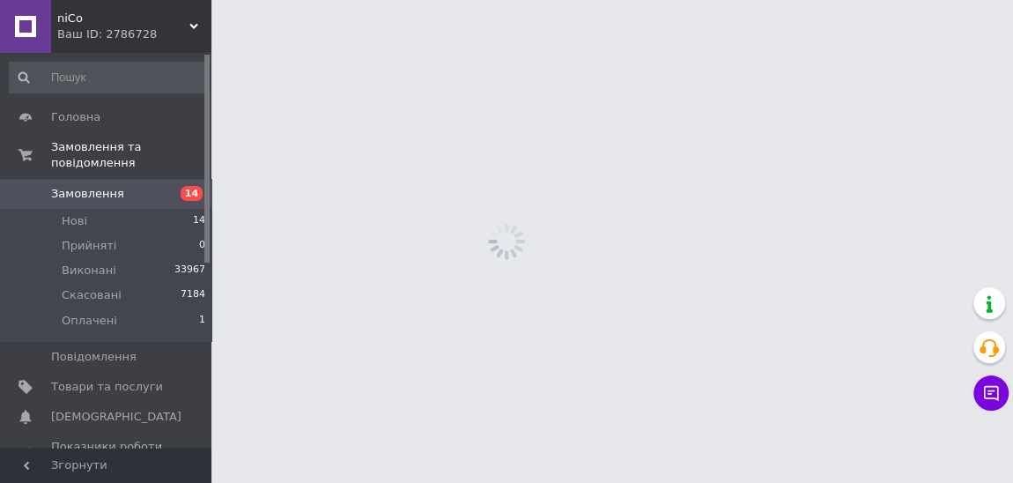
click at [314, 0] on html "niCo Ваш ID: 2786728 Сайт niCo Кабінет покупця Перевірити стан системи Сторінка…" at bounding box center [506, 0] width 1013 height 0
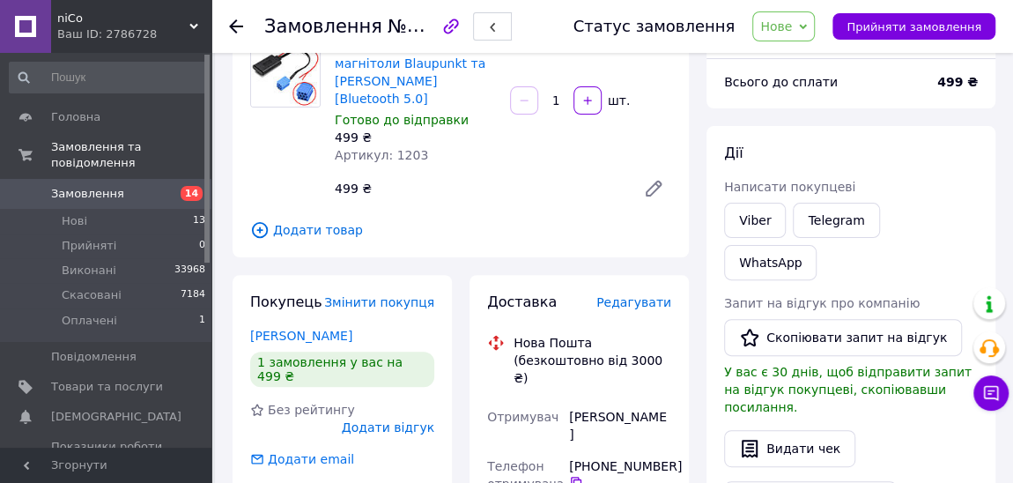
scroll to position [159, 0]
click at [299, 329] on link "Каюн Євгеній" at bounding box center [301, 336] width 102 height 14
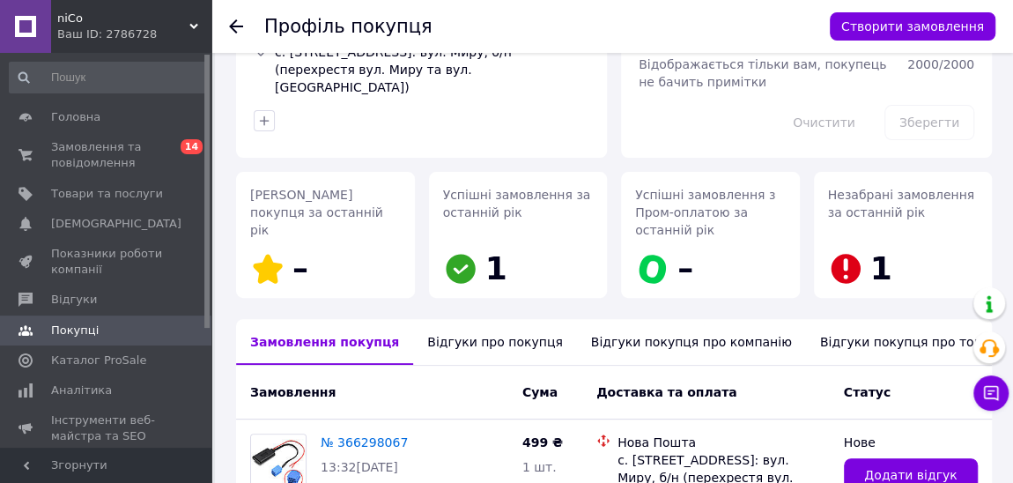
scroll to position [240, 0]
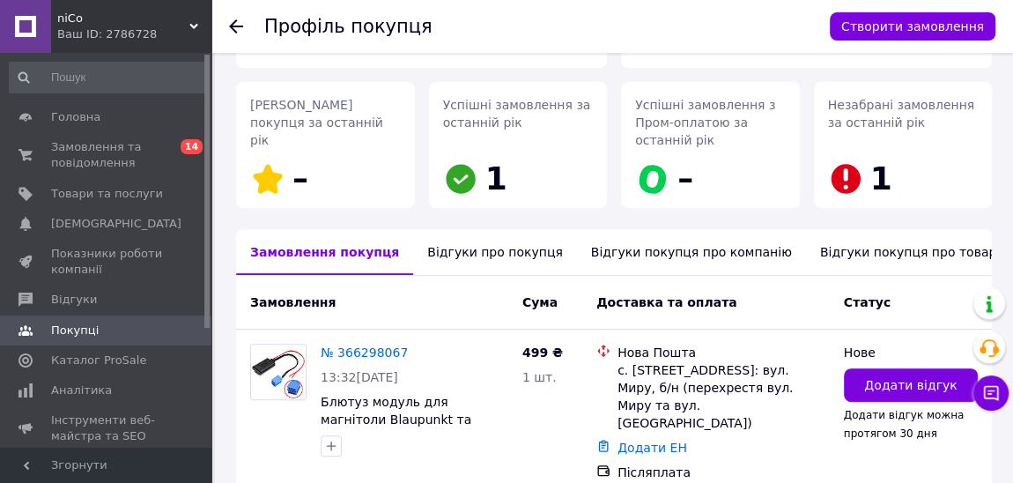
click at [441, 254] on div "Відгуки про покупця" at bounding box center [494, 252] width 163 height 46
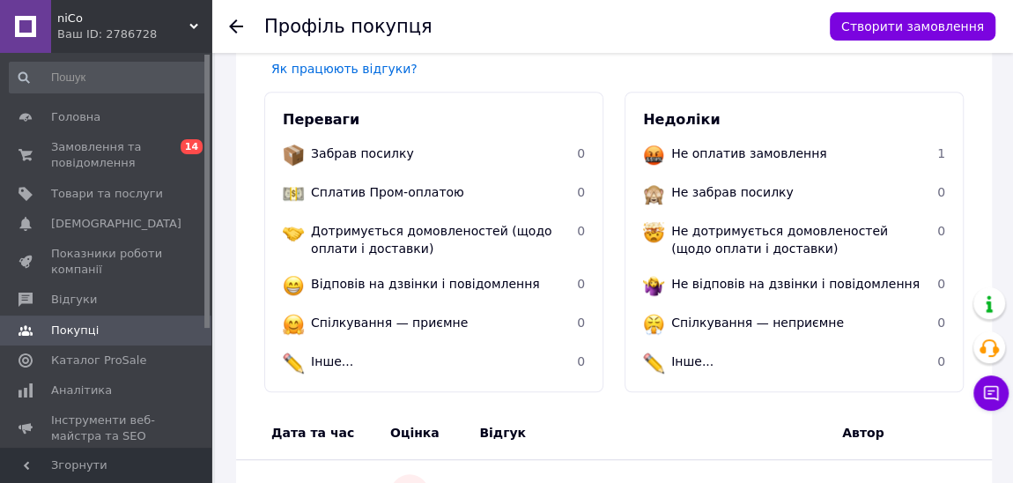
scroll to position [356, 0]
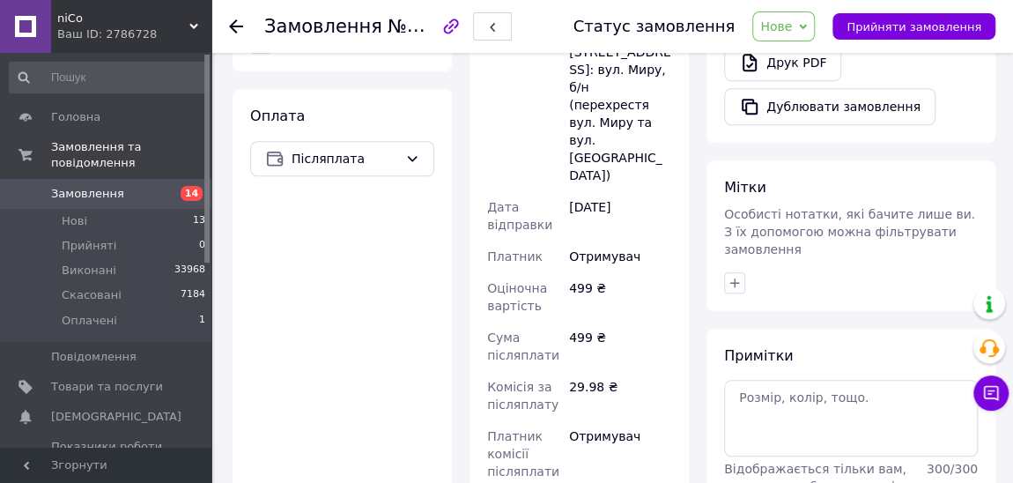
scroll to position [801, 0]
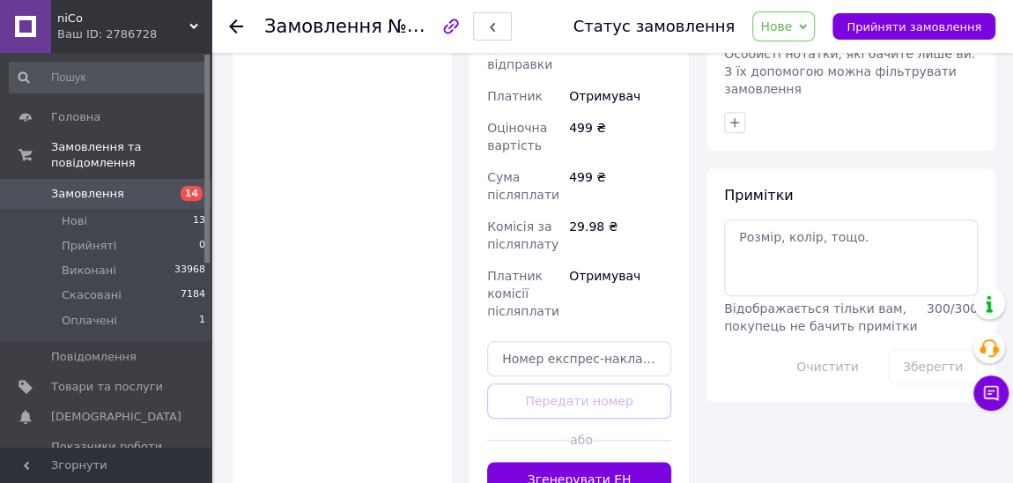
drag, startPoint x: 606, startPoint y: 354, endPoint x: 754, endPoint y: 131, distance: 267.5
click at [606, 461] on button "Згенерувати ЕН" at bounding box center [579, 478] width 184 height 35
click at [815, 29] on span "Нове" at bounding box center [783, 26] width 63 height 30
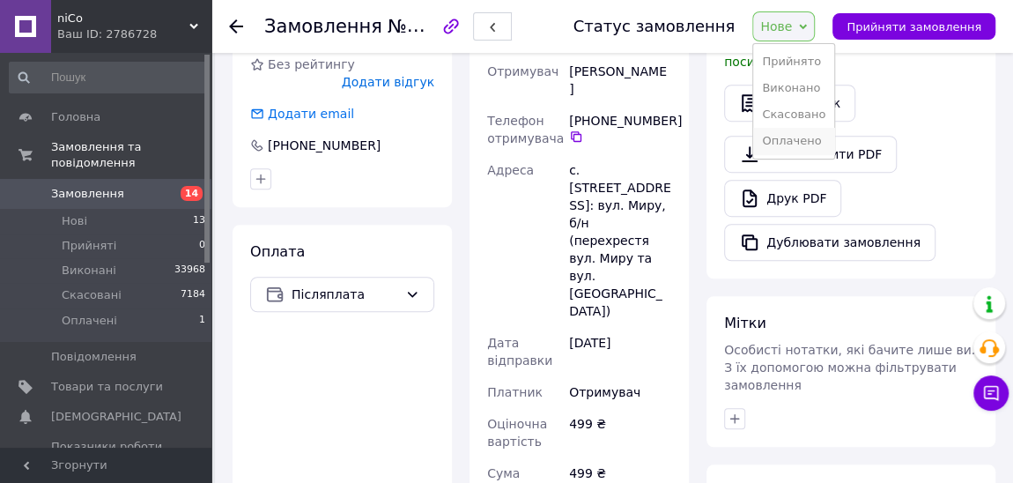
scroll to position [480, 0]
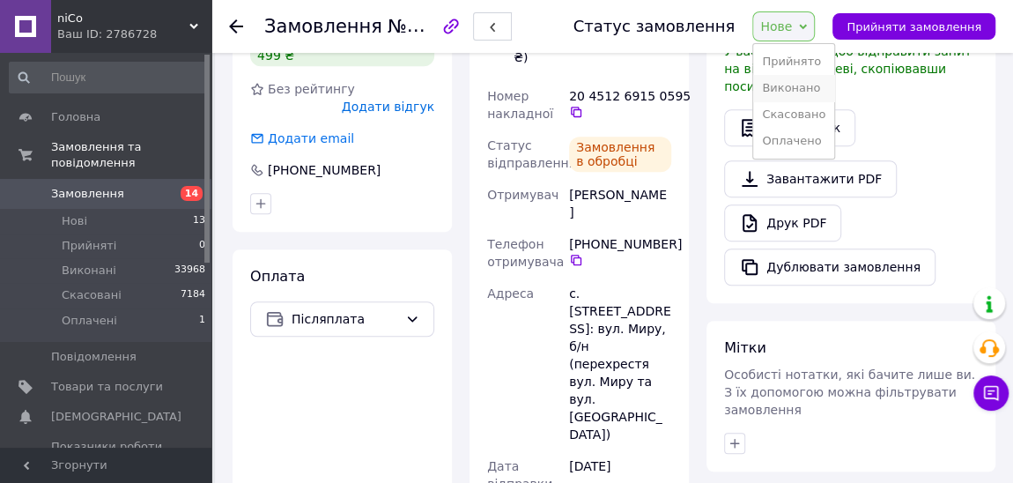
click at [802, 86] on li "Виконано" at bounding box center [793, 88] width 81 height 26
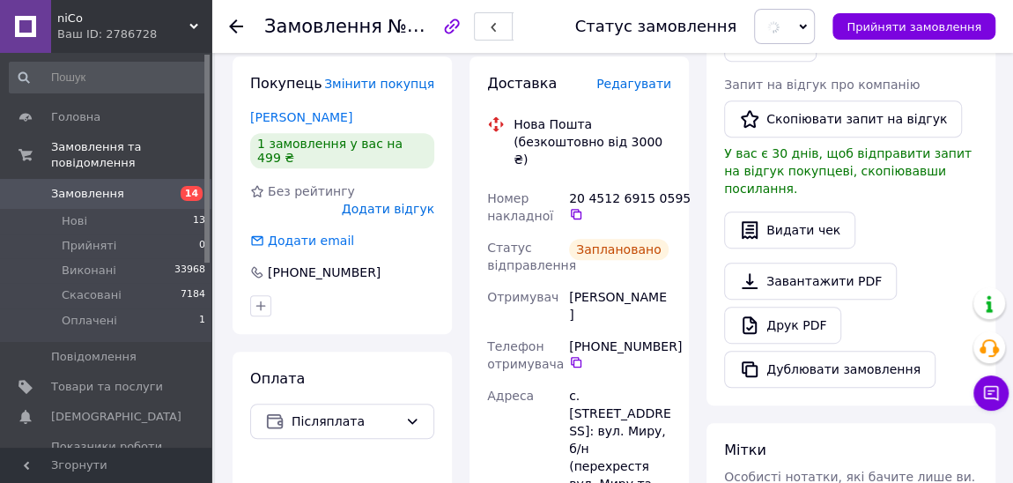
scroll to position [320, 0]
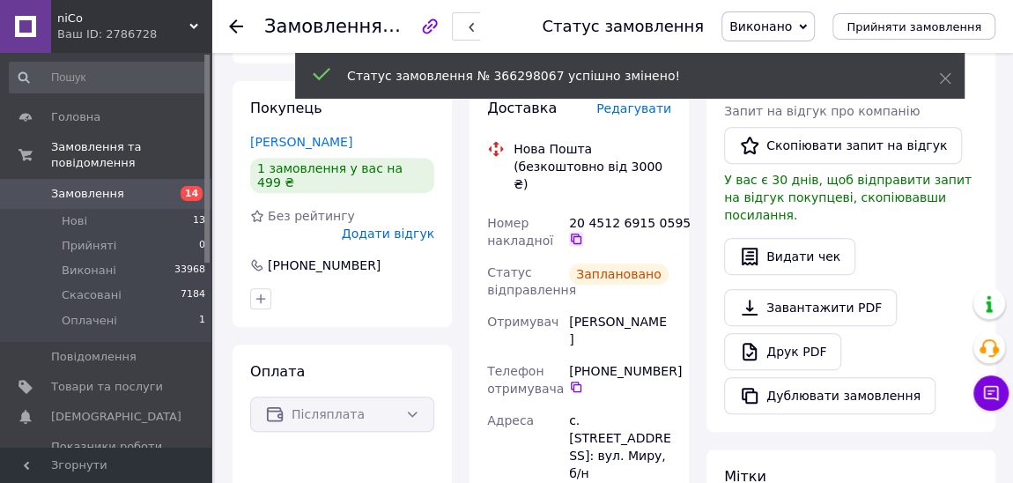
click at [576, 232] on icon at bounding box center [576, 239] width 14 height 14
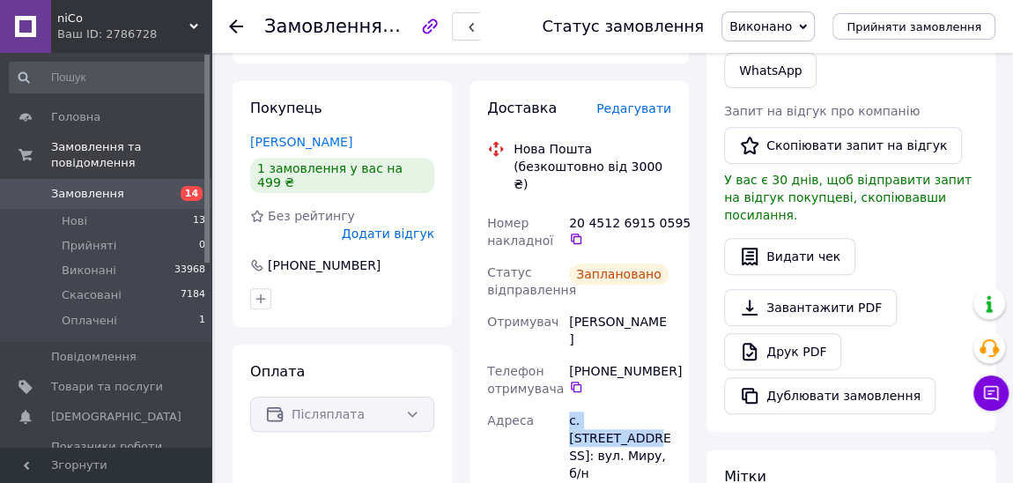
drag, startPoint x: 658, startPoint y: 369, endPoint x: 569, endPoint y: 373, distance: 89.0
click at [569, 404] on div "с. [STREET_ADDRESS]: вул. Миру, б/н (перехрестя вул. Миру та вул. [GEOGRAPHIC_D…" at bounding box center [619, 490] width 109 height 173
copy div "с. Велятино, №1"
drag, startPoint x: 646, startPoint y: 284, endPoint x: 566, endPoint y: 296, distance: 80.1
click at [566, 306] on div "Каюн Євгеній" at bounding box center [619, 330] width 109 height 49
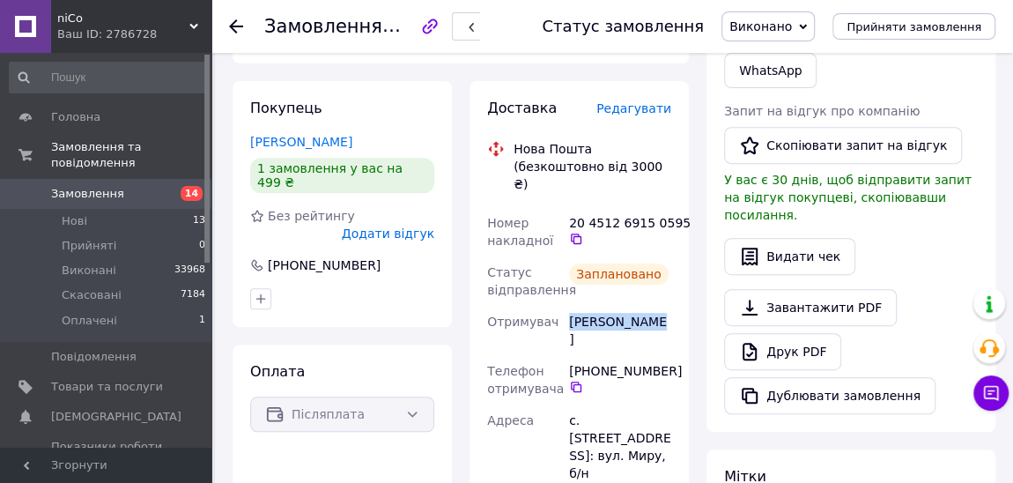
copy div "Каюн Євгеній"
drag, startPoint x: 669, startPoint y: 318, endPoint x: 577, endPoint y: 318, distance: 92.5
click at [577, 362] on div "[PHONE_NUMBER]" at bounding box center [620, 378] width 102 height 32
copy div "380 99 903 46 15"
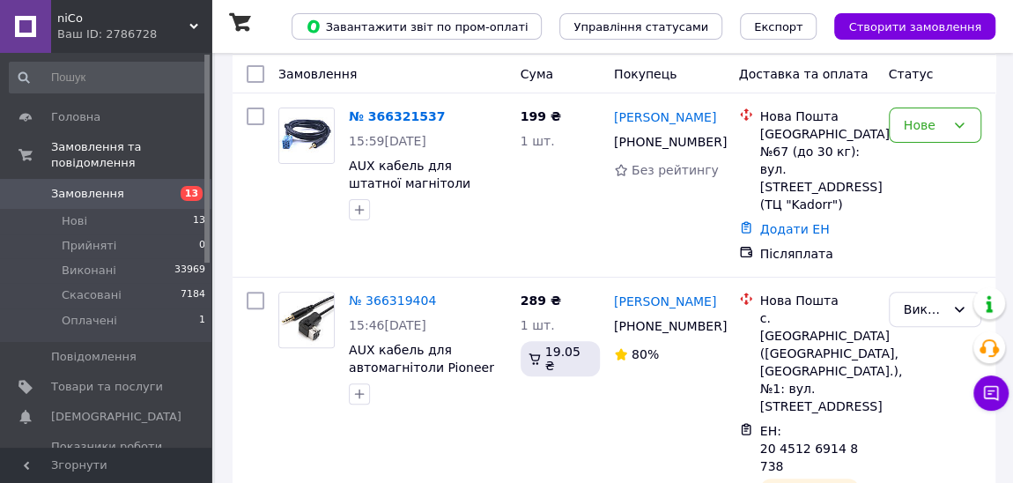
scroll to position [159, 0]
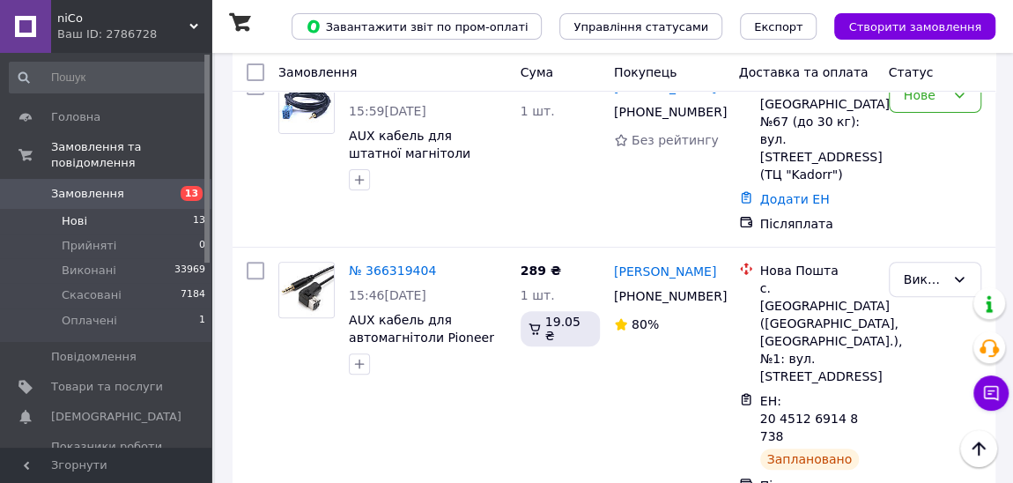
click at [77, 213] on span "Нові" at bounding box center [75, 221] width 26 height 16
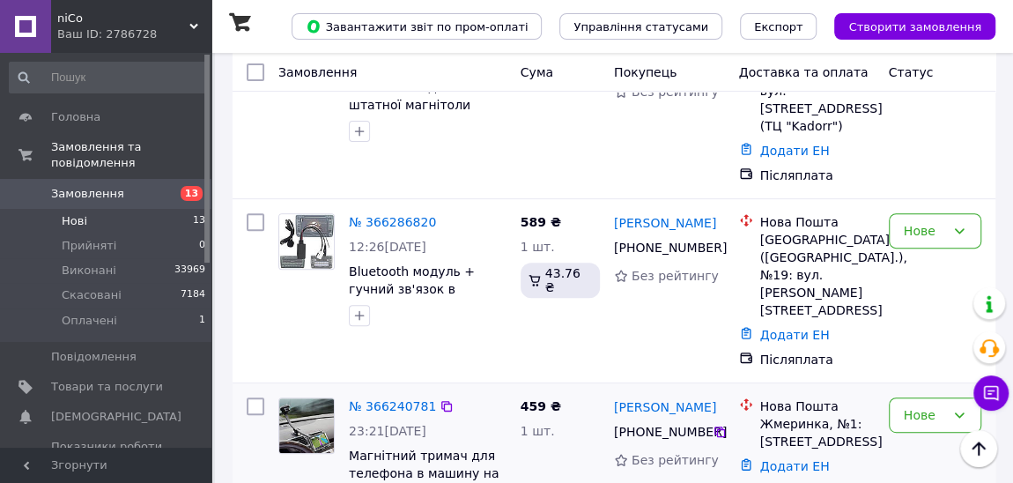
scroll to position [240, 0]
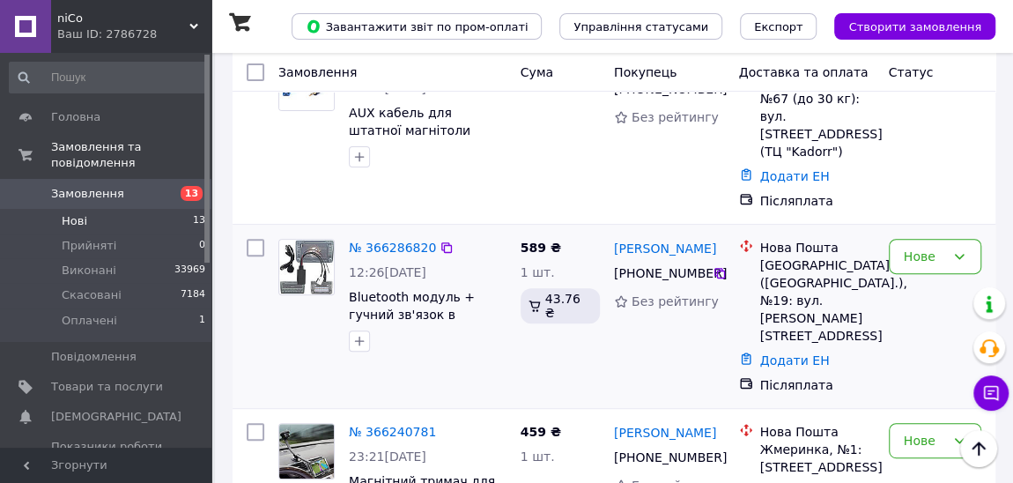
click at [310, 258] on img at bounding box center [306, 267] width 55 height 55
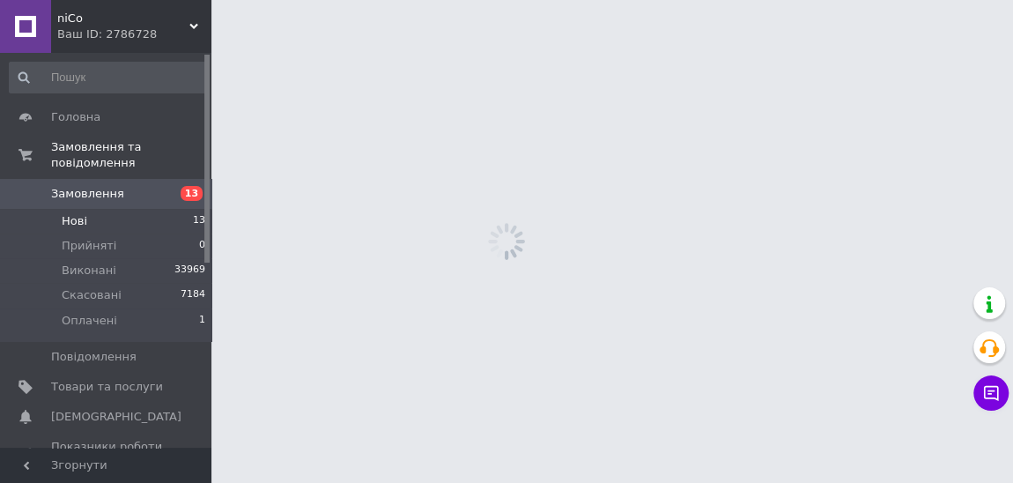
click at [310, 0] on html "niCo Ваш ID: 2786728 Сайт niCo Кабінет покупця Перевірити стан системи Сторінка…" at bounding box center [506, 0] width 1013 height 0
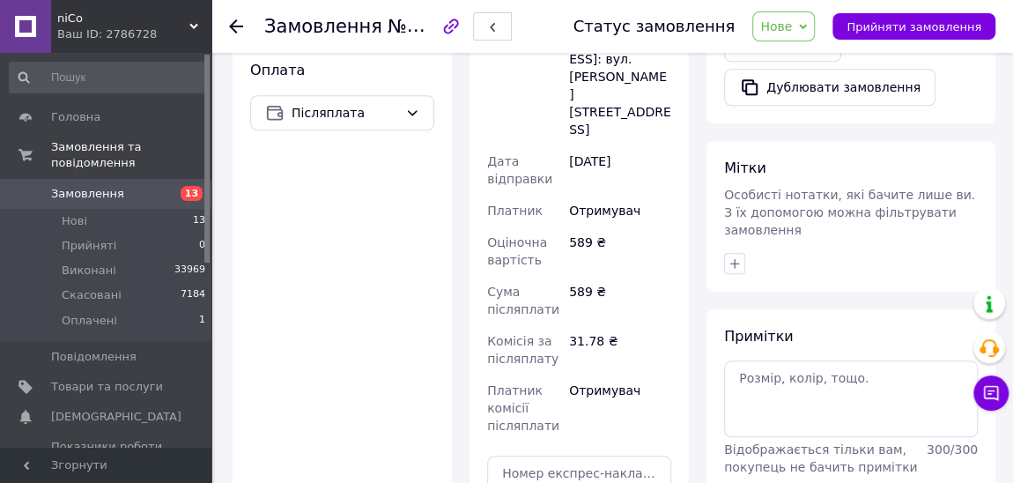
scroll to position [801, 0]
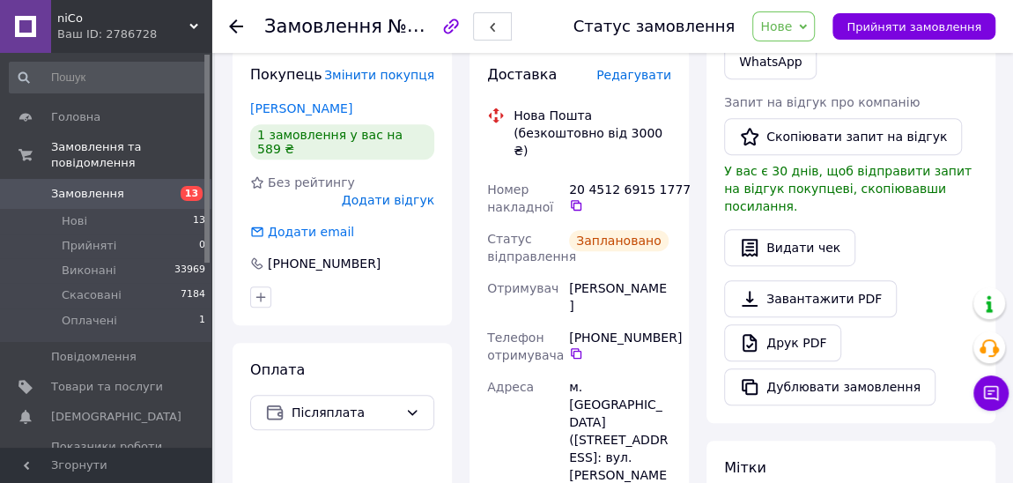
scroll to position [320, 0]
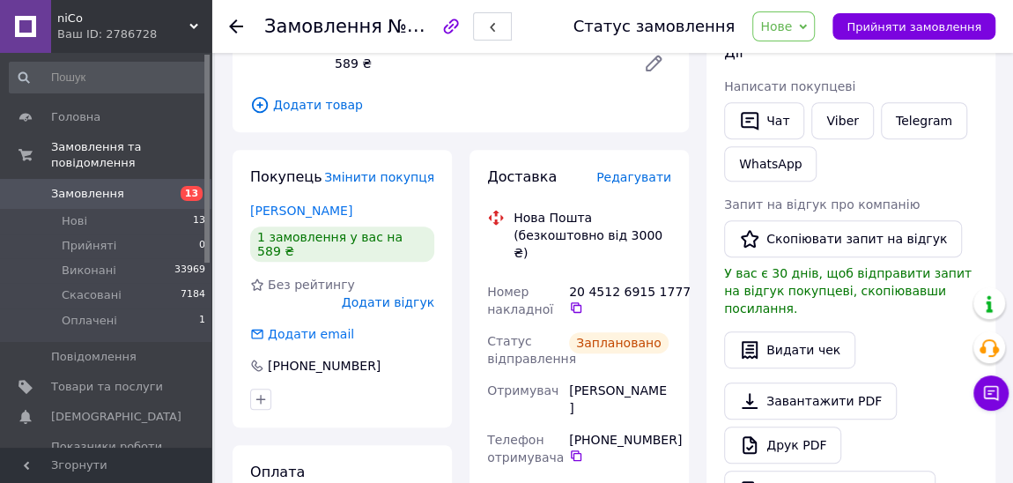
drag, startPoint x: 575, startPoint y: 275, endPoint x: 677, endPoint y: 82, distance: 218.3
click at [575, 300] on icon at bounding box center [576, 307] width 14 height 14
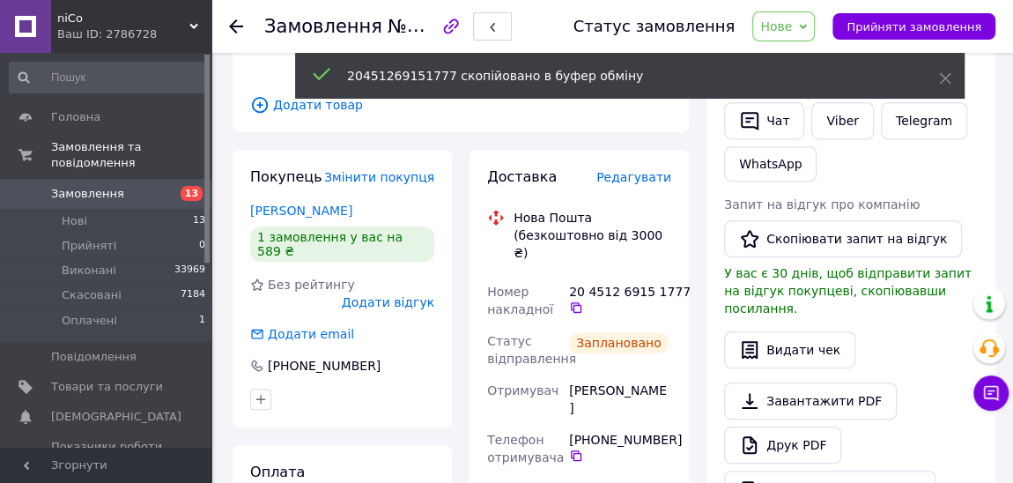
click at [815, 26] on span "Нове" at bounding box center [783, 26] width 63 height 30
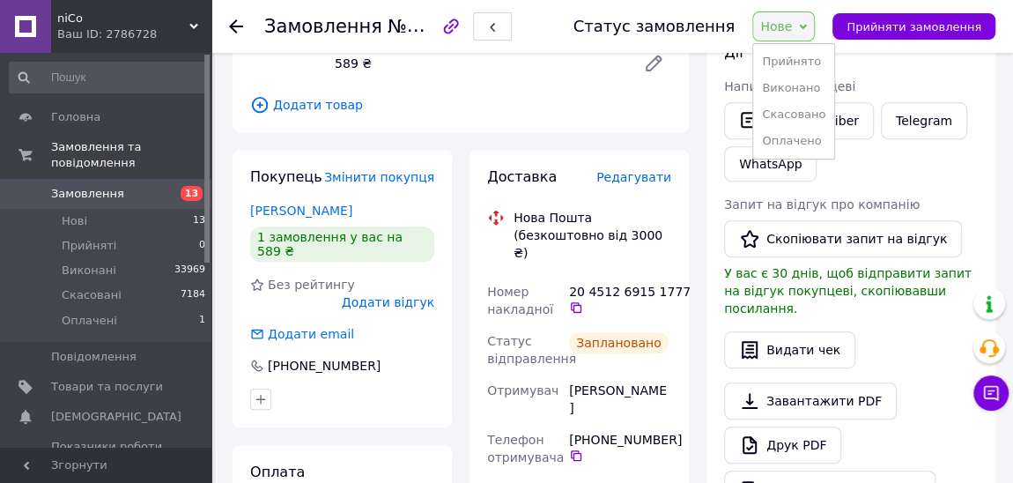
click at [792, 24] on span "Нове" at bounding box center [776, 26] width 32 height 14
click at [792, 30] on span "Нове" at bounding box center [776, 26] width 32 height 14
click at [812, 86] on li "Виконано" at bounding box center [793, 88] width 81 height 26
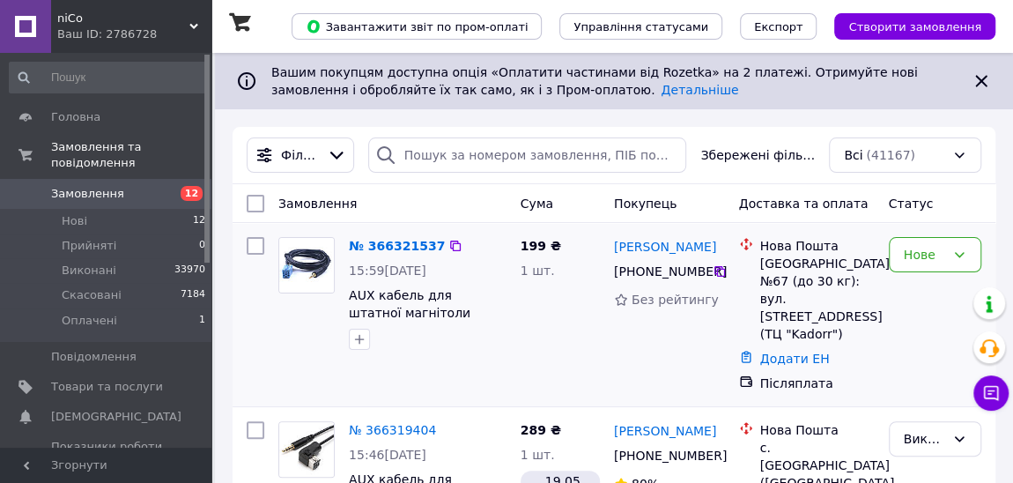
click at [301, 269] on img at bounding box center [306, 265] width 55 height 55
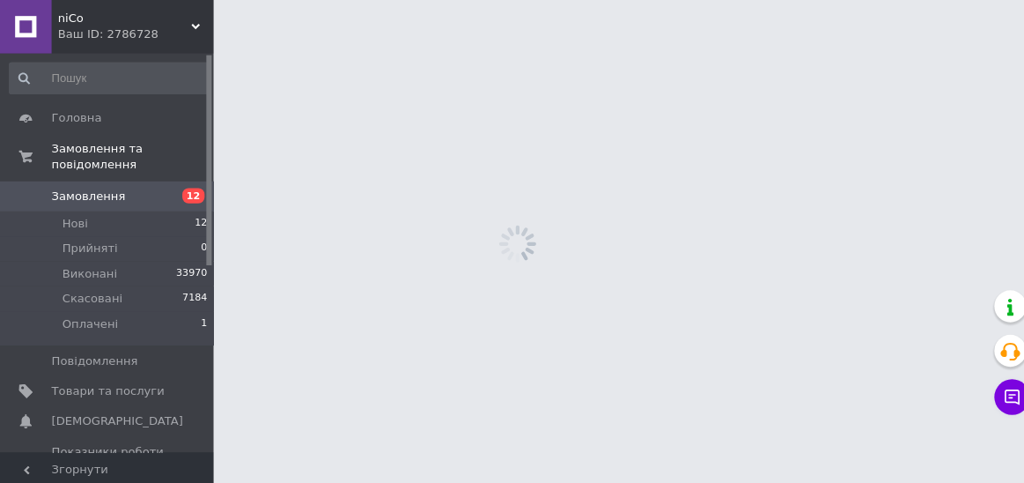
click at [301, 0] on html "niCo Ваш ID: 2786728 Сайт niCo Кабінет покупця Перевірити стан системи Сторінка…" at bounding box center [512, 0] width 1024 height 0
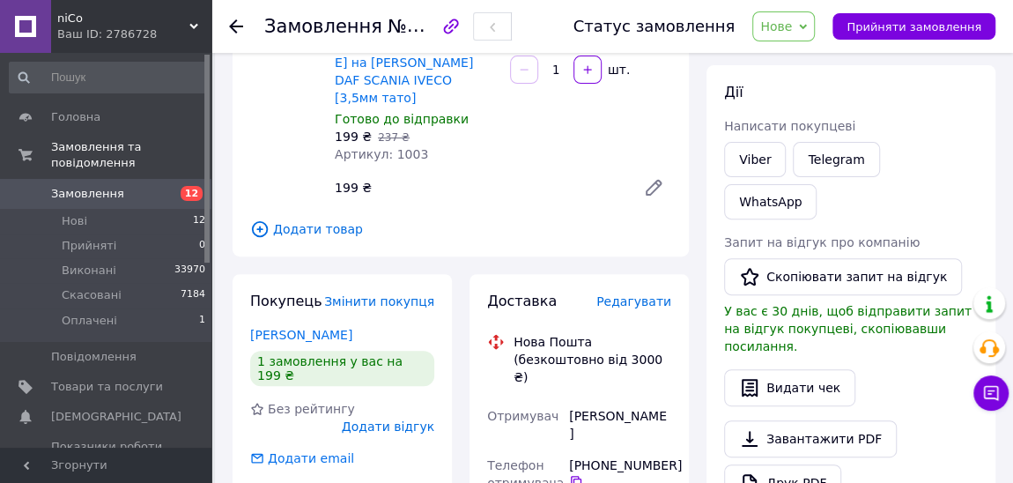
scroll to position [240, 0]
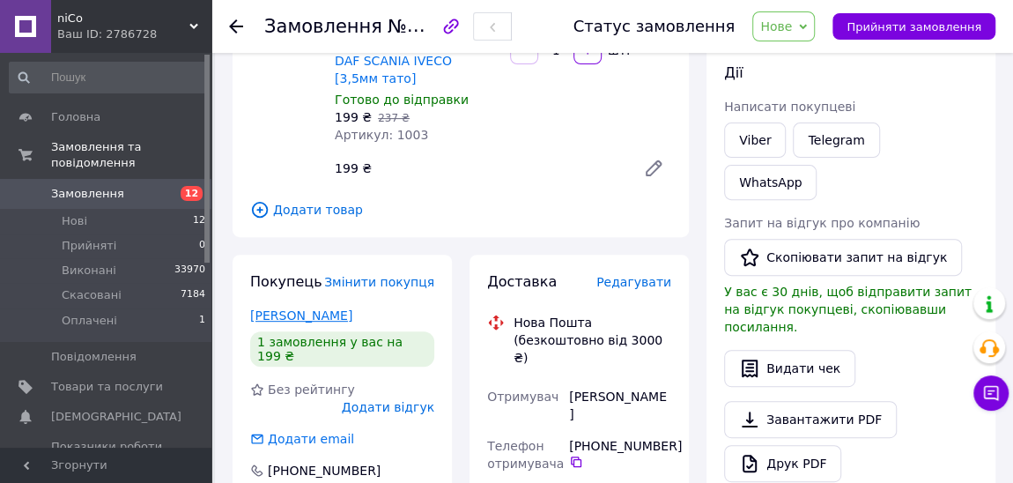
click at [322, 308] on link "[PERSON_NAME]" at bounding box center [301, 315] width 102 height 14
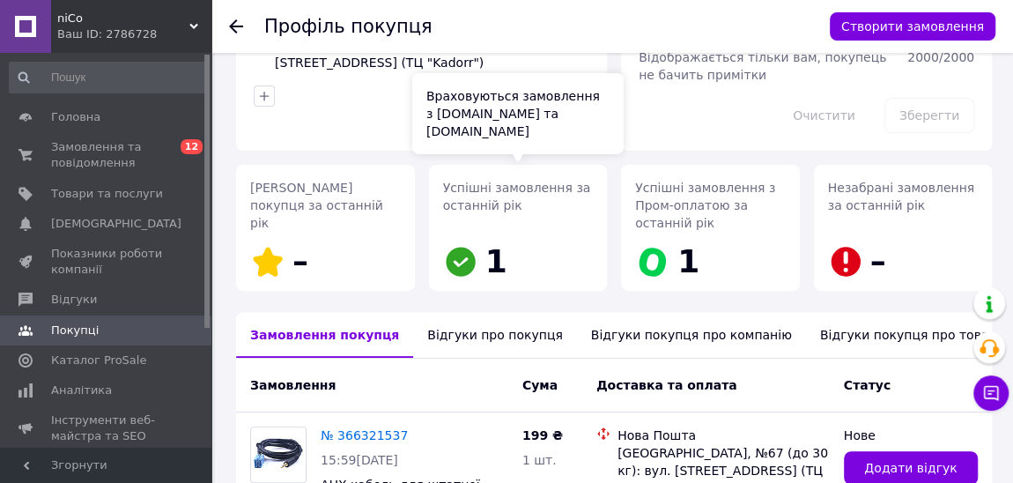
scroll to position [159, 0]
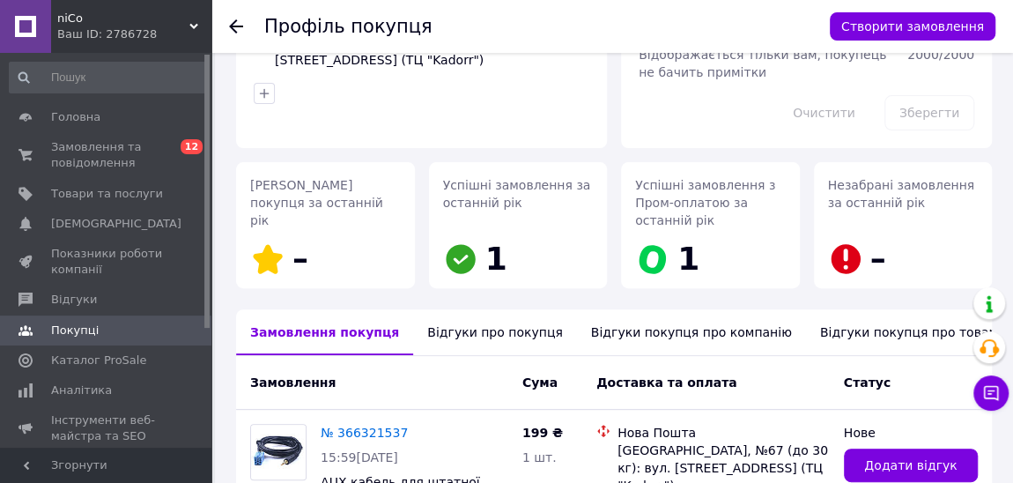
click at [460, 329] on div "Відгуки про покупця" at bounding box center [494, 332] width 163 height 46
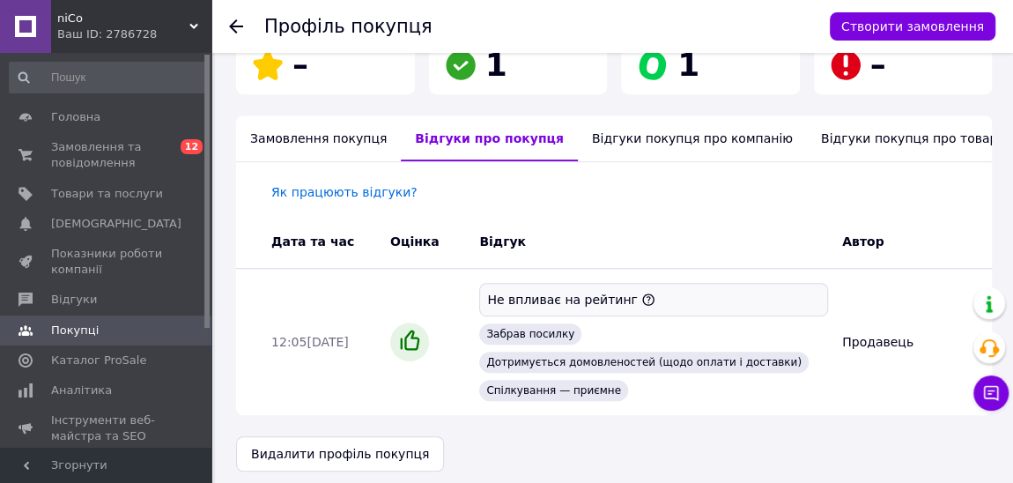
scroll to position [361, 0]
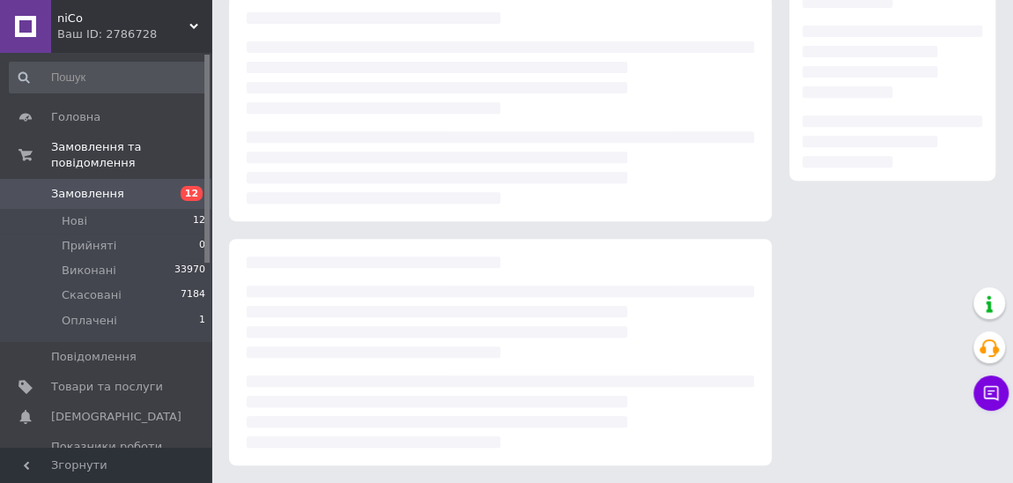
scroll to position [240, 0]
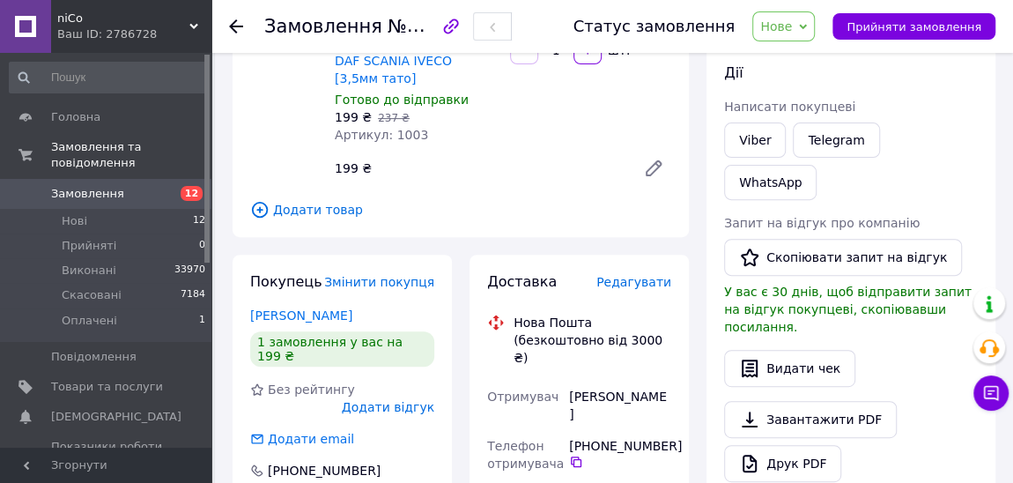
drag, startPoint x: 647, startPoint y: 377, endPoint x: 593, endPoint y: 375, distance: 54.6
click at [593, 437] on div "[PHONE_NUMBER]" at bounding box center [620, 453] width 102 height 32
copy div "0 97 417 25 50"
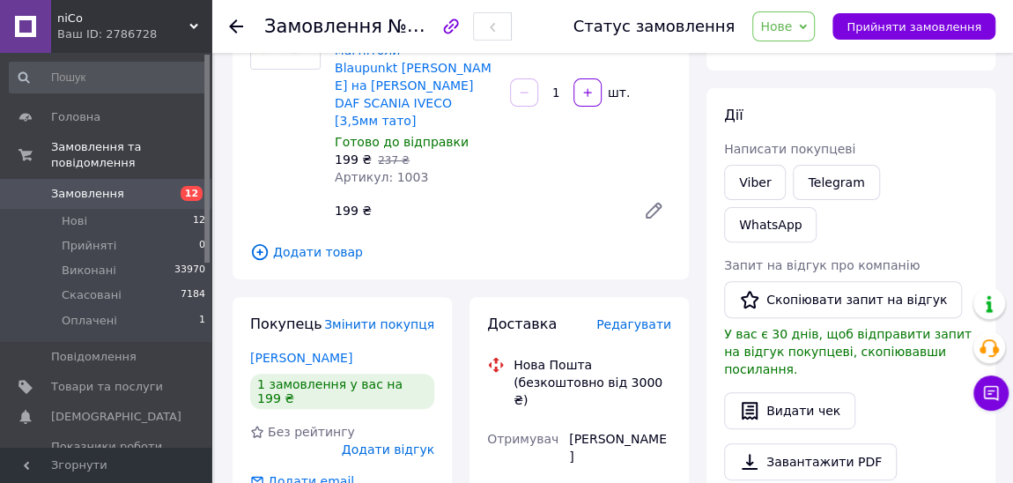
scroll to position [79, 0]
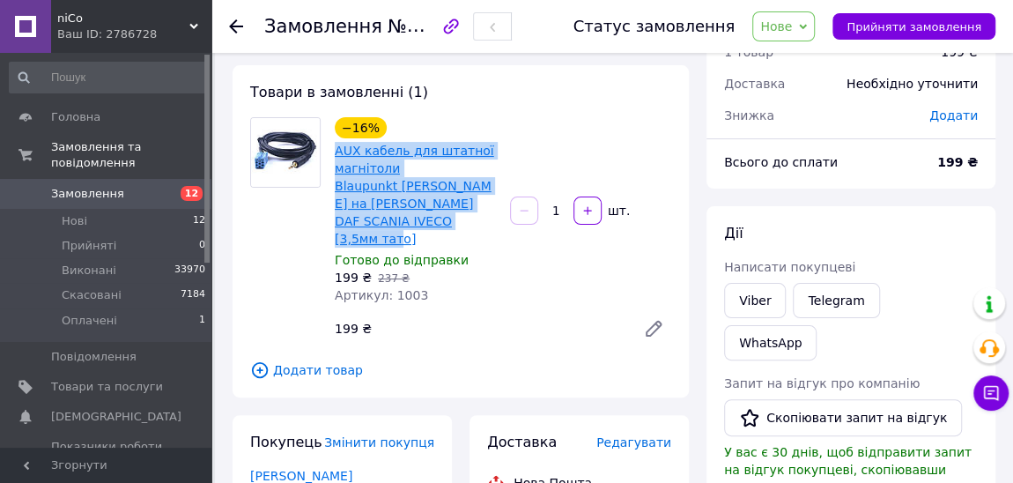
drag, startPoint x: 450, startPoint y: 201, endPoint x: 336, endPoint y: 151, distance: 124.2
click at [336, 151] on span "AUX кабель для штатної магнітоли Blaupunkt [PERSON_NAME] на [PERSON_NAME] DAF S…" at bounding box center [415, 195] width 161 height 106
copy link "AUX кабель для штатної магнітоли Blaupunkt [PERSON_NAME] на [PERSON_NAME] DAF S…"
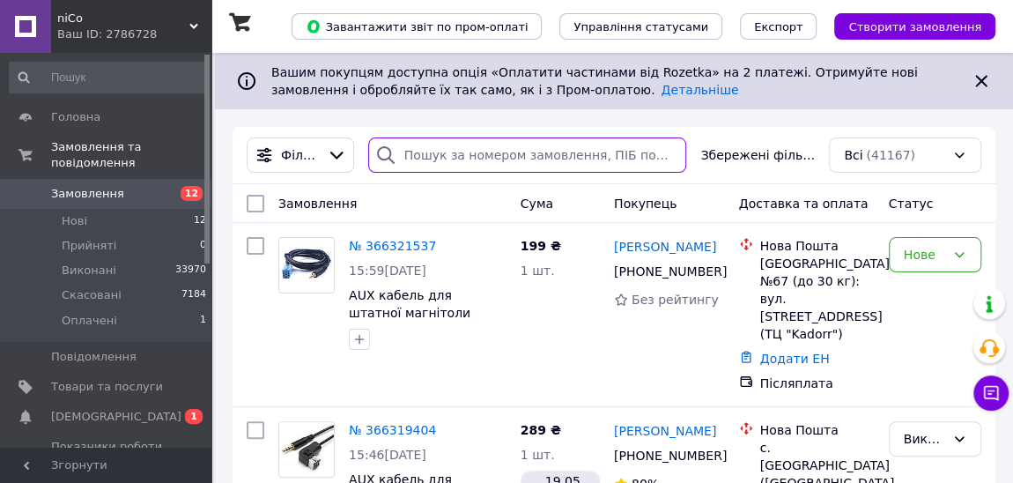
click at [431, 159] on input "search" at bounding box center [527, 154] width 319 height 35
paste input "20451268850885"
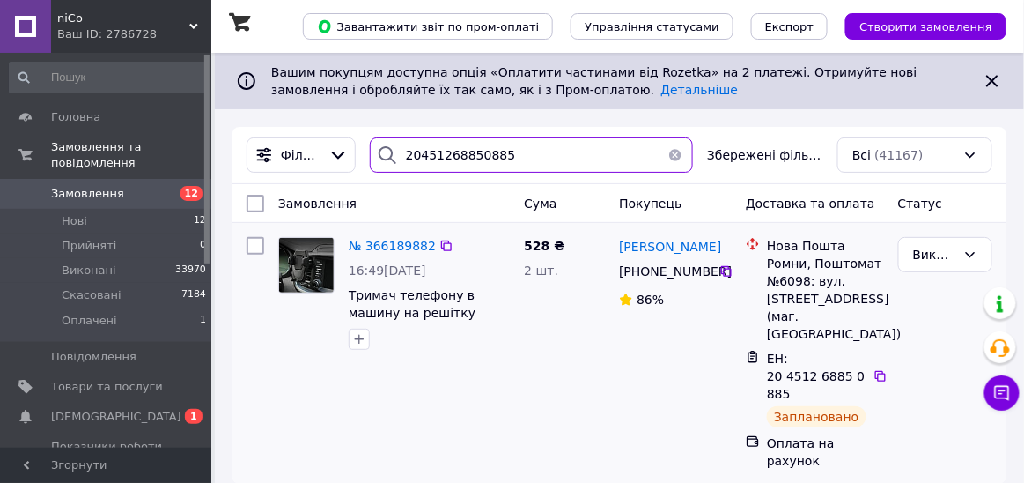
type input "20451268850885"
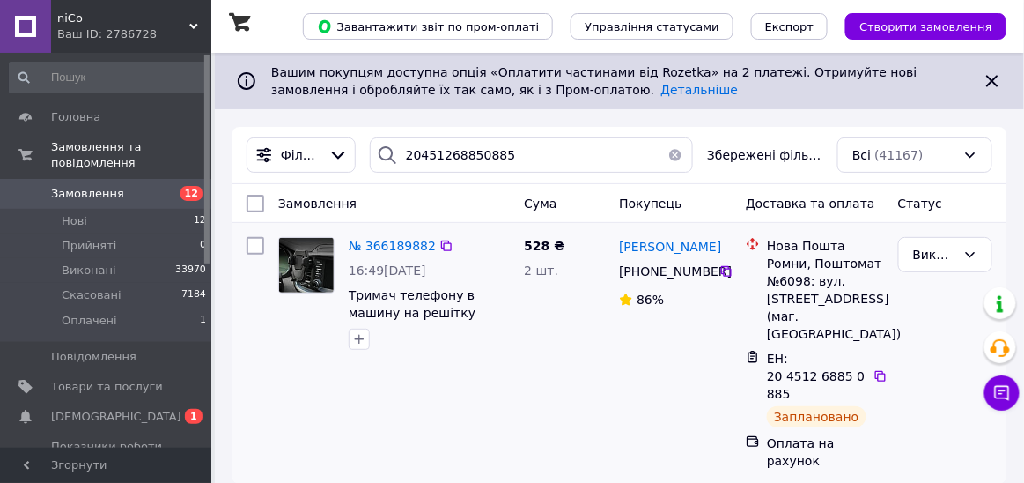
click at [306, 271] on img at bounding box center [306, 265] width 55 height 55
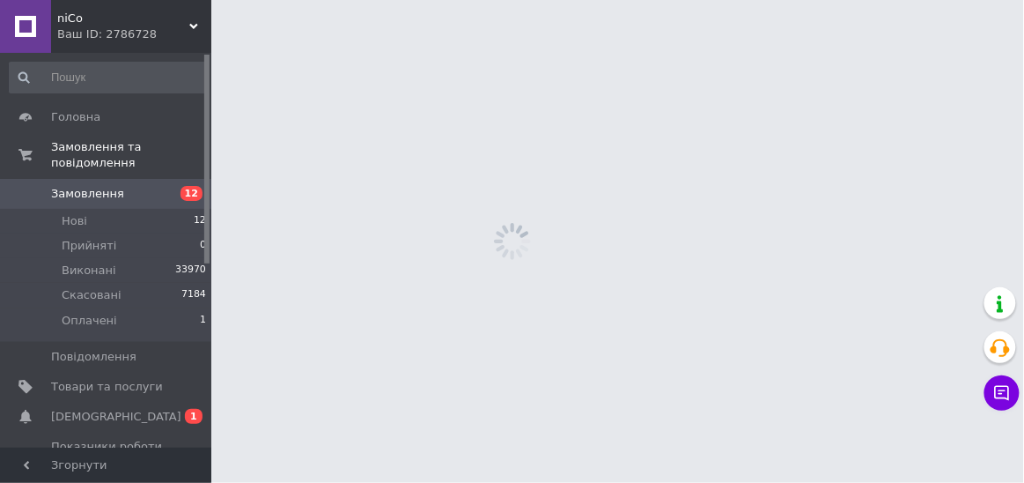
click at [306, 0] on html "niCo Ваш ID: 2786728 Сайт niCo Кабінет покупця Перевірити стан системи Сторінка…" at bounding box center [512, 0] width 1024 height 0
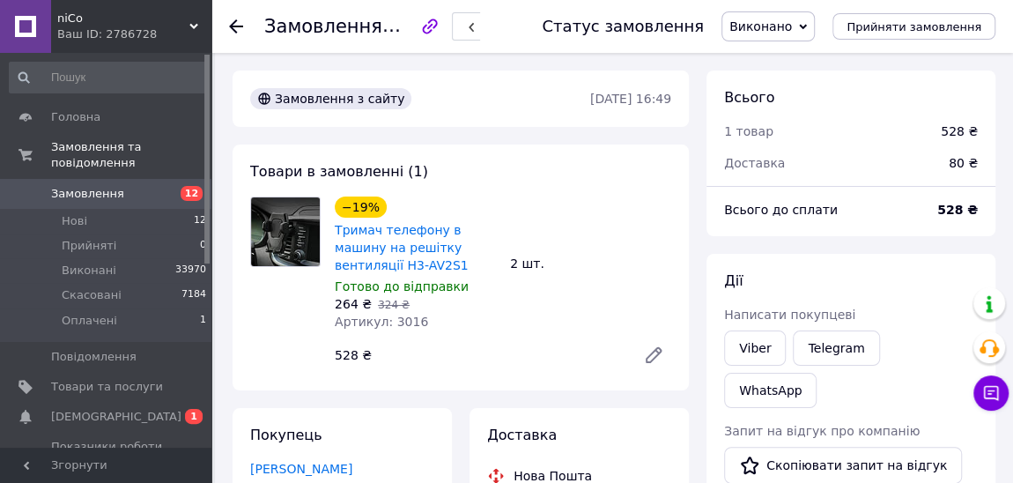
click at [792, 31] on span "Виконано" at bounding box center [760, 26] width 63 height 14
click at [799, 59] on li "Прийнято" at bounding box center [768, 61] width 92 height 26
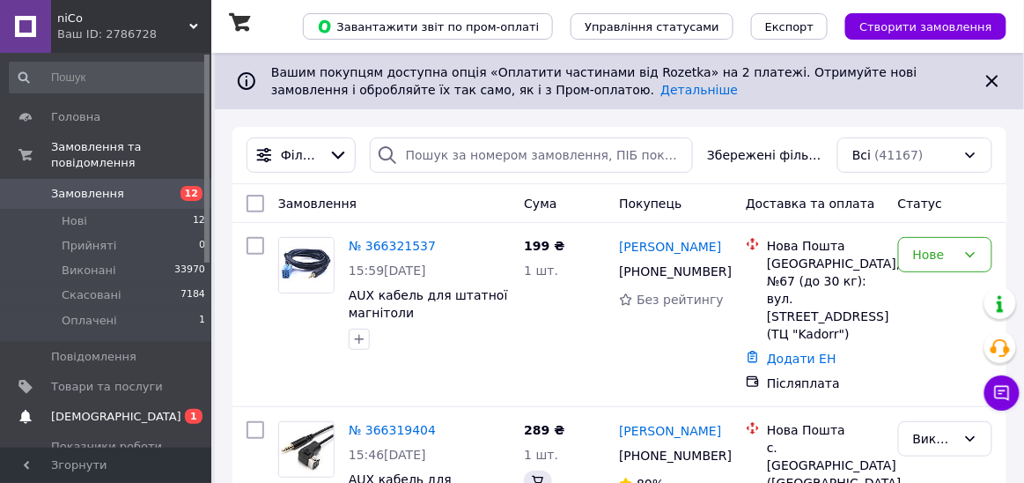
click at [94, 409] on span "[DEMOGRAPHIC_DATA]" at bounding box center [116, 417] width 130 height 16
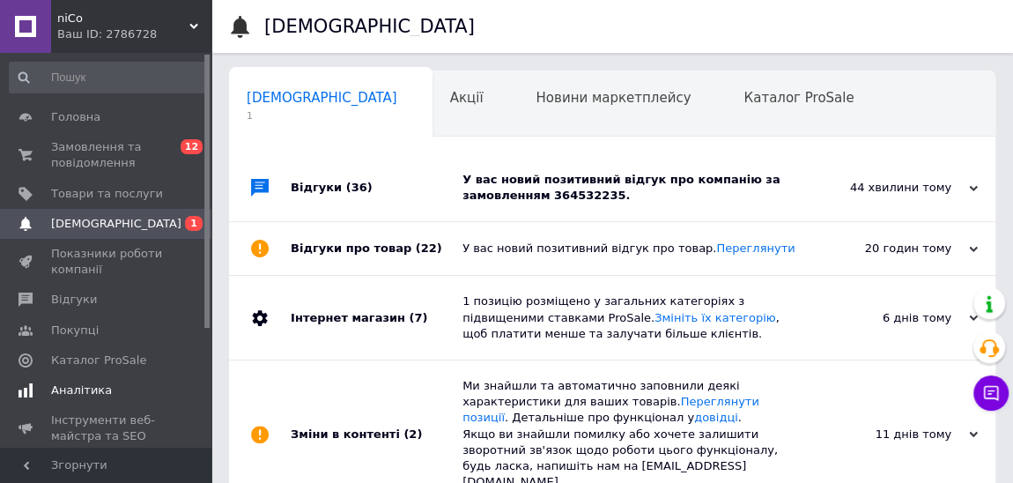
scroll to position [0, 9]
click at [107, 150] on span "Замовлення та повідомлення" at bounding box center [107, 155] width 112 height 32
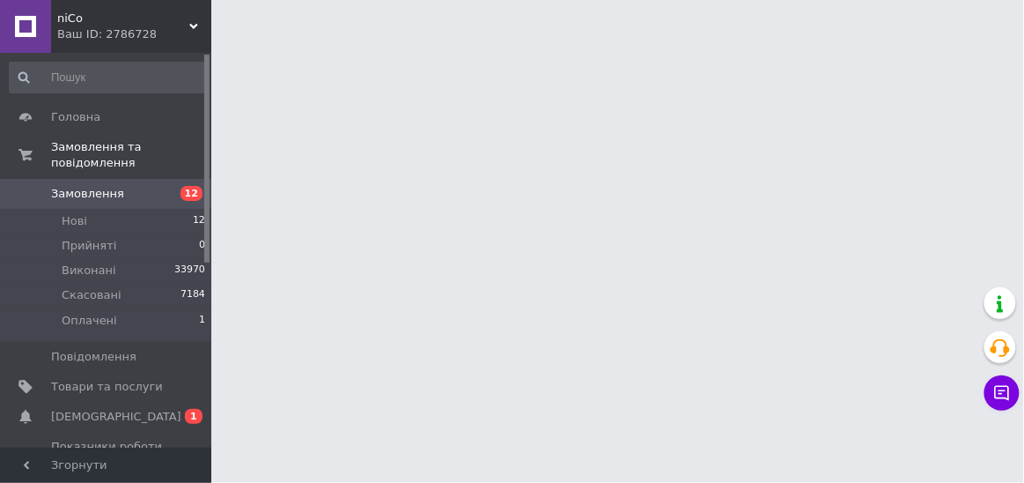
click at [107, 186] on span "Замовлення" at bounding box center [87, 194] width 73 height 16
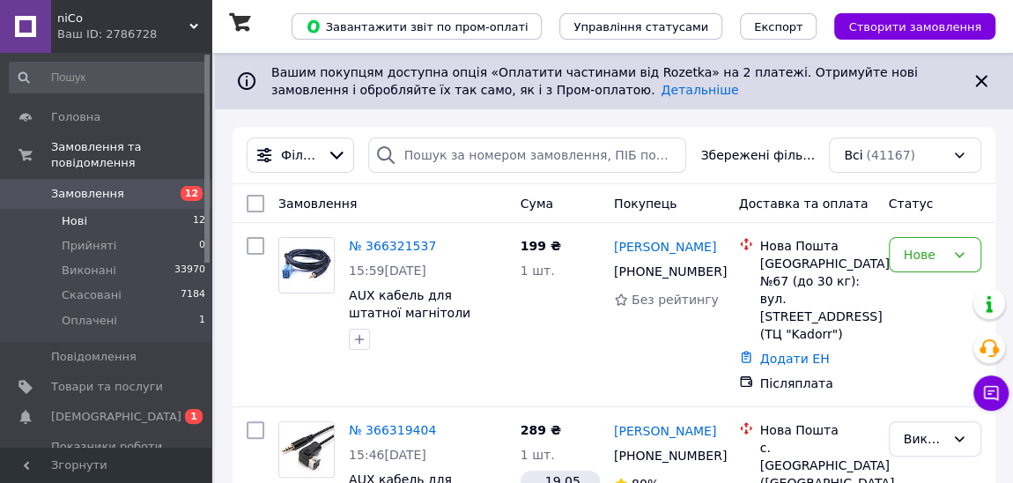
click at [73, 213] on span "Нові" at bounding box center [75, 221] width 26 height 16
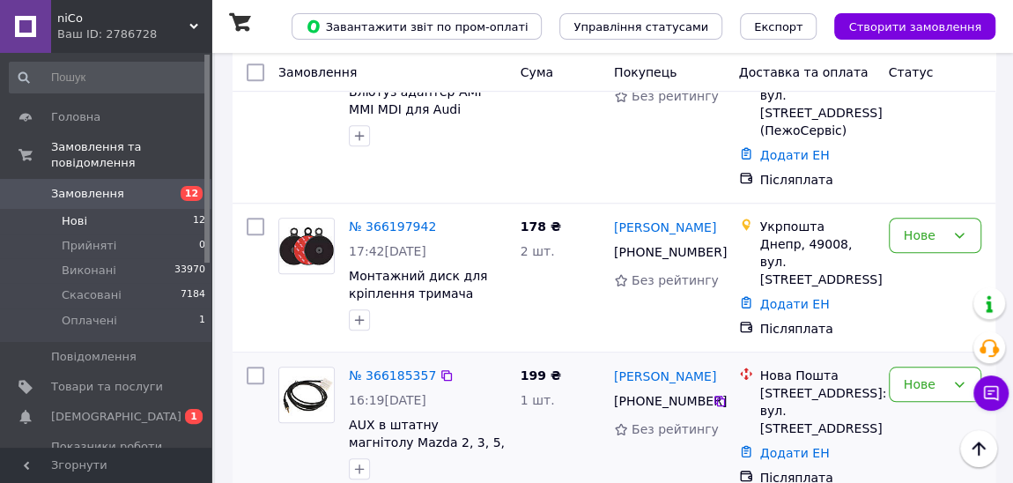
scroll to position [640, 0]
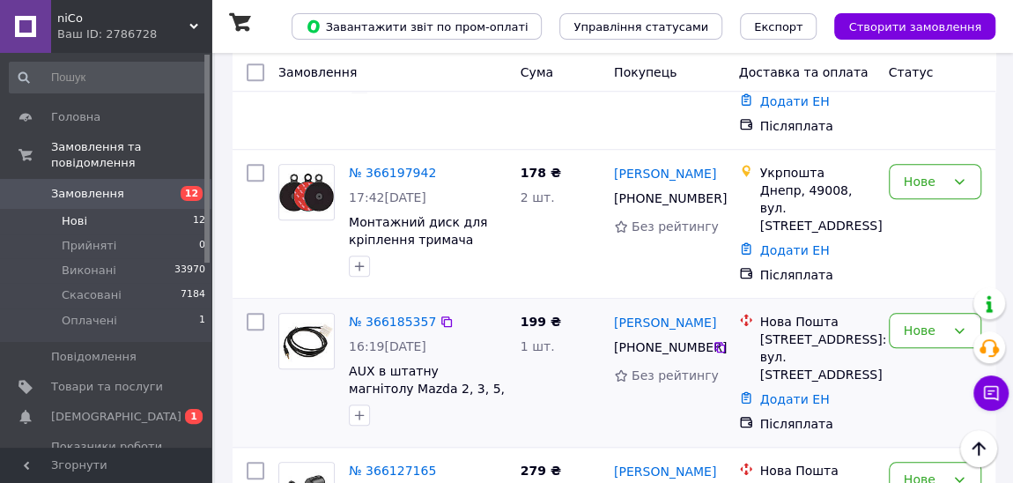
click at [308, 314] on img at bounding box center [306, 341] width 55 height 55
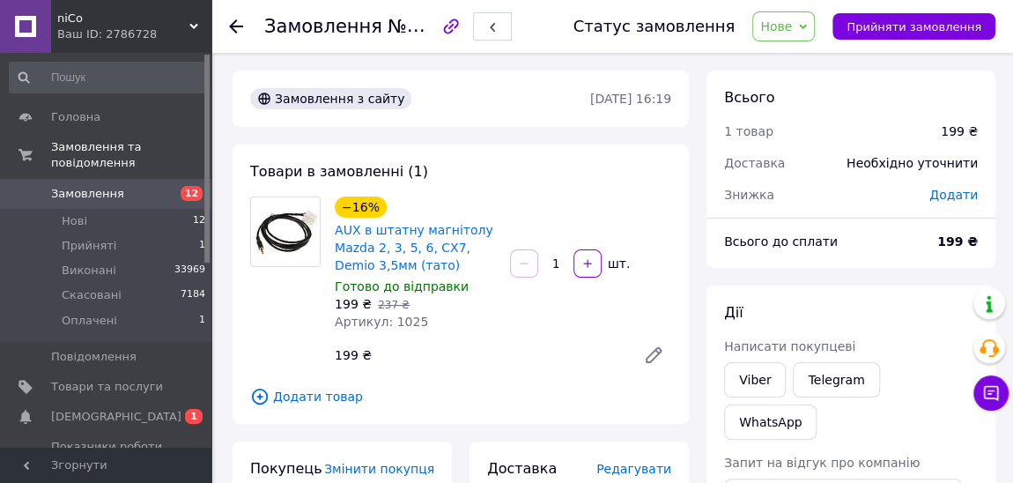
click at [792, 27] on span "Нове" at bounding box center [776, 26] width 32 height 14
click at [816, 114] on li "Скасовано" at bounding box center [793, 114] width 81 height 26
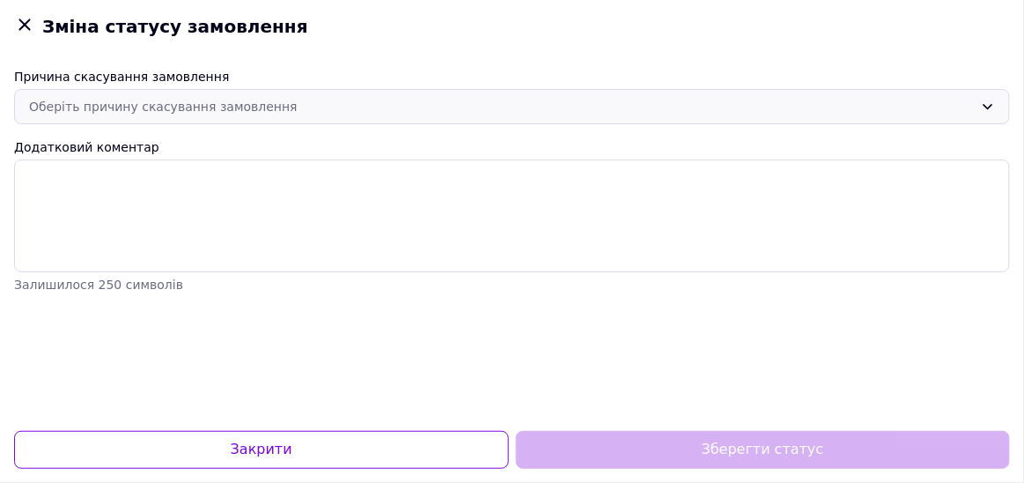
click at [281, 106] on div "Оберіть причину скасування замовлення" at bounding box center [501, 106] width 945 height 19
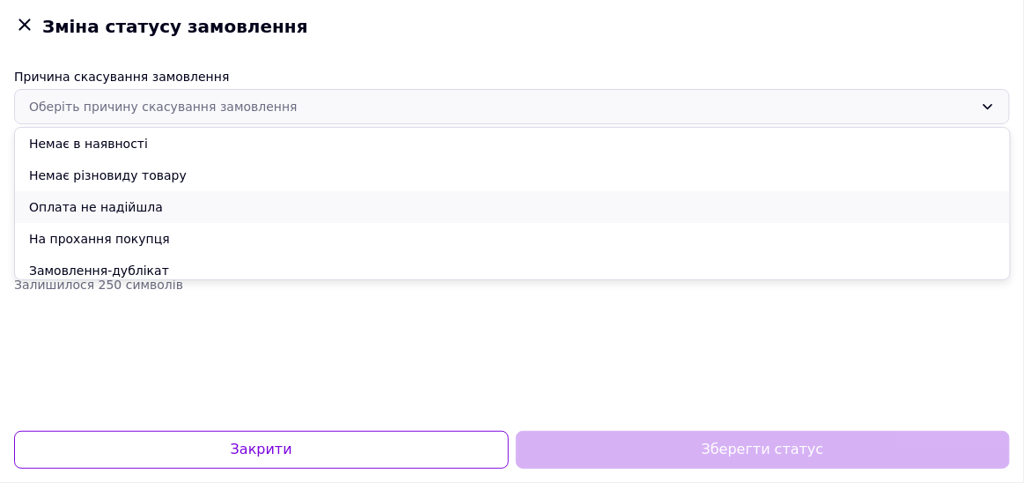
click at [122, 215] on li "Оплата не надійшла" at bounding box center [512, 207] width 995 height 32
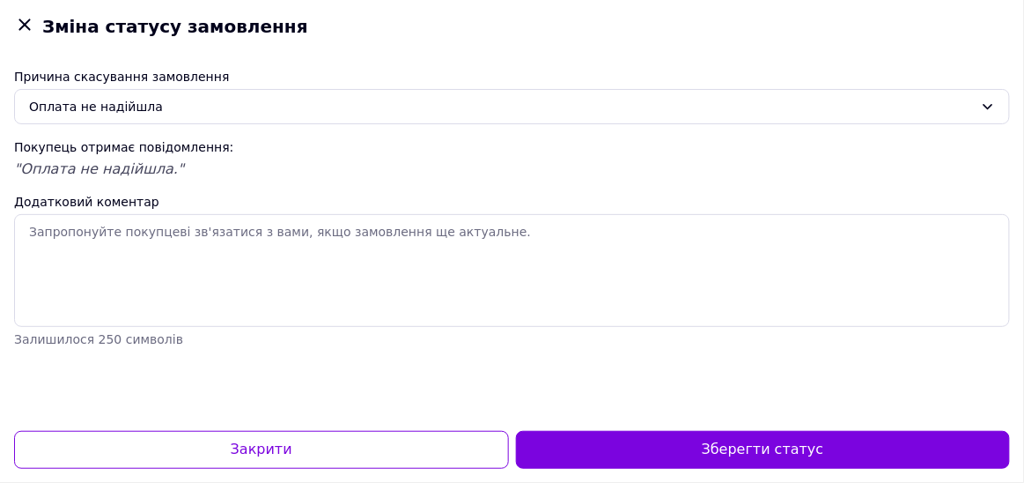
click at [616, 448] on button "Зберегти статус" at bounding box center [763, 450] width 495 height 38
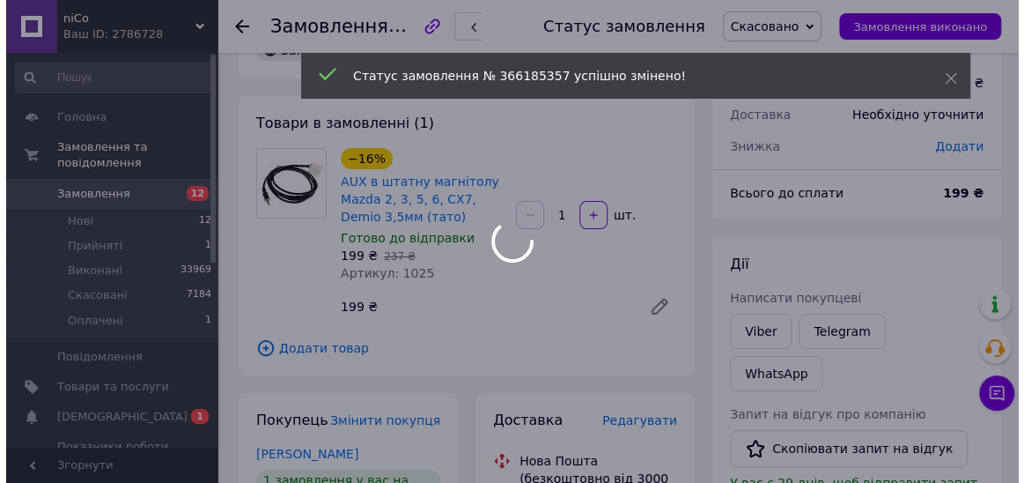
scroll to position [159, 0]
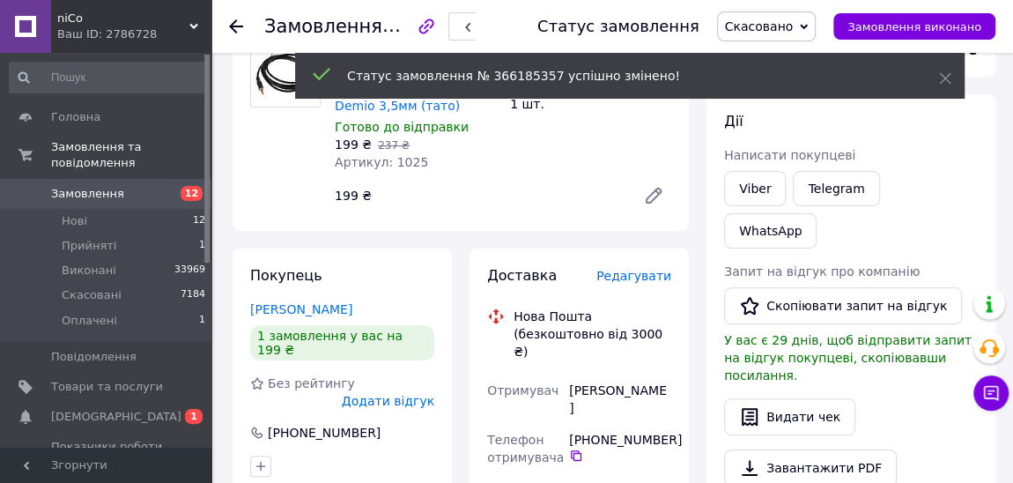
click at [409, 394] on span "Додати відгук" at bounding box center [388, 401] width 92 height 14
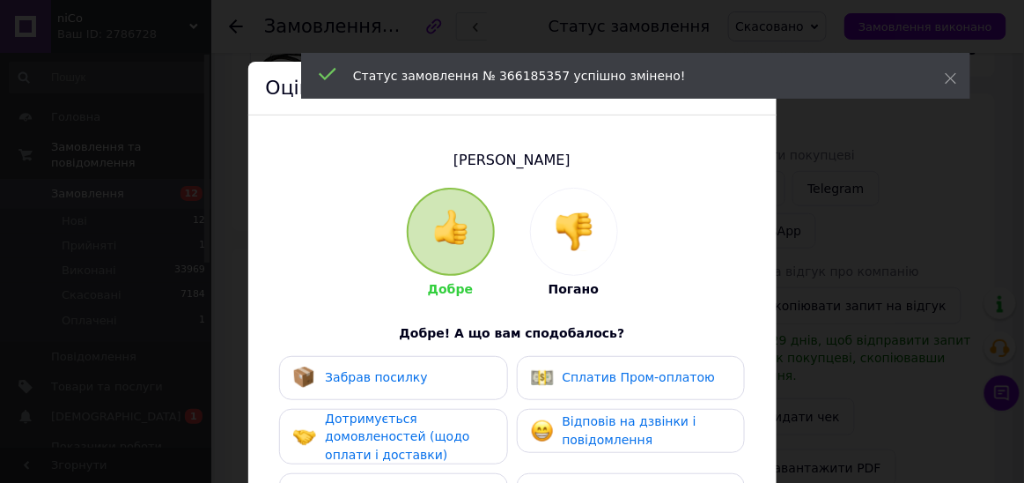
drag, startPoint x: 580, startPoint y: 231, endPoint x: 509, endPoint y: 356, distance: 143.5
click at [578, 231] on img at bounding box center [574, 231] width 39 height 39
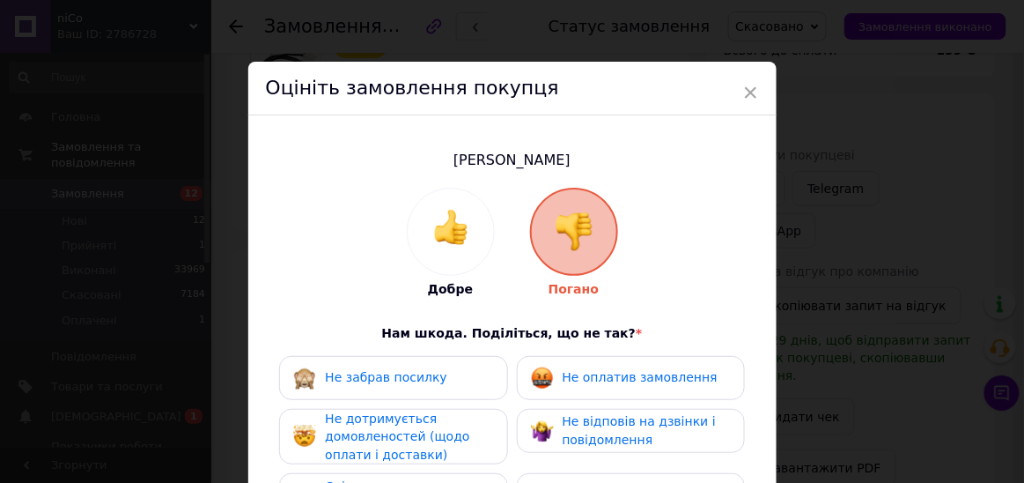
drag, startPoint x: 410, startPoint y: 434, endPoint x: 577, endPoint y: 380, distance: 175.7
click at [422, 428] on span "Не дотримується домовленостей (щодо оплати і доставки)" at bounding box center [397, 436] width 144 height 50
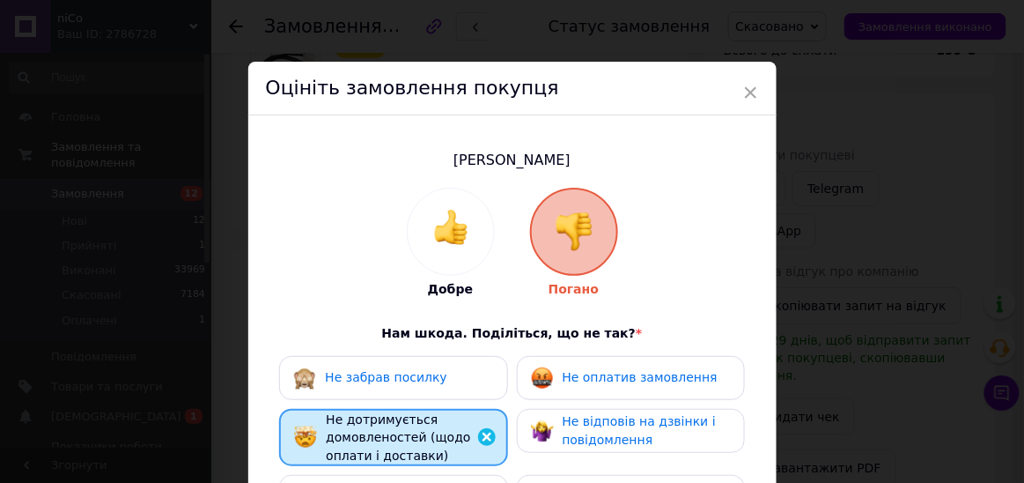
click at [577, 380] on span "Не оплатив замовлення" at bounding box center [640, 377] width 155 height 14
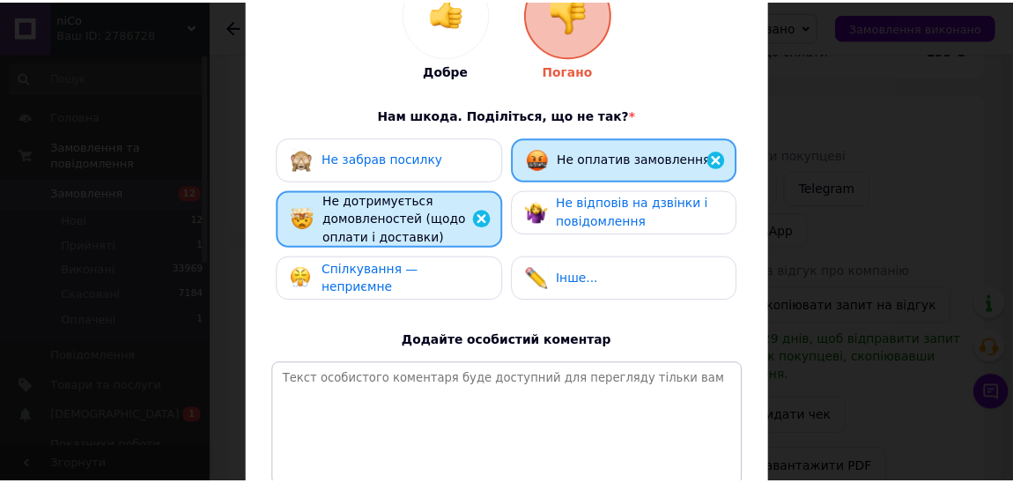
scroll to position [320, 0]
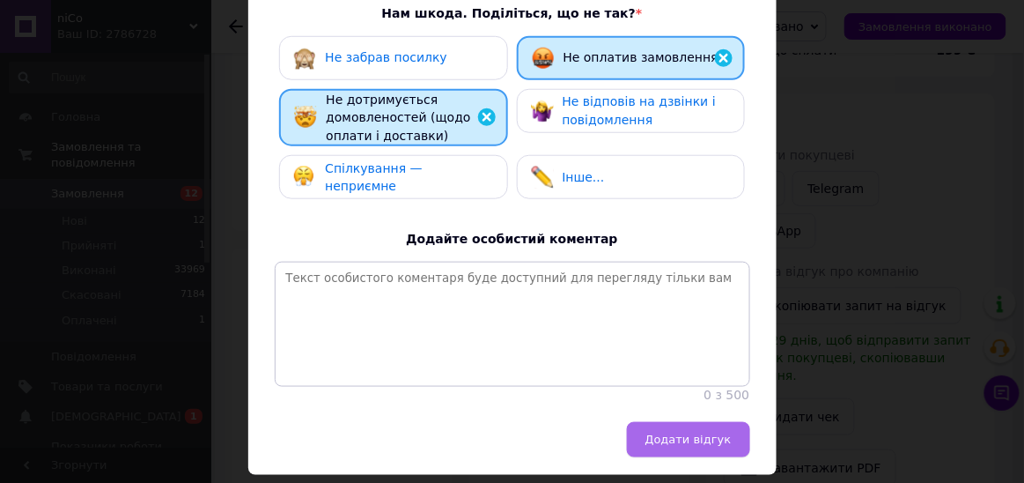
click at [688, 444] on button "Додати відгук" at bounding box center [688, 439] width 123 height 35
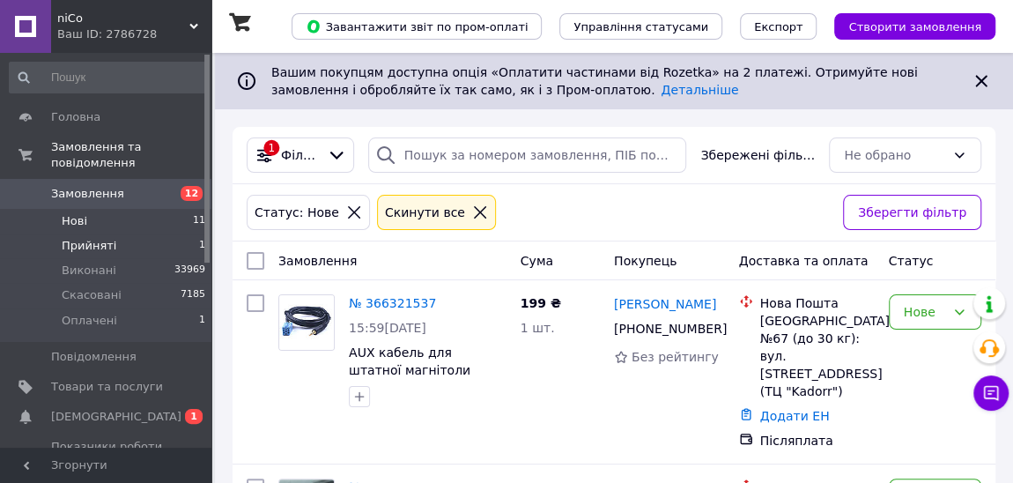
click at [97, 238] on span "Прийняті" at bounding box center [89, 246] width 55 height 16
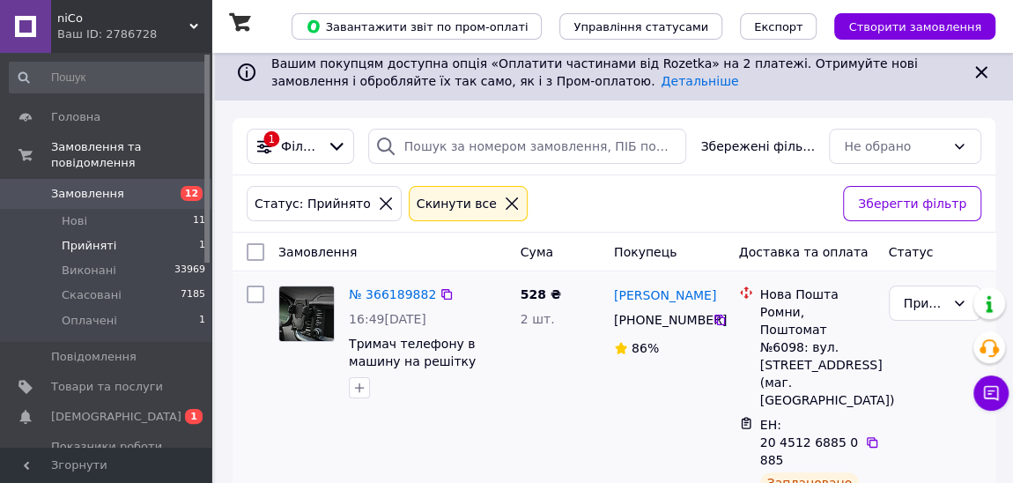
scroll to position [39, 0]
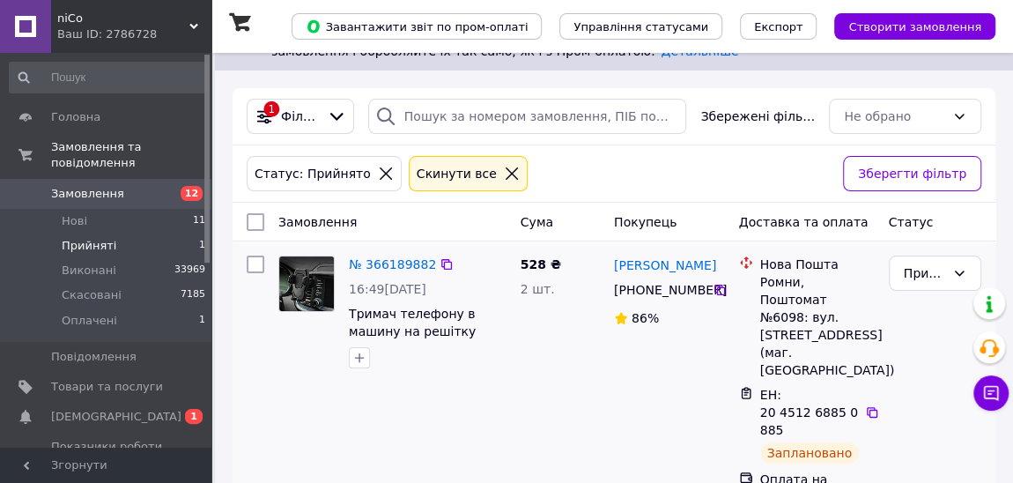
click at [292, 278] on img at bounding box center [306, 283] width 55 height 55
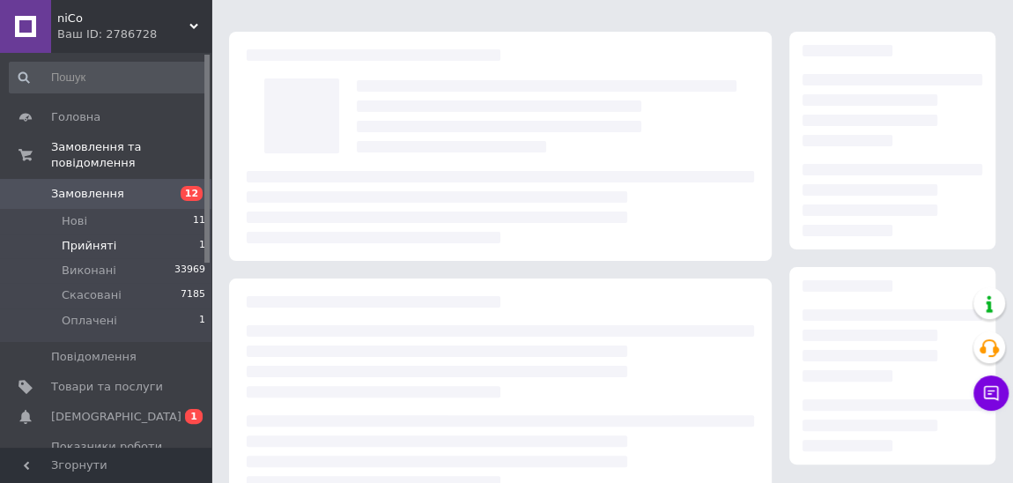
click at [292, 278] on div at bounding box center [500, 391] width 543 height 226
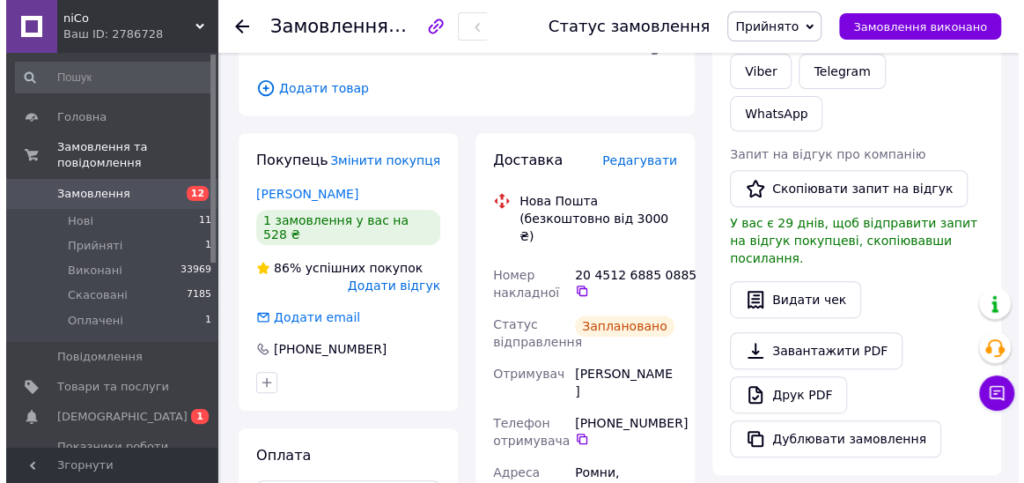
scroll to position [359, 0]
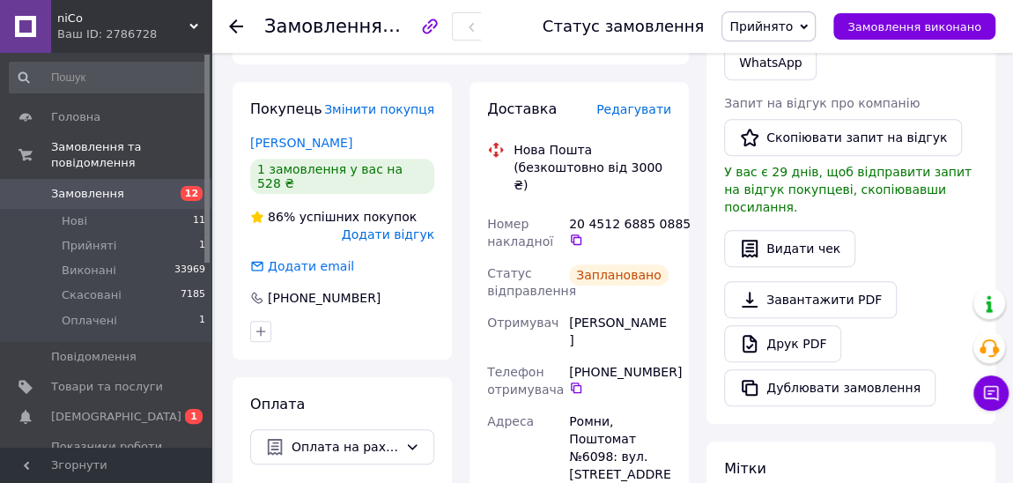
click at [637, 111] on span "Редагувати" at bounding box center [633, 109] width 75 height 14
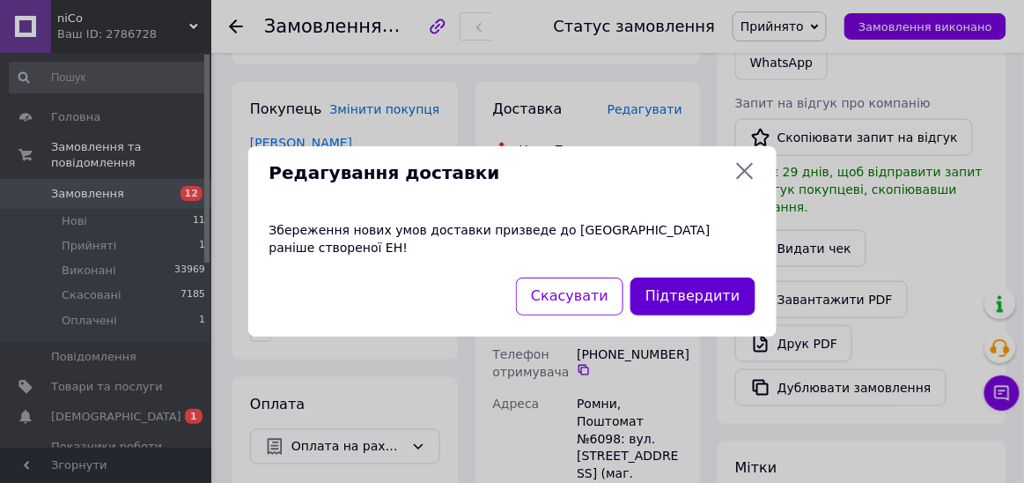
click at [685, 284] on button "Підтвердити" at bounding box center [693, 296] width 124 height 38
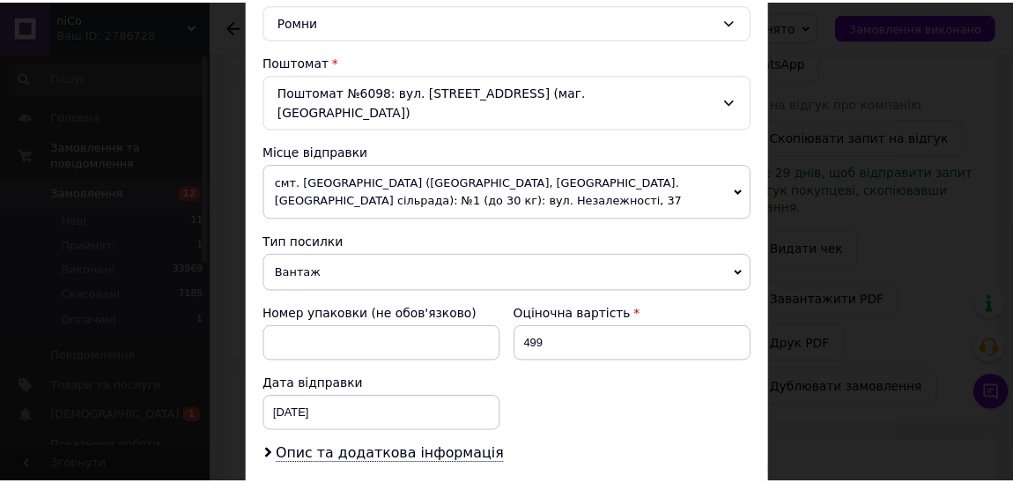
scroll to position [640, 0]
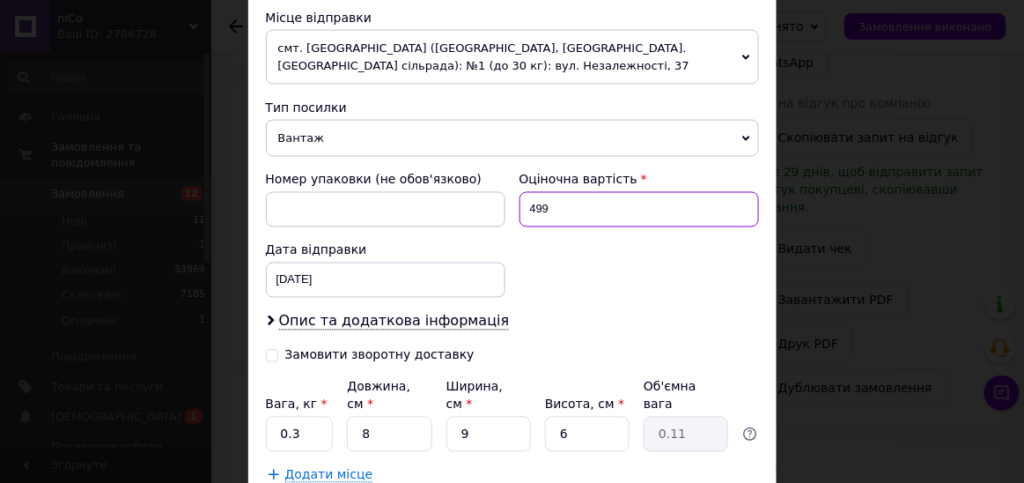
click at [560, 192] on input "499" at bounding box center [640, 209] width 240 height 35
type input "4"
type input "2000"
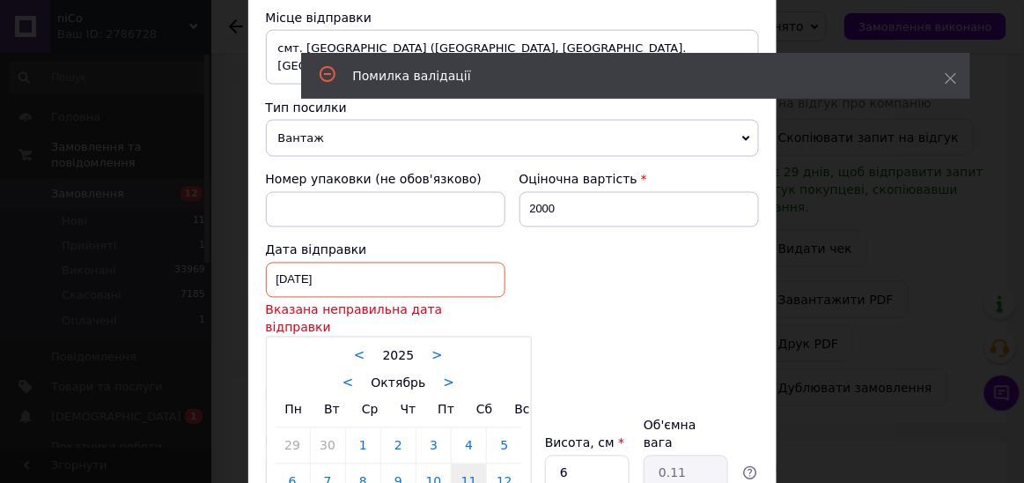
click at [356, 262] on div "11.10.2025 < 2025 > < Октябрь > Пн Вт Ср Чт Пт Сб Вс 29 30 1 2 3 4 5 6 7 8 9 10…" at bounding box center [386, 279] width 240 height 35
click at [504, 464] on link "12" at bounding box center [504, 481] width 34 height 35
type input "[DATE]"
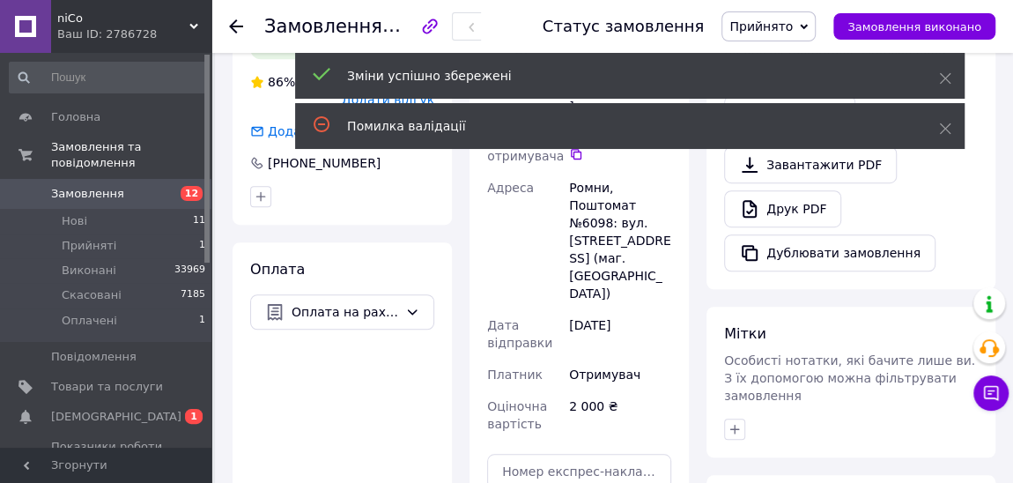
scroll to position [520, 0]
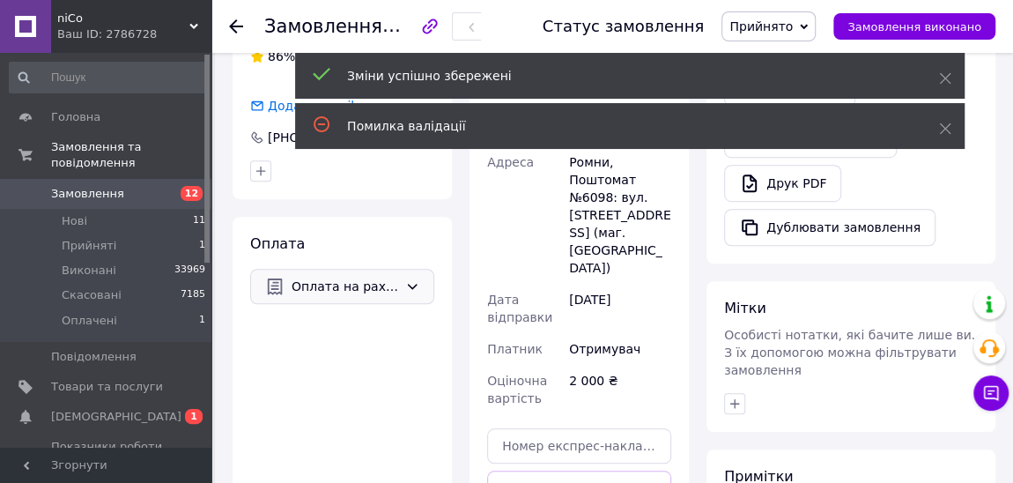
click at [407, 279] on icon at bounding box center [412, 286] width 14 height 14
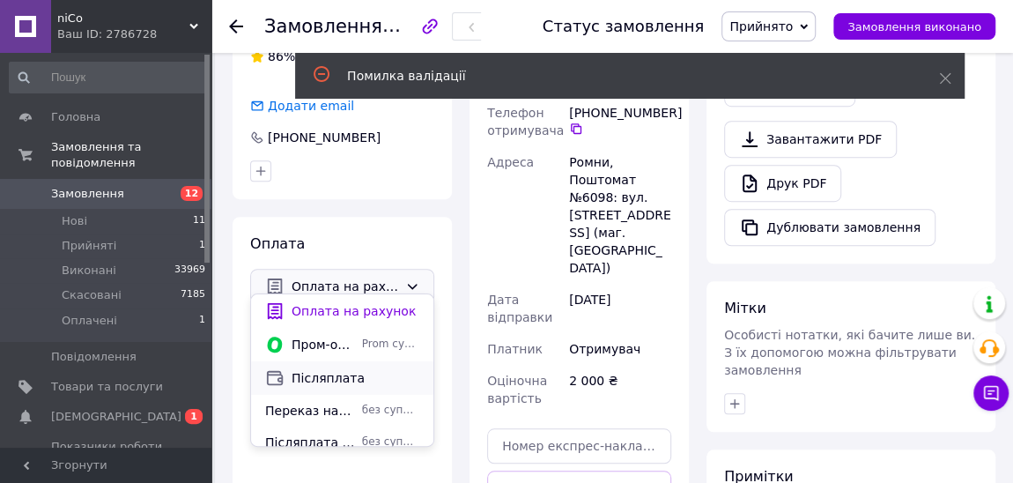
click at [314, 374] on span "Післяплата" at bounding box center [356, 378] width 128 height 18
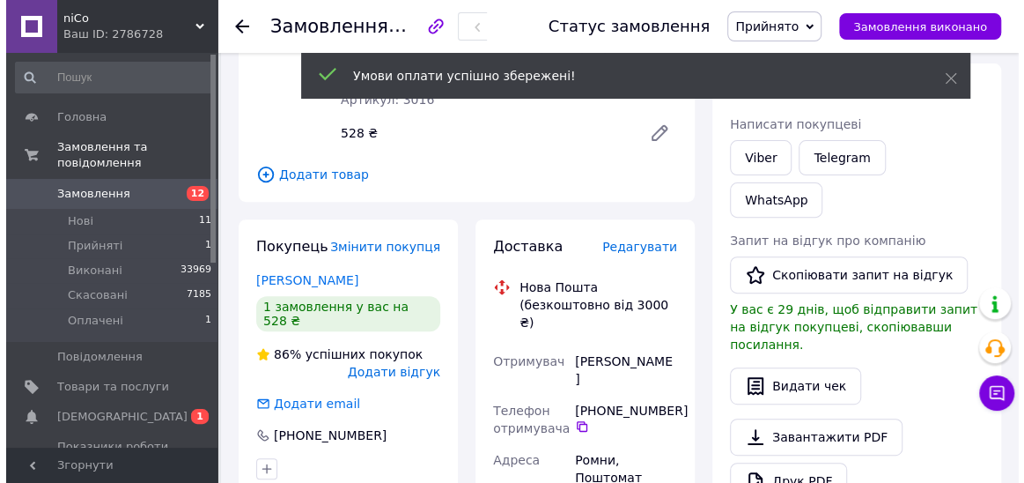
scroll to position [119, 0]
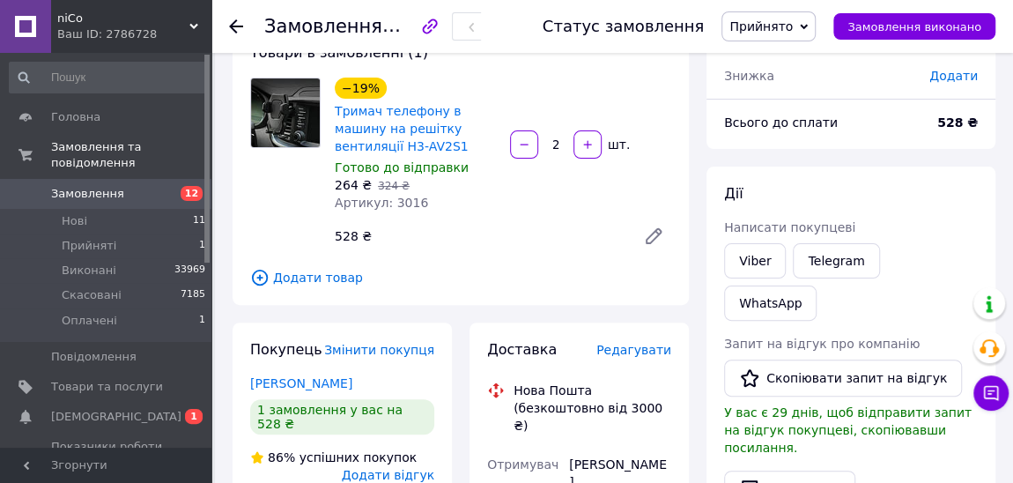
click at [628, 344] on span "Редагувати" at bounding box center [633, 350] width 75 height 14
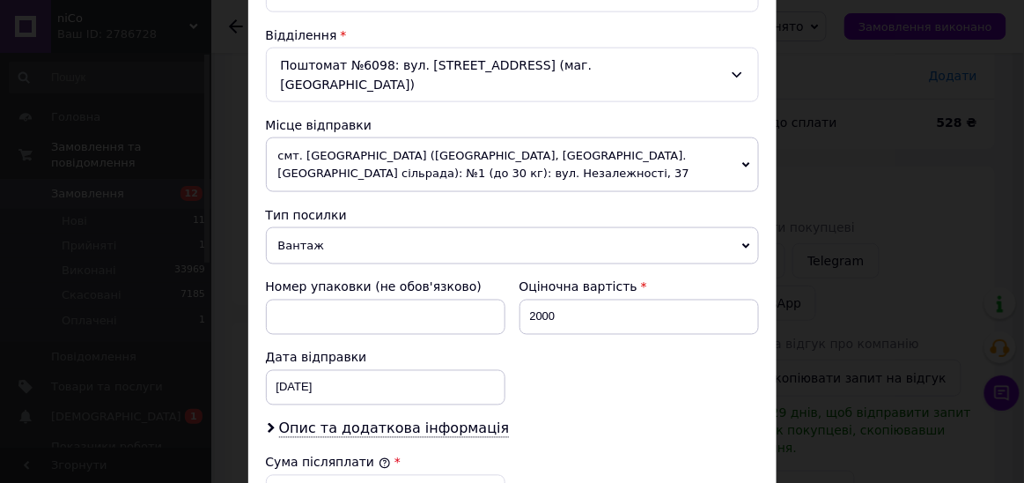
scroll to position [640, 0]
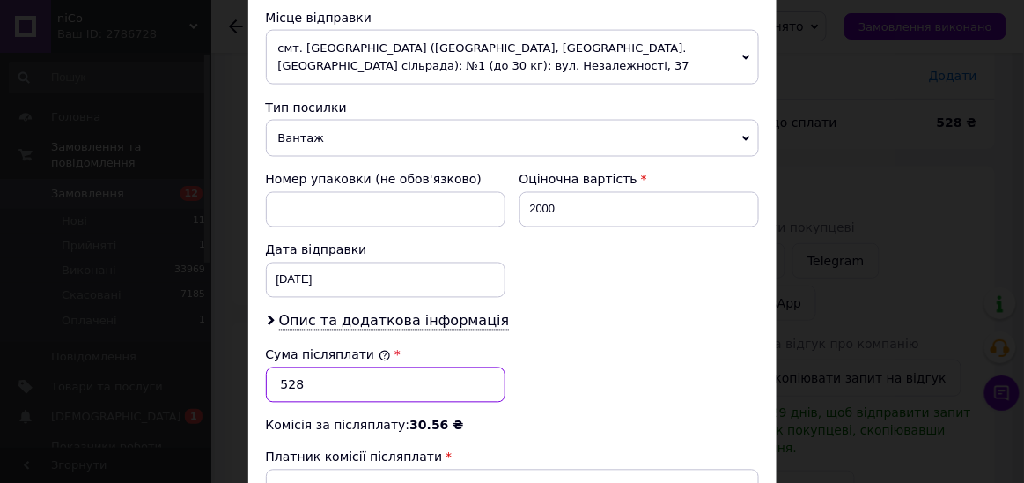
click at [333, 367] on input "528" at bounding box center [386, 384] width 240 height 35
type input "5"
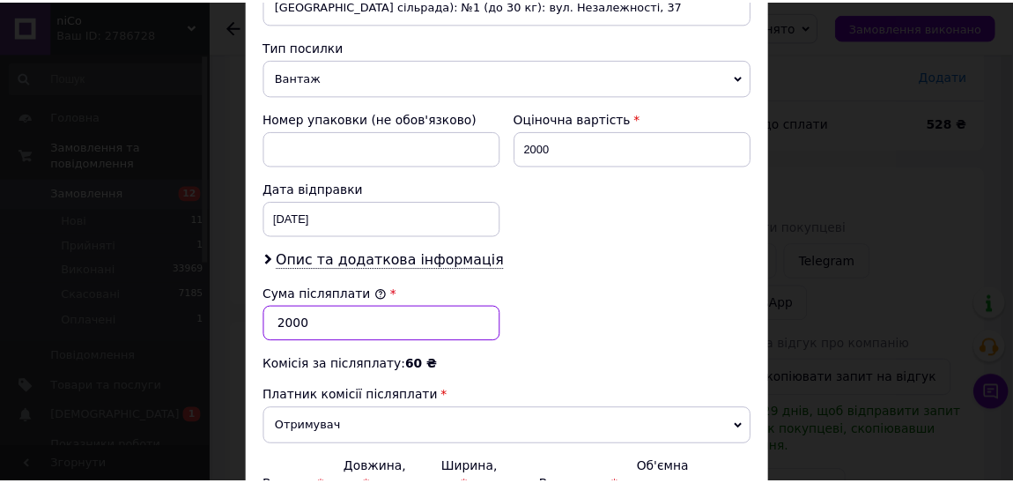
scroll to position [801, 0]
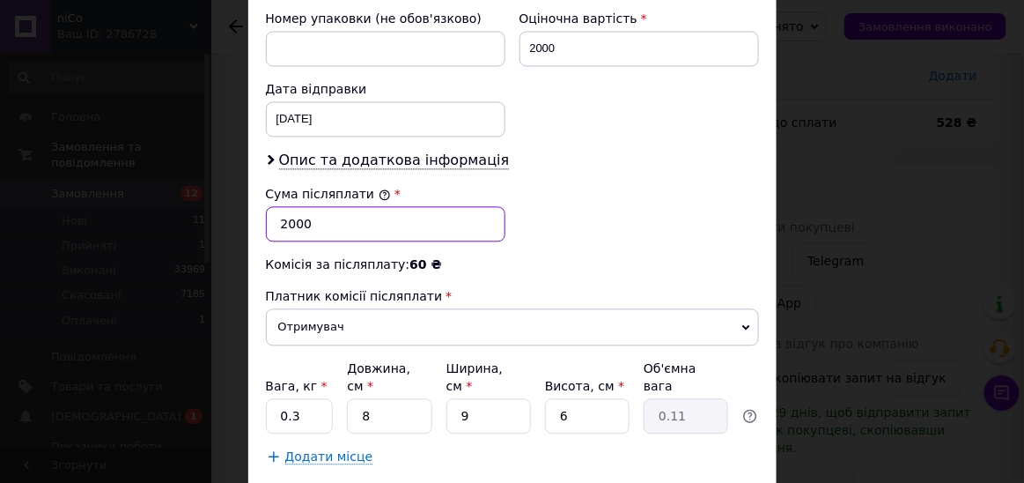
type input "2000"
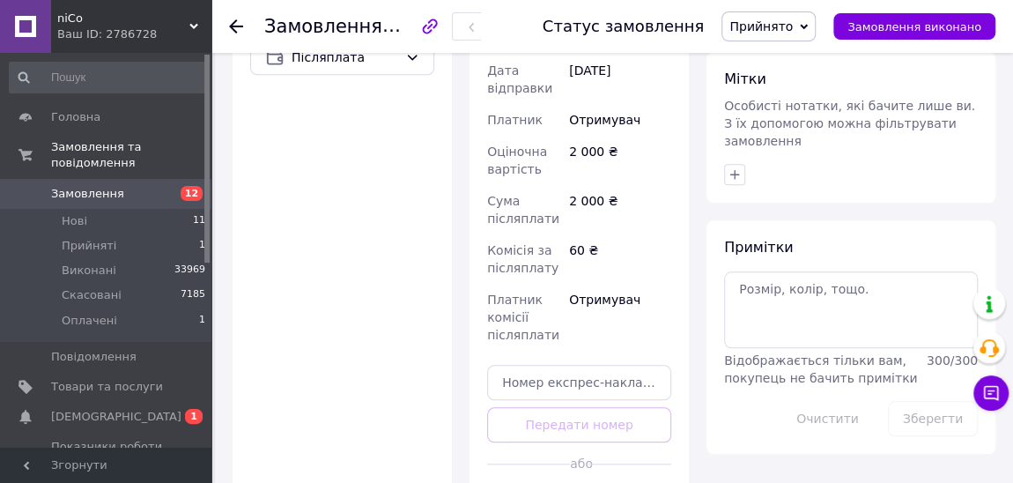
scroll to position [839, 0]
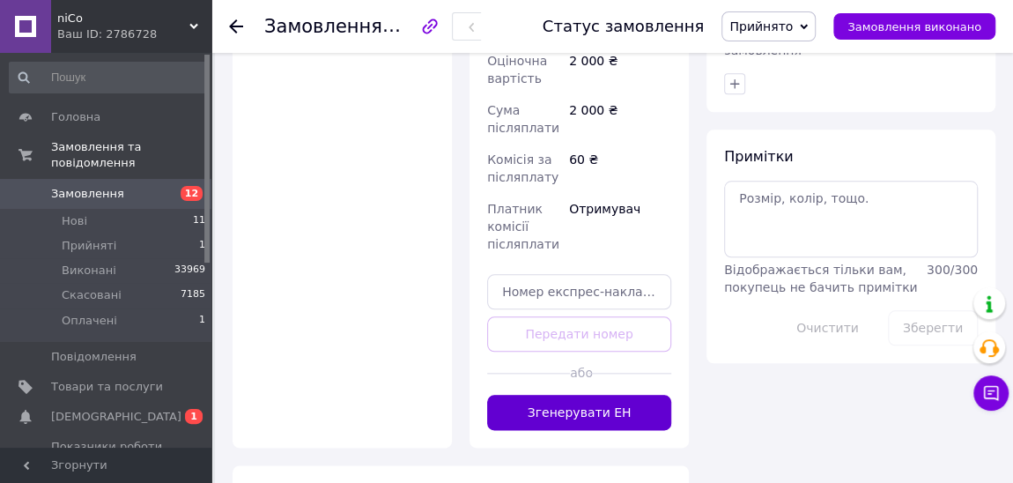
click at [592, 395] on button "Згенерувати ЕН" at bounding box center [579, 412] width 184 height 35
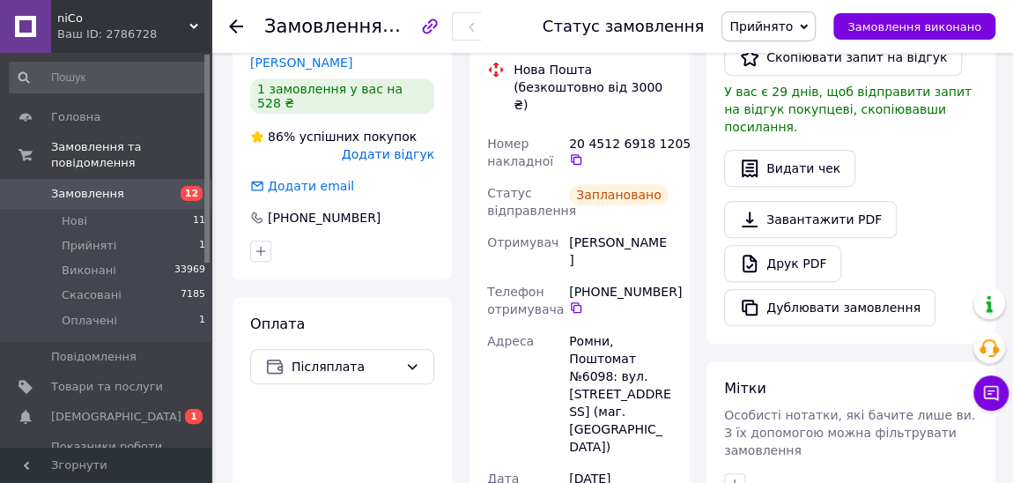
scroll to position [119, 0]
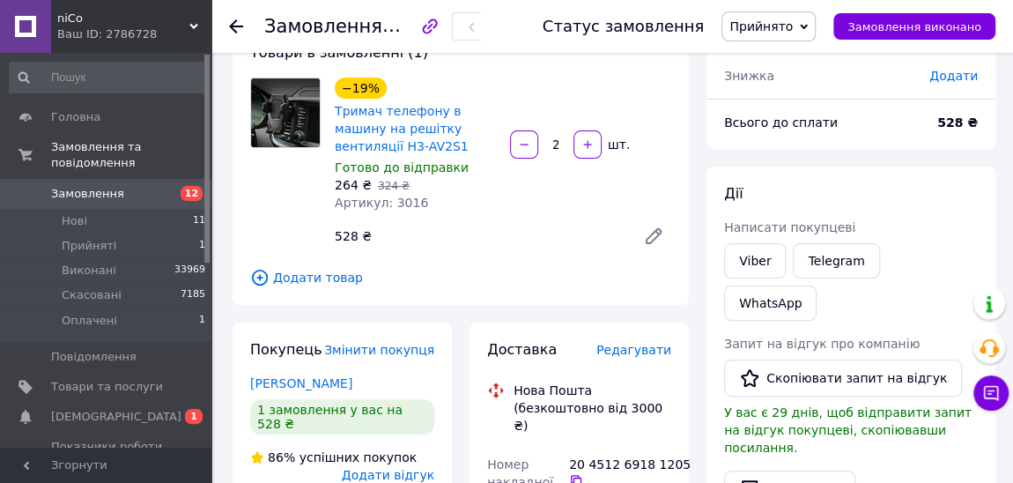
click at [793, 20] on span "Прийнято" at bounding box center [760, 26] width 63 height 14
click at [801, 63] on li "Виконано" at bounding box center [768, 61] width 92 height 26
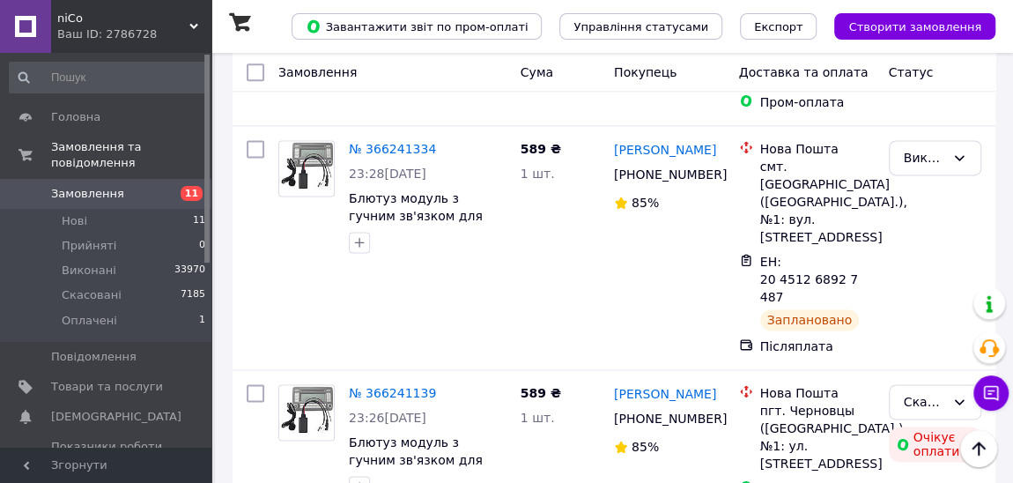
scroll to position [4498, 0]
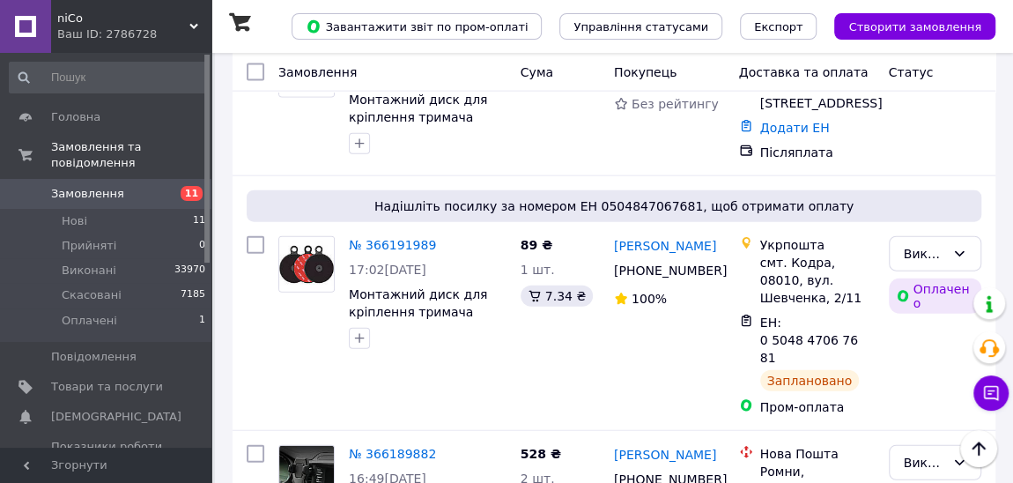
scroll to position [1866, 0]
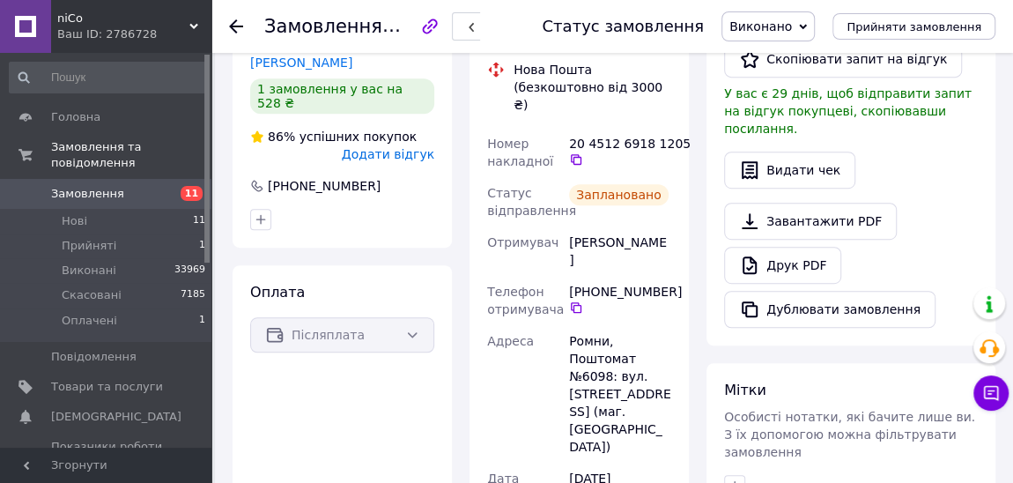
scroll to position [209, 0]
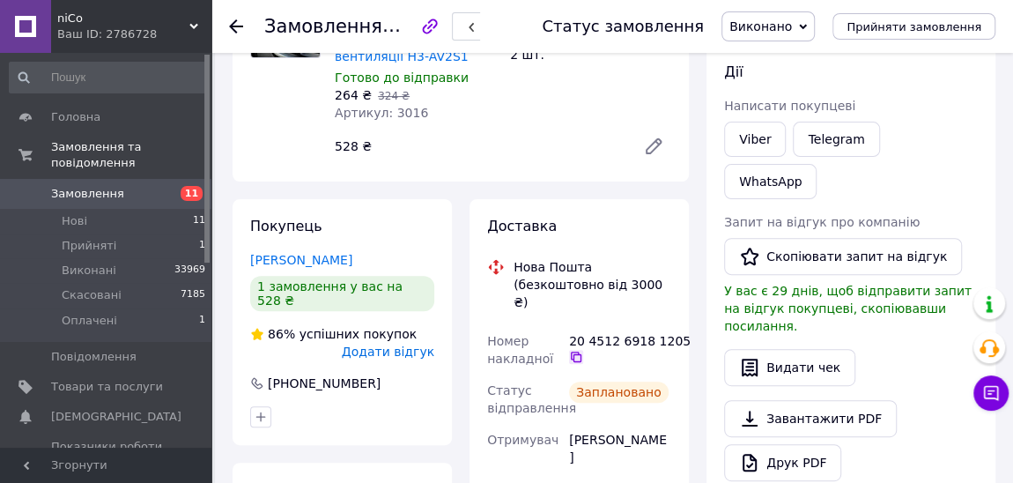
click at [574, 350] on icon at bounding box center [576, 357] width 14 height 14
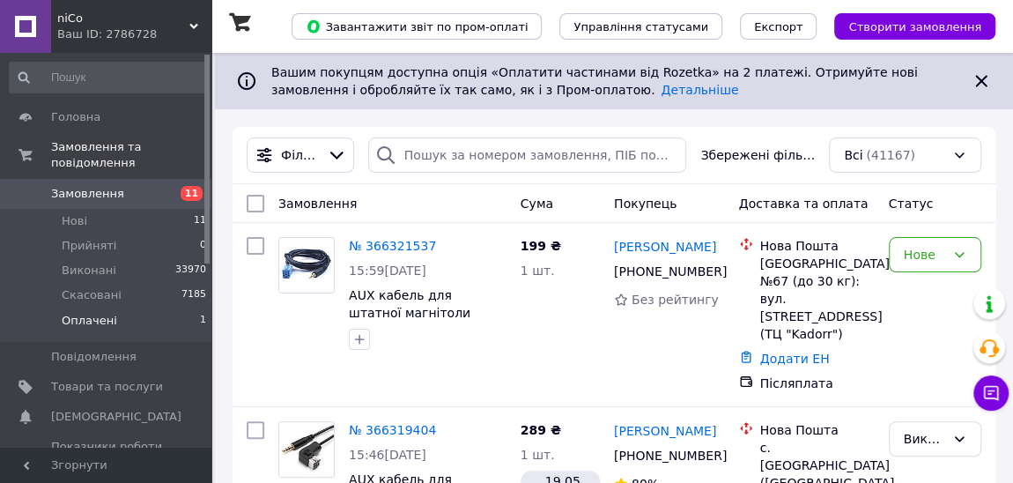
click at [113, 308] on li "Оплачені 1" at bounding box center [108, 324] width 217 height 33
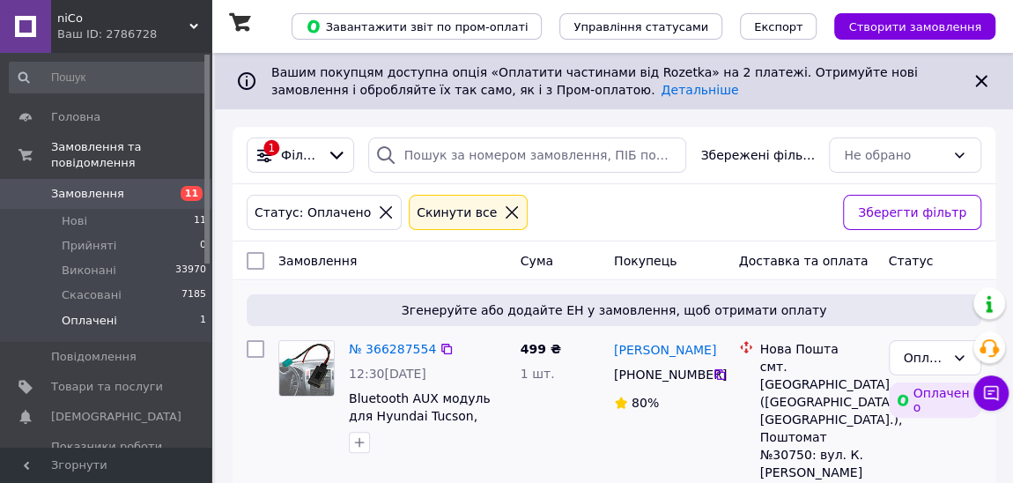
click at [303, 380] on img at bounding box center [306, 368] width 55 height 55
